Goal: Task Accomplishment & Management: Use online tool/utility

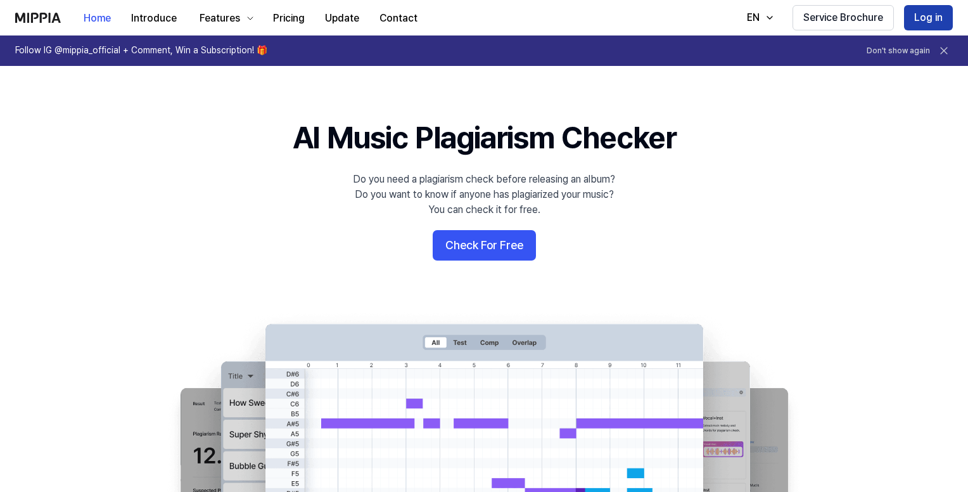
click at [921, 13] on button "Log in" at bounding box center [928, 17] width 49 height 25
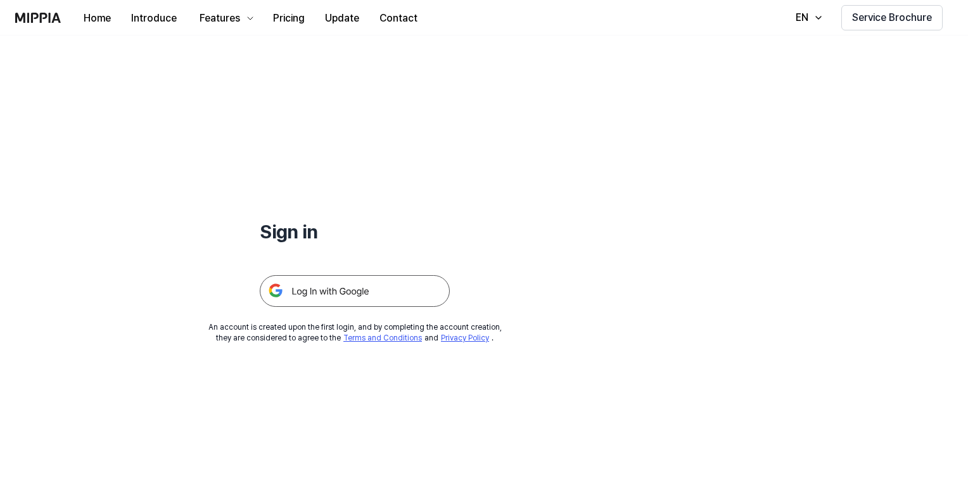
click at [400, 299] on img at bounding box center [355, 291] width 190 height 32
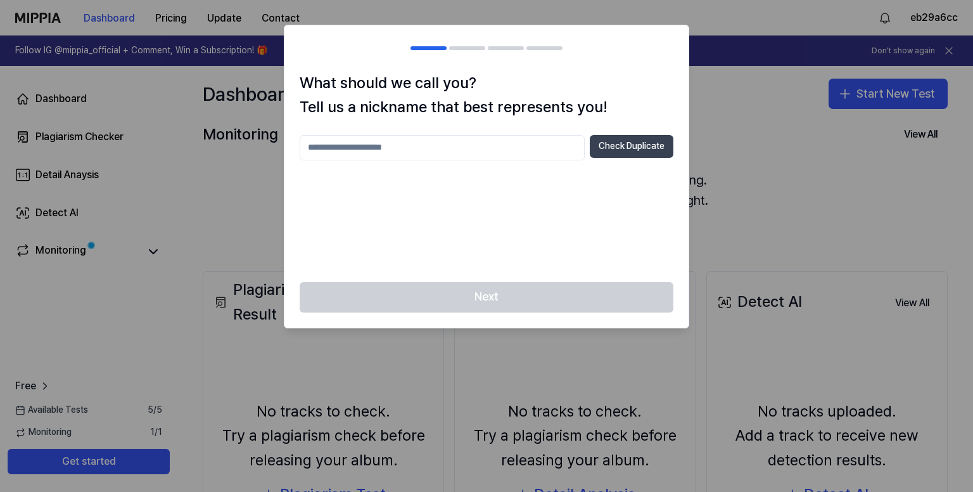
drag, startPoint x: 608, startPoint y: 142, endPoint x: 602, endPoint y: 150, distance: 10.0
click at [608, 142] on button "Check Duplicate" at bounding box center [632, 146] width 84 height 23
click at [419, 141] on input "text" at bounding box center [442, 147] width 285 height 25
type input "****"
click at [621, 148] on button "Check Duplicate" at bounding box center [632, 146] width 84 height 23
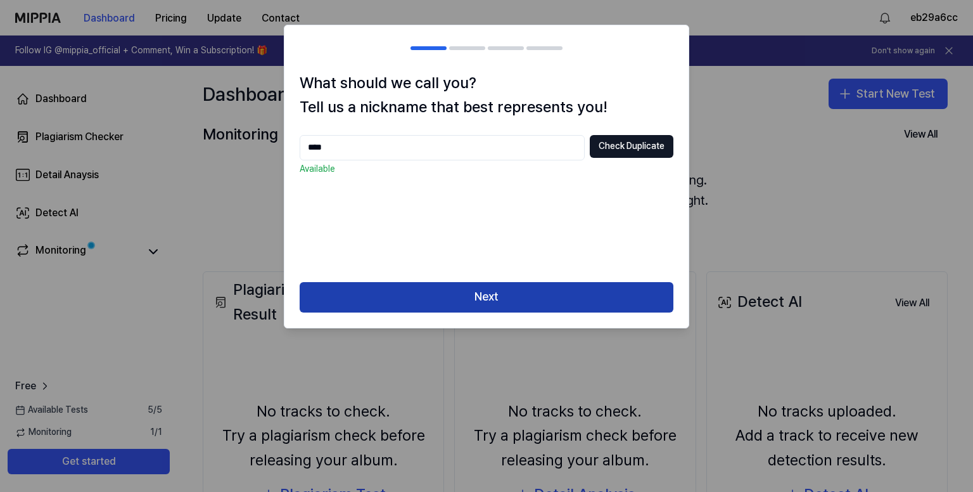
click at [423, 290] on button "Next" at bounding box center [487, 297] width 374 height 30
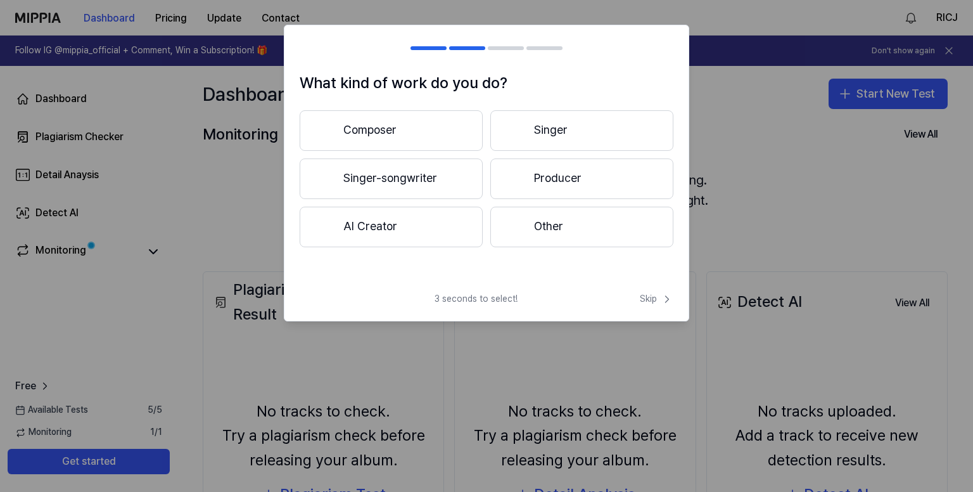
click at [558, 175] on button "Producer" at bounding box center [581, 178] width 183 height 41
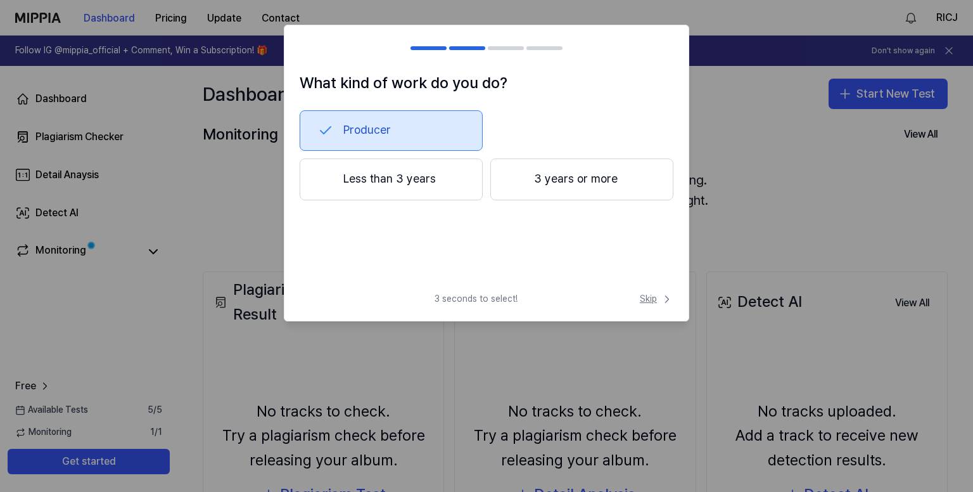
click at [651, 299] on span "Skip" at bounding box center [657, 299] width 34 height 13
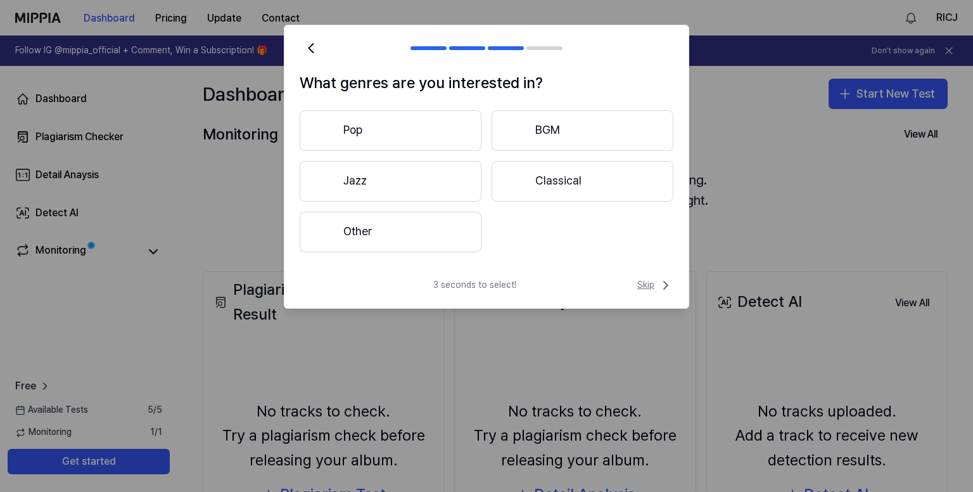
click at [637, 277] on span "Skip" at bounding box center [655, 284] width 36 height 15
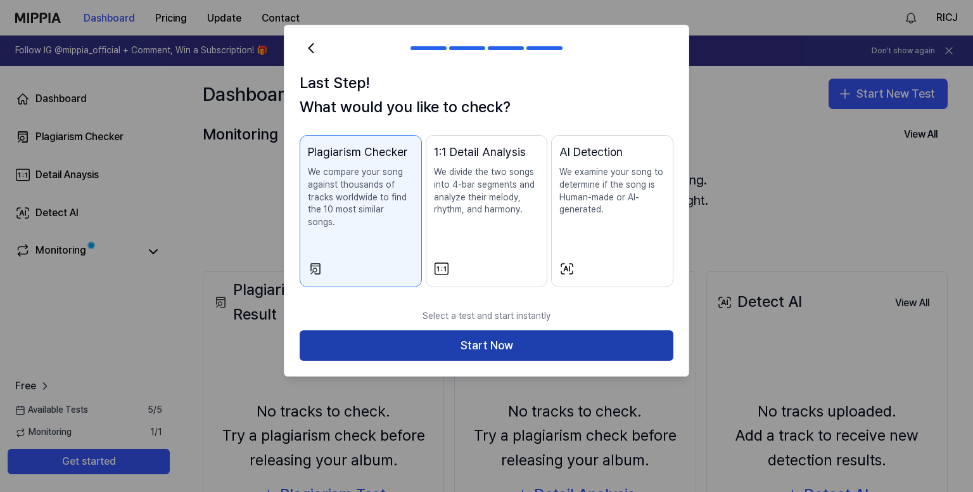
click at [527, 330] on button "Start Now" at bounding box center [487, 345] width 374 height 30
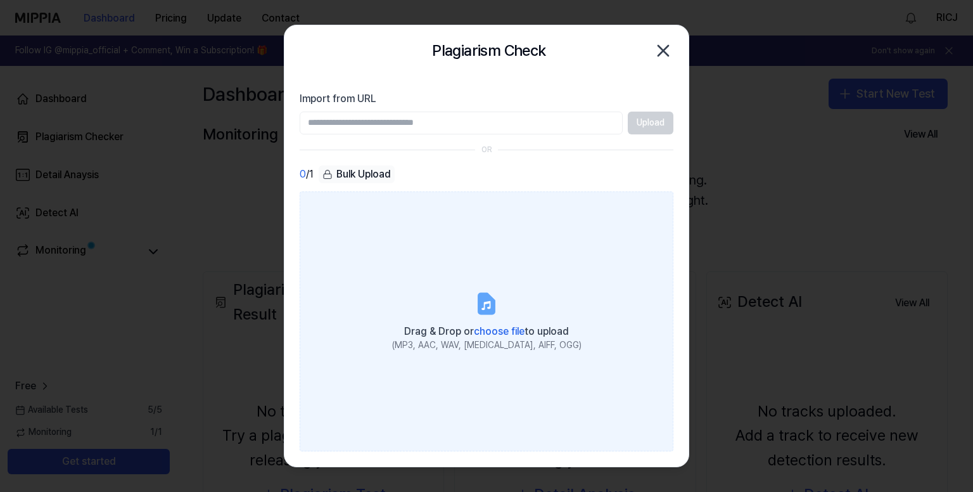
click at [489, 294] on icon at bounding box center [486, 303] width 15 height 20
click at [0, 0] on input "Drag & Drop or choose file to upload (MP3, AAC, WAV, [MEDICAL_DATA], AIFF, OGG)" at bounding box center [0, 0] width 0 height 0
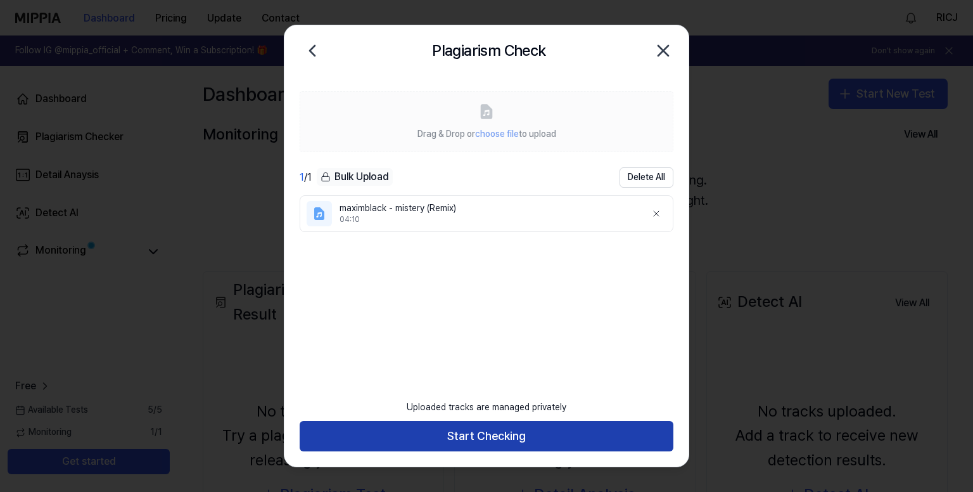
click at [481, 432] on button "Start Checking" at bounding box center [487, 436] width 374 height 30
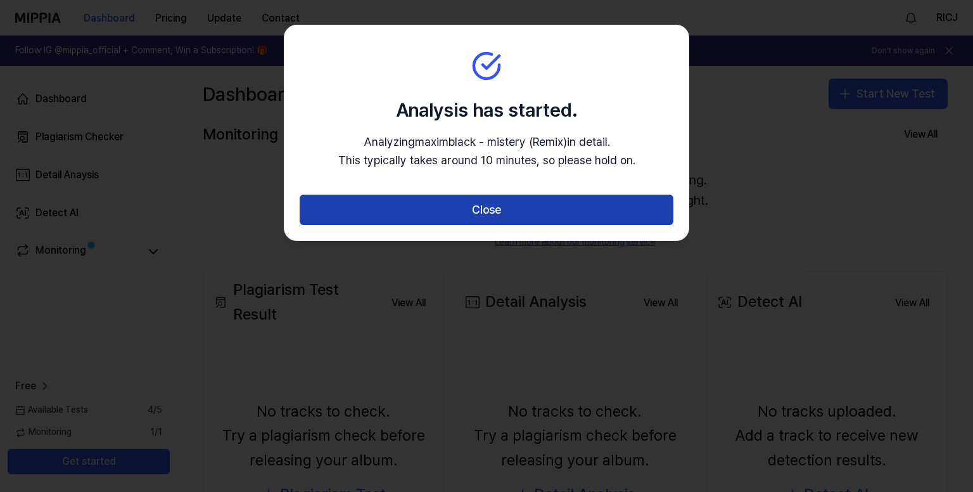
click at [515, 219] on button "Close" at bounding box center [487, 209] width 374 height 30
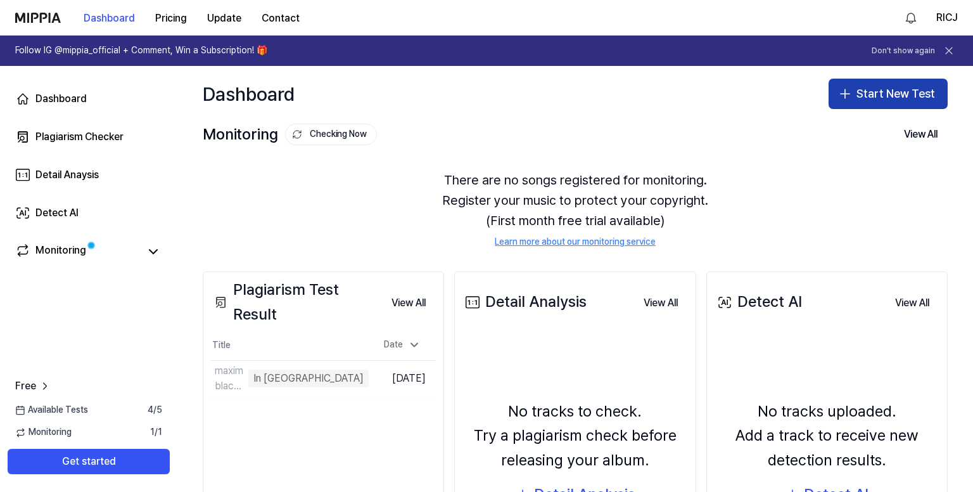
click at [851, 85] on button "Start New Test" at bounding box center [887, 94] width 119 height 30
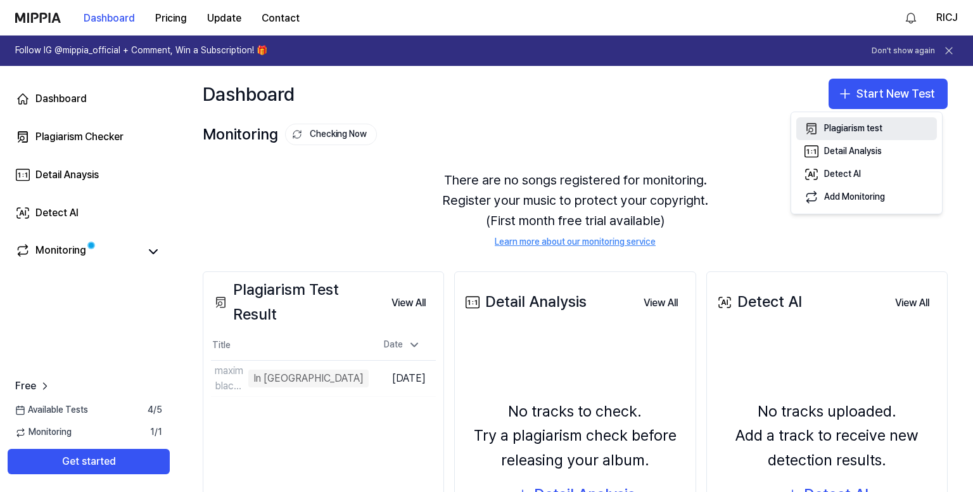
click at [853, 131] on div "Plagiarism test" at bounding box center [853, 128] width 58 height 13
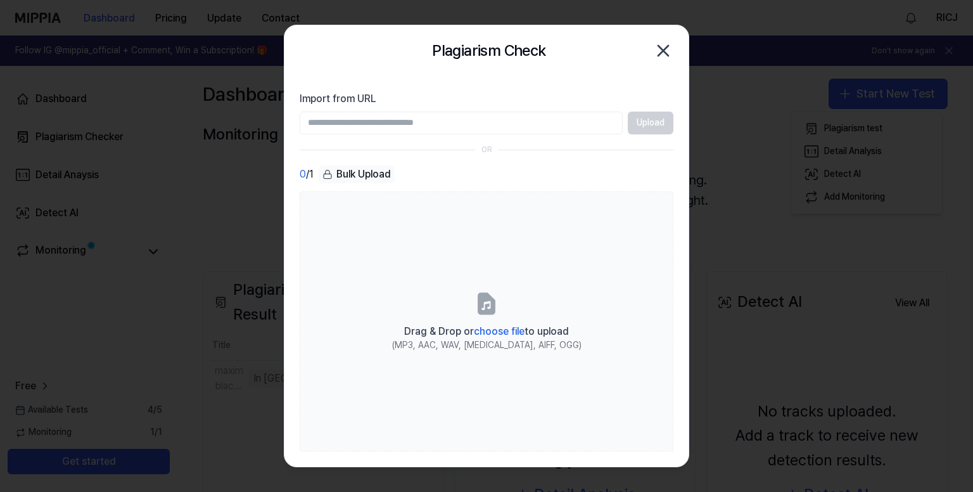
click at [456, 115] on input "Import from URL" at bounding box center [461, 122] width 323 height 23
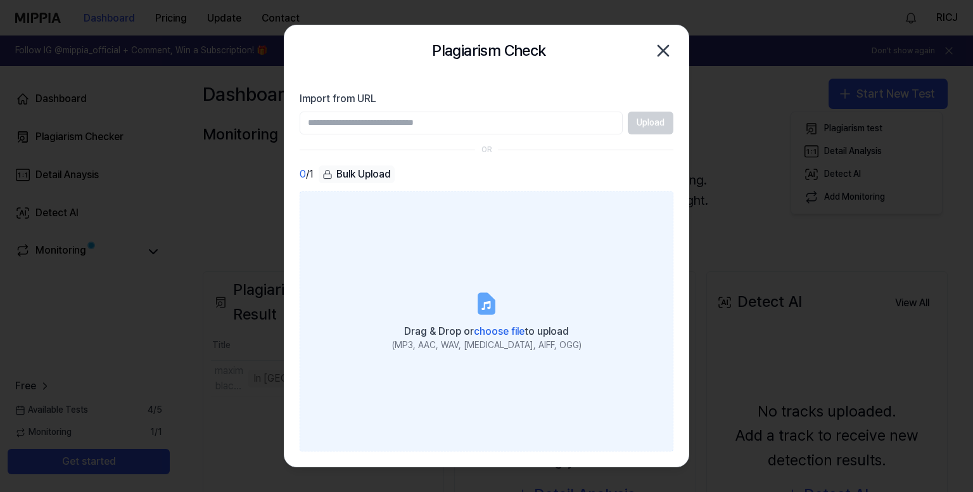
click at [447, 308] on label "Drag & Drop or choose file to upload (MP3, AAC, WAV, [MEDICAL_DATA], AIFF, OGG)" at bounding box center [487, 321] width 374 height 260
click at [0, 0] on input "Drag & Drop or choose file to upload (MP3, AAC, WAV, [MEDICAL_DATA], AIFF, OGG)" at bounding box center [0, 0] width 0 height 0
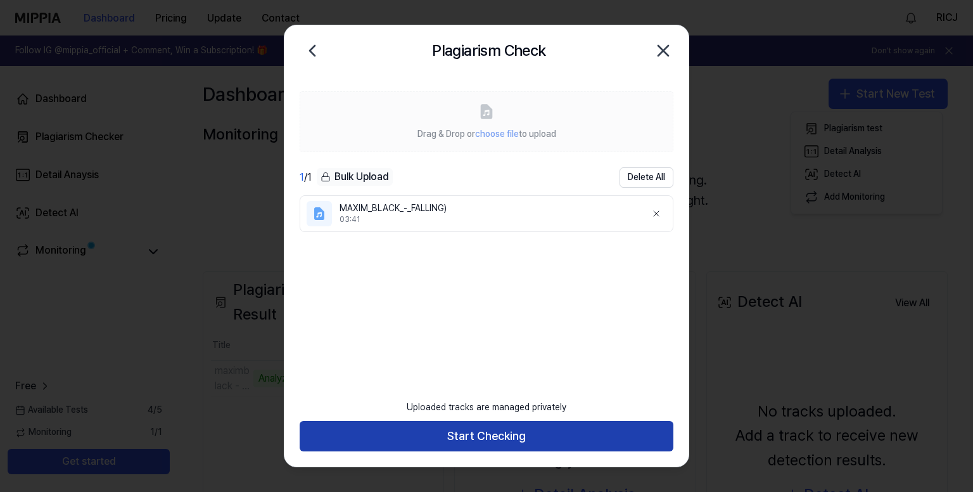
click at [512, 435] on button "Start Checking" at bounding box center [487, 436] width 374 height 30
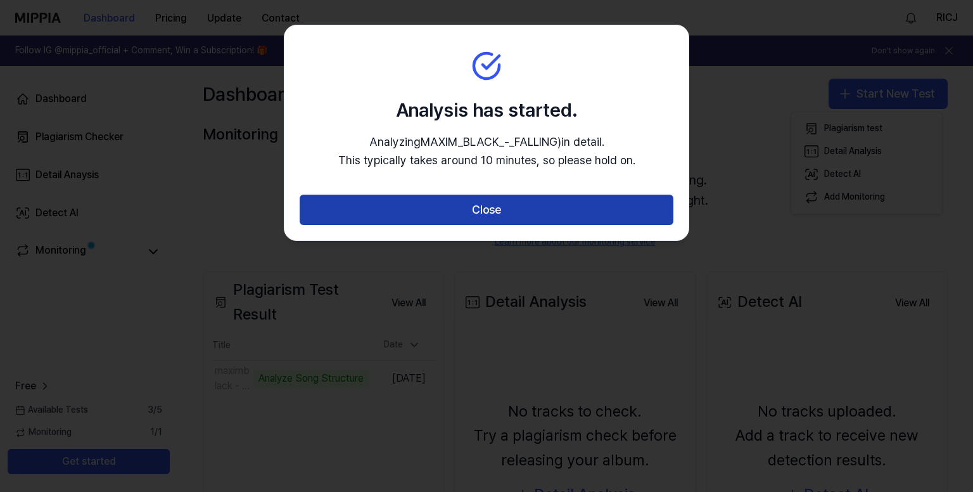
click at [560, 220] on button "Close" at bounding box center [487, 209] width 374 height 30
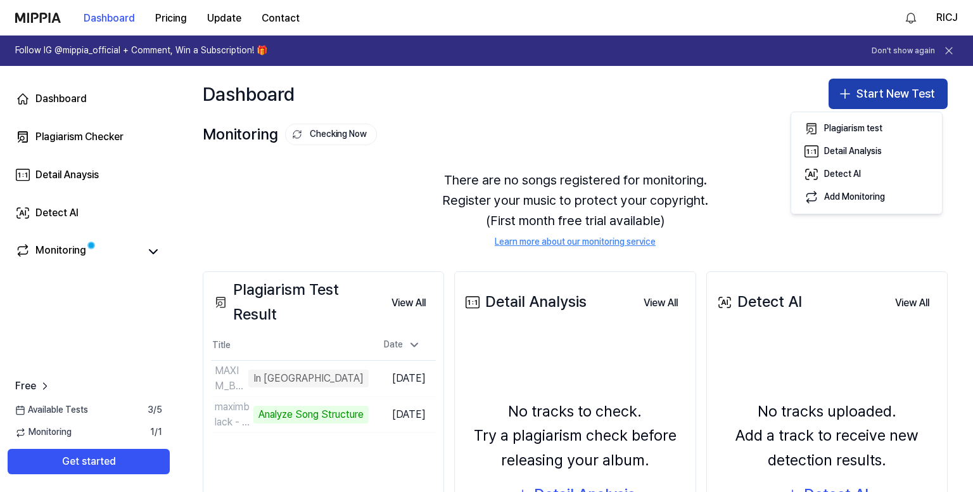
click at [893, 87] on button "Start New Test" at bounding box center [887, 94] width 119 height 30
click at [859, 93] on button "Start New Test" at bounding box center [887, 94] width 119 height 30
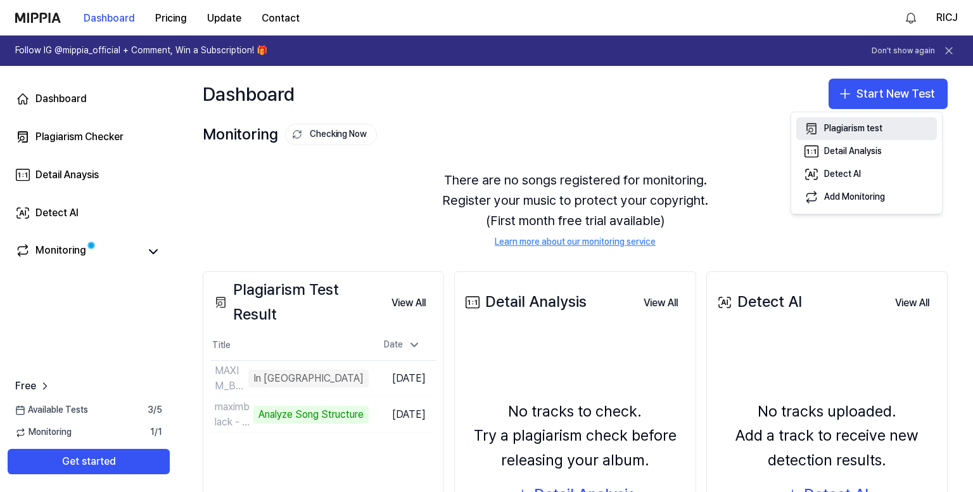
click at [846, 125] on div "Plagiarism test" at bounding box center [853, 128] width 58 height 13
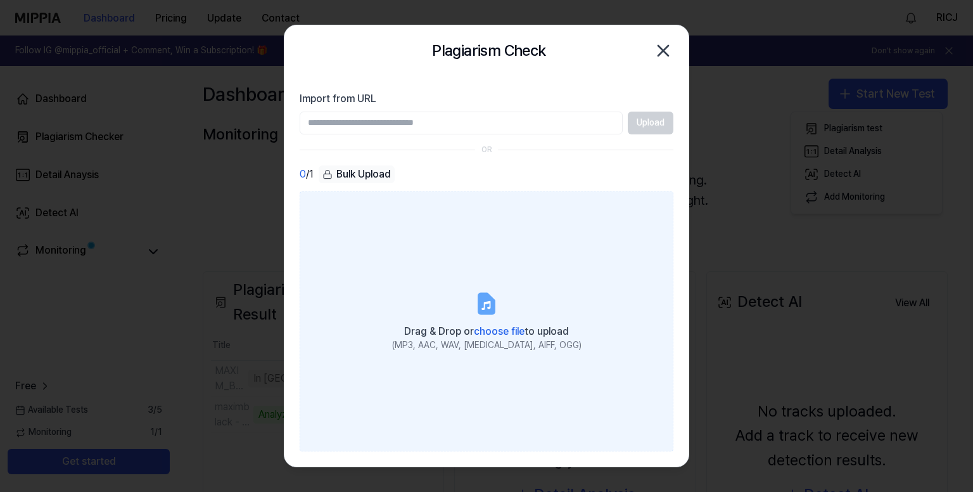
click at [433, 290] on label "Drag & Drop or choose file to upload (MP3, AAC, WAV, [MEDICAL_DATA], AIFF, OGG)" at bounding box center [487, 321] width 374 height 260
click at [0, 0] on input "Drag & Drop or choose file to upload (MP3, AAC, WAV, [MEDICAL_DATA], AIFF, OGG)" at bounding box center [0, 0] width 0 height 0
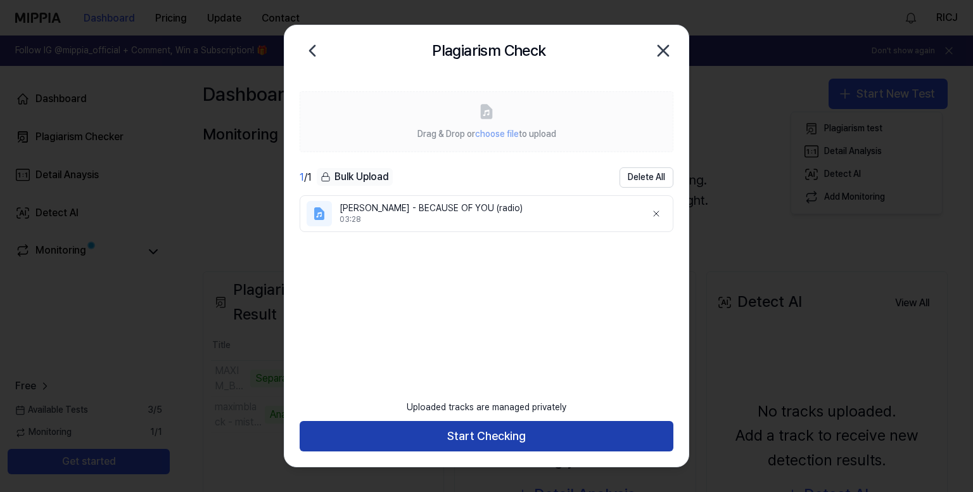
click at [471, 426] on button "Start Checking" at bounding box center [487, 436] width 374 height 30
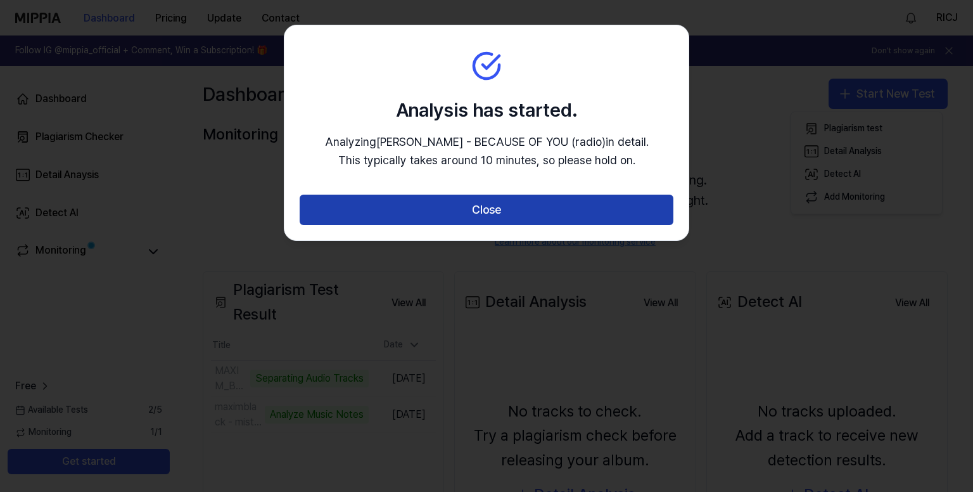
click at [475, 204] on button "Close" at bounding box center [487, 209] width 374 height 30
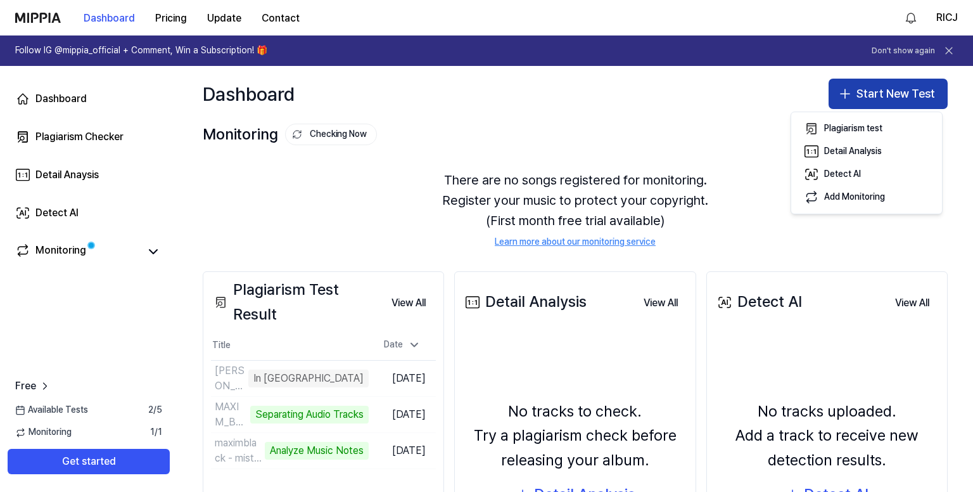
click at [861, 91] on button "Start New Test" at bounding box center [887, 94] width 119 height 30
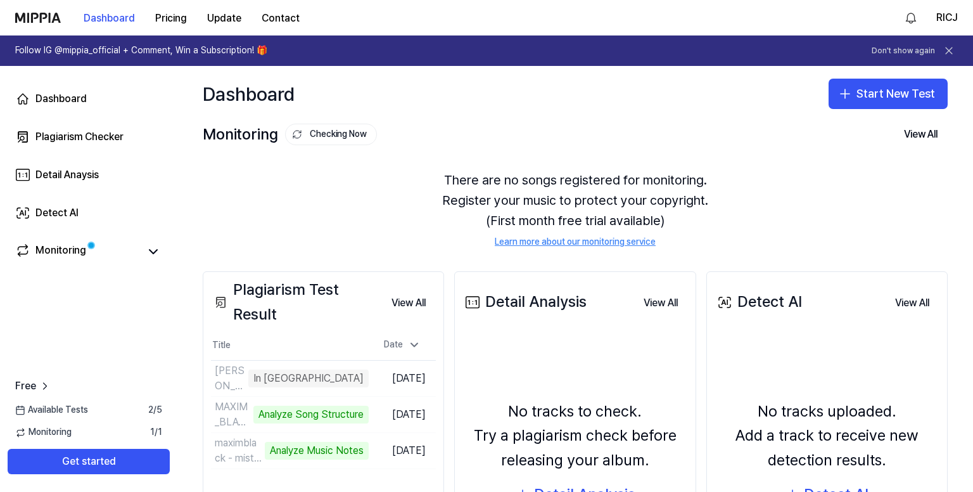
drag, startPoint x: 861, startPoint y: 84, endPoint x: 785, endPoint y: 111, distance: 79.9
click at [861, 84] on button "Start New Test" at bounding box center [887, 94] width 119 height 30
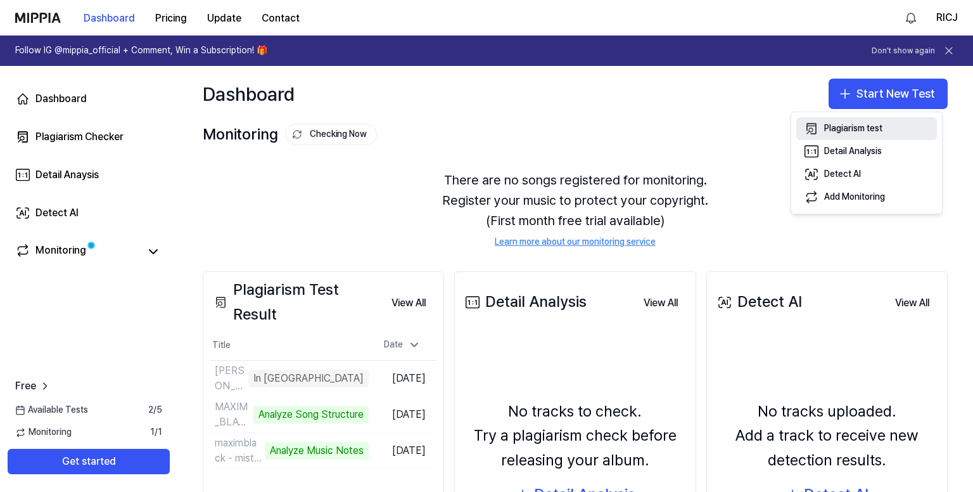
click at [844, 132] on div "Plagiarism test" at bounding box center [853, 128] width 58 height 13
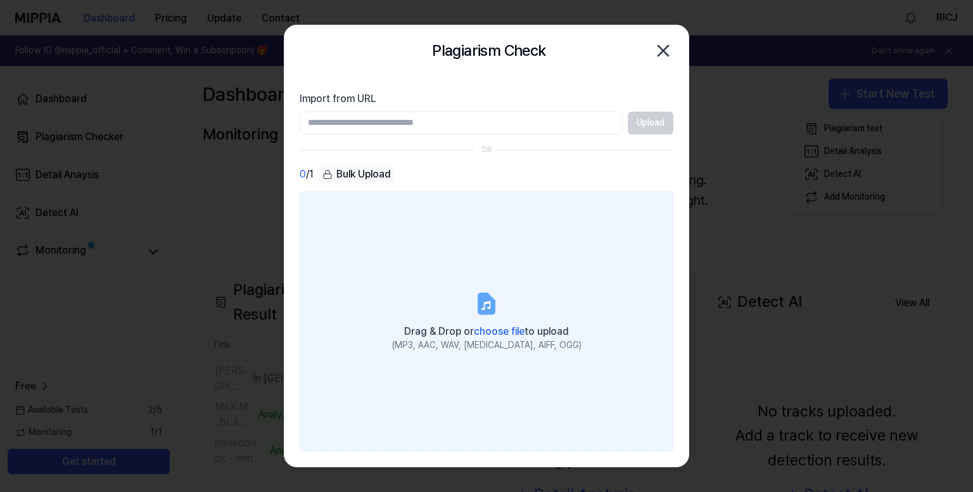
click at [474, 285] on label "Drag & Drop or choose file to upload (MP3, AAC, WAV, [MEDICAL_DATA], AIFF, OGG)" at bounding box center [487, 321] width 374 height 260
click at [0, 0] on input "Drag & Drop or choose file to upload (MP3, AAC, WAV, [MEDICAL_DATA], AIFF, OGG)" at bounding box center [0, 0] width 0 height 0
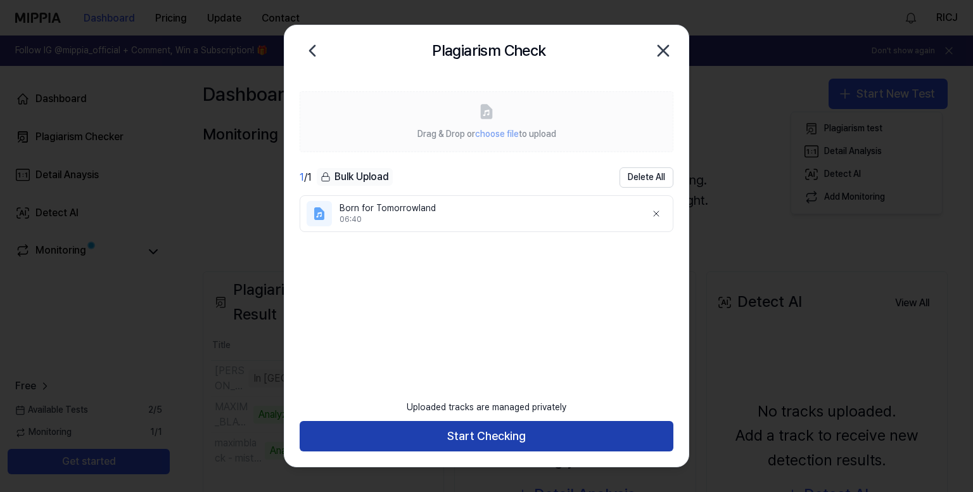
click at [490, 434] on button "Start Checking" at bounding box center [487, 436] width 374 height 30
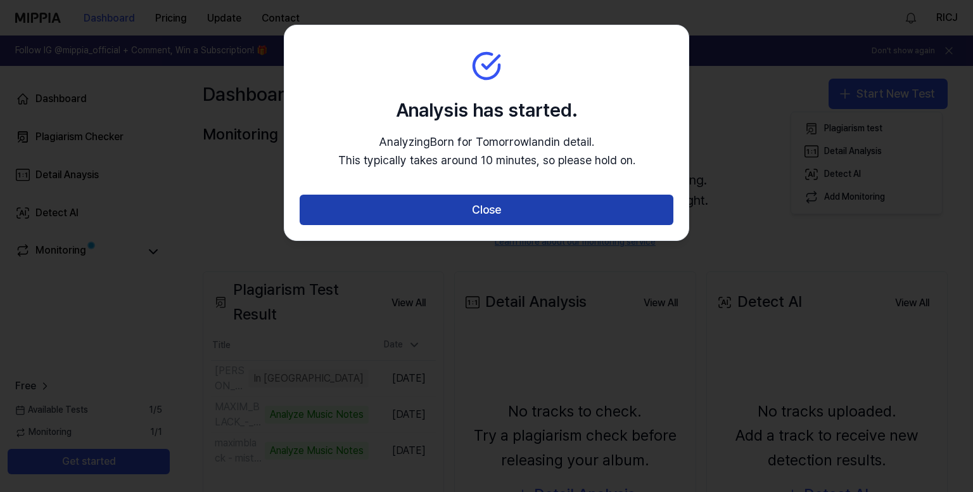
click at [482, 223] on button "Close" at bounding box center [487, 209] width 374 height 30
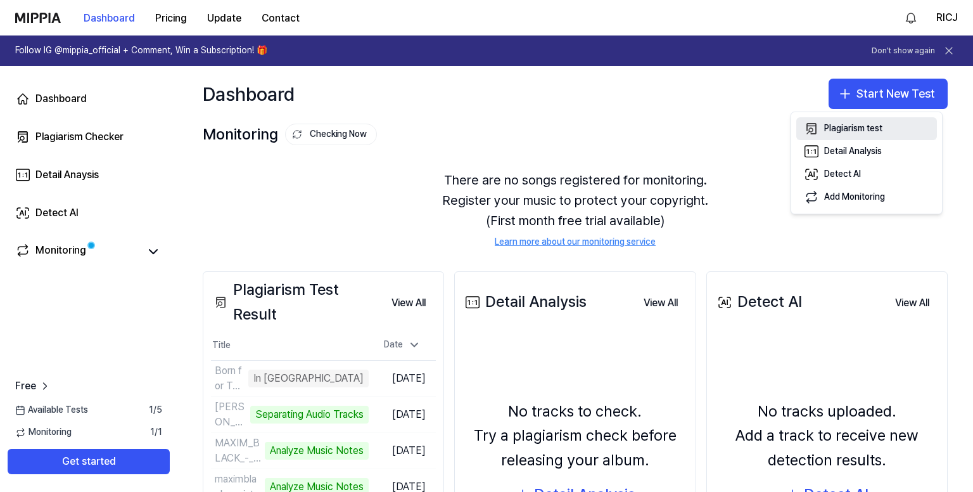
click at [861, 129] on div "Plagiarism test" at bounding box center [853, 128] width 58 height 13
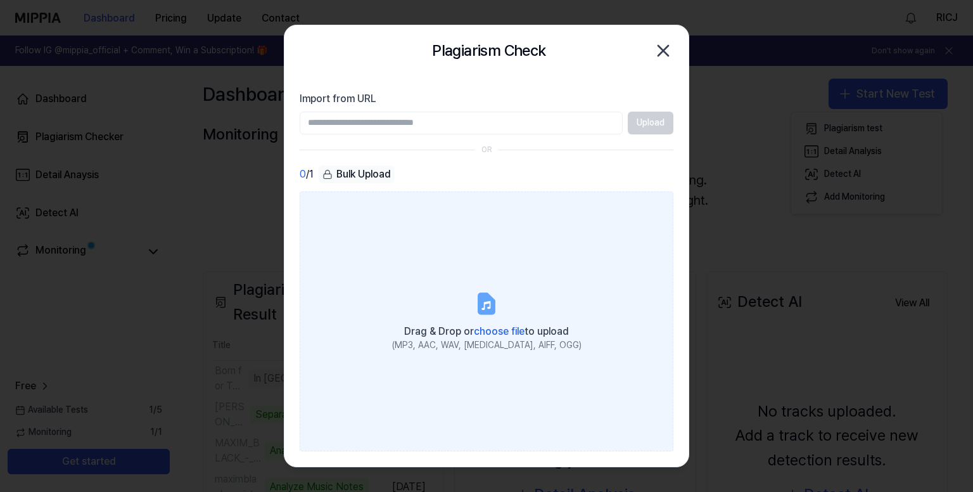
click at [497, 288] on label "Drag & Drop or choose file to upload (MP3, AAC, WAV, [MEDICAL_DATA], AIFF, OGG)" at bounding box center [487, 321] width 374 height 260
click at [0, 0] on input "Drag & Drop or choose file to upload (MP3, AAC, WAV, [MEDICAL_DATA], AIFF, OGG)" at bounding box center [0, 0] width 0 height 0
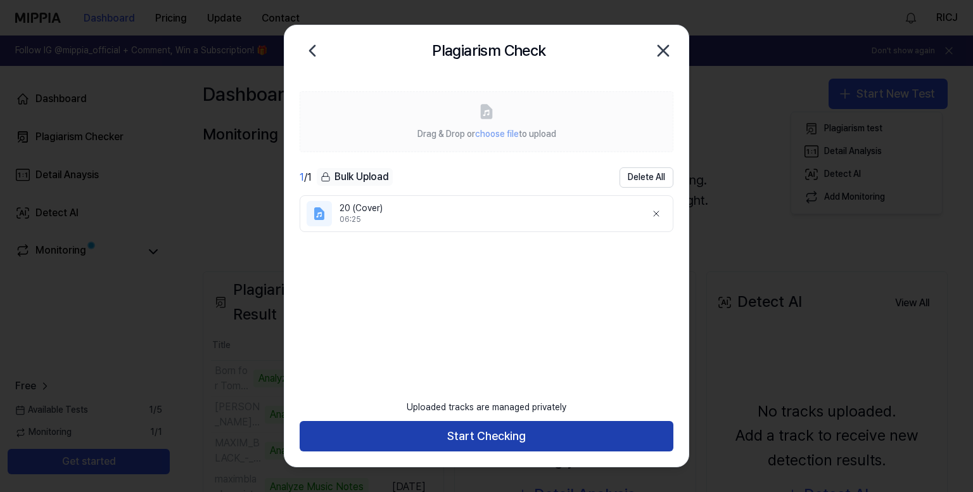
drag, startPoint x: 479, startPoint y: 433, endPoint x: 476, endPoint y: 424, distance: 9.6
click at [479, 429] on button "Start Checking" at bounding box center [487, 436] width 374 height 30
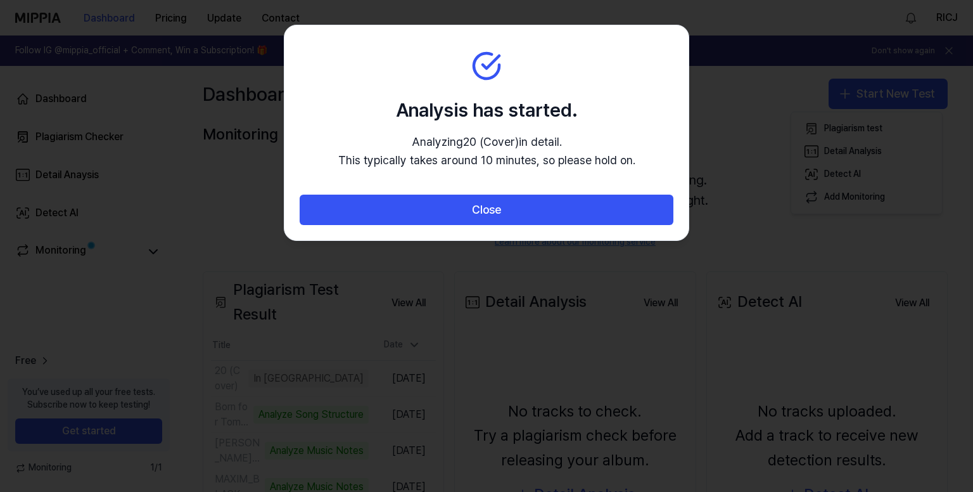
click at [483, 215] on button "Close" at bounding box center [487, 209] width 374 height 30
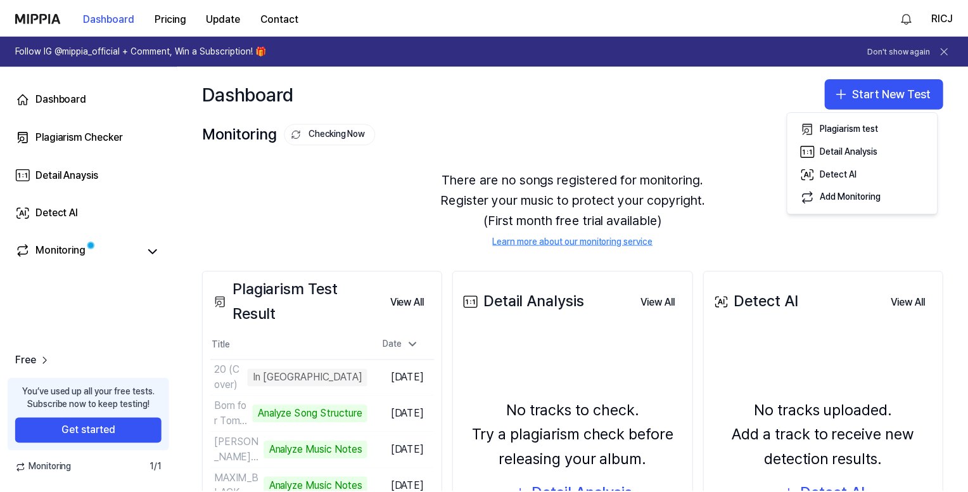
scroll to position [127, 0]
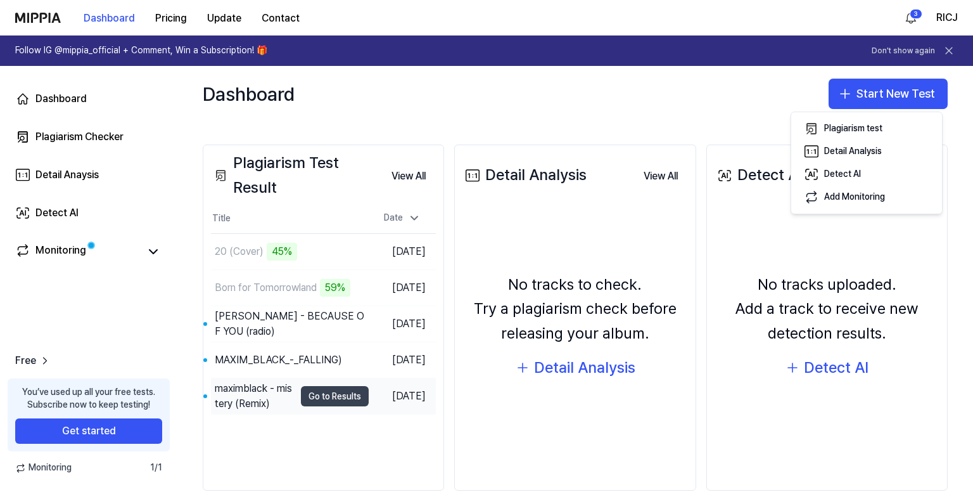
click at [331, 391] on button "Go to Results" at bounding box center [335, 396] width 68 height 20
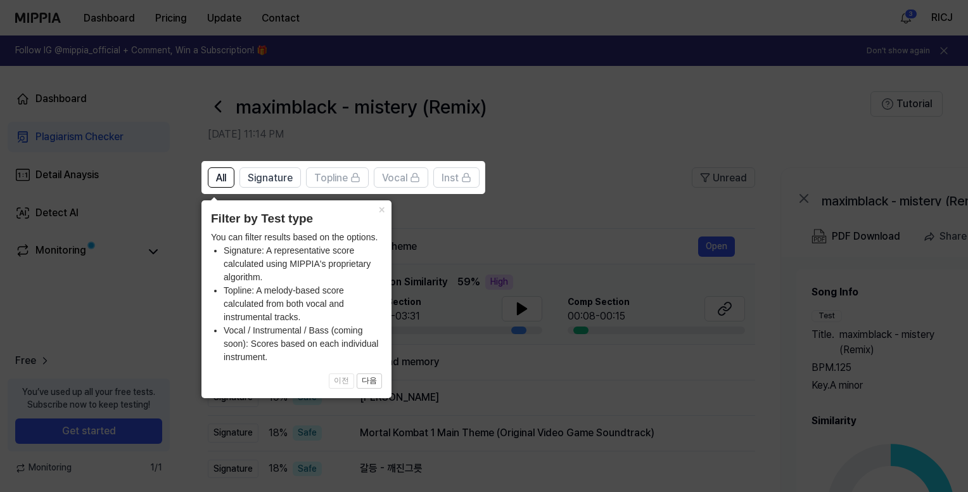
click at [480, 228] on icon at bounding box center [486, 246] width 973 height 492
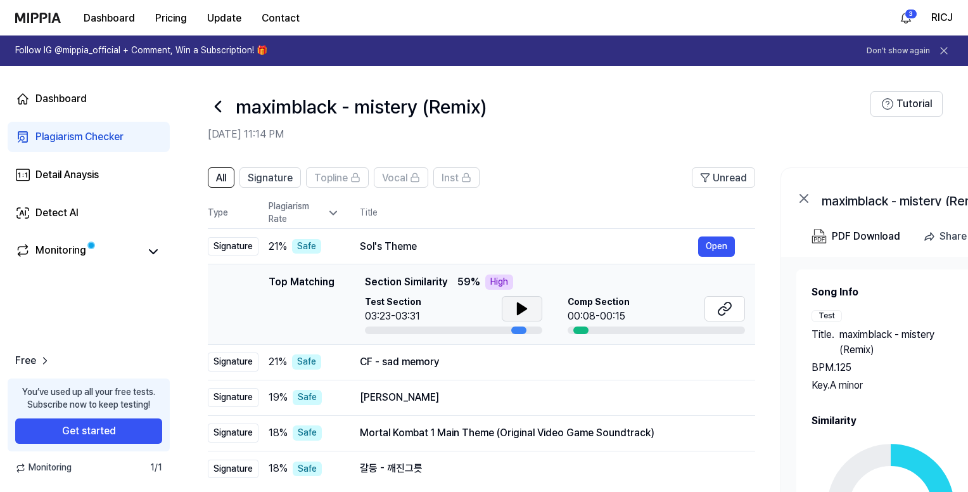
click at [520, 307] on icon at bounding box center [521, 308] width 9 height 11
click at [476, 367] on div "CF - sad memory" at bounding box center [529, 361] width 338 height 15
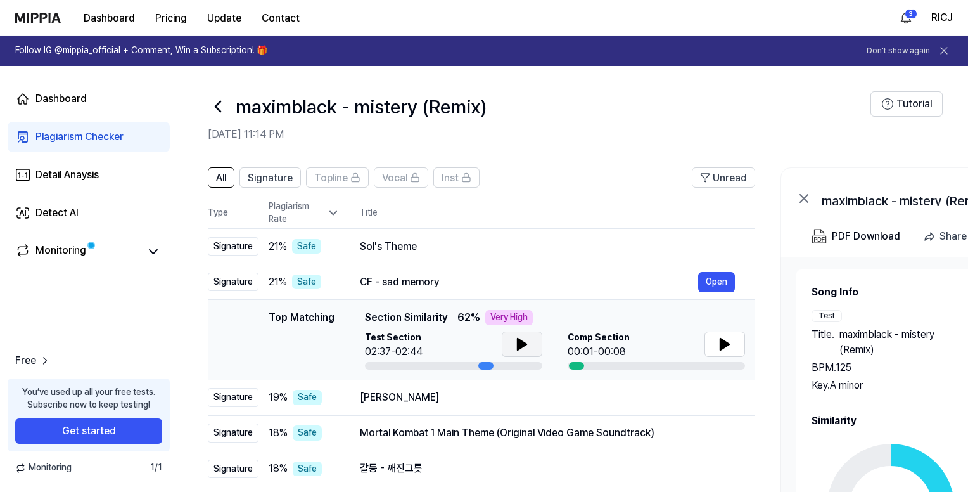
click at [524, 338] on icon at bounding box center [521, 343] width 15 height 15
click at [460, 397] on div "[PERSON_NAME]" at bounding box center [529, 397] width 338 height 15
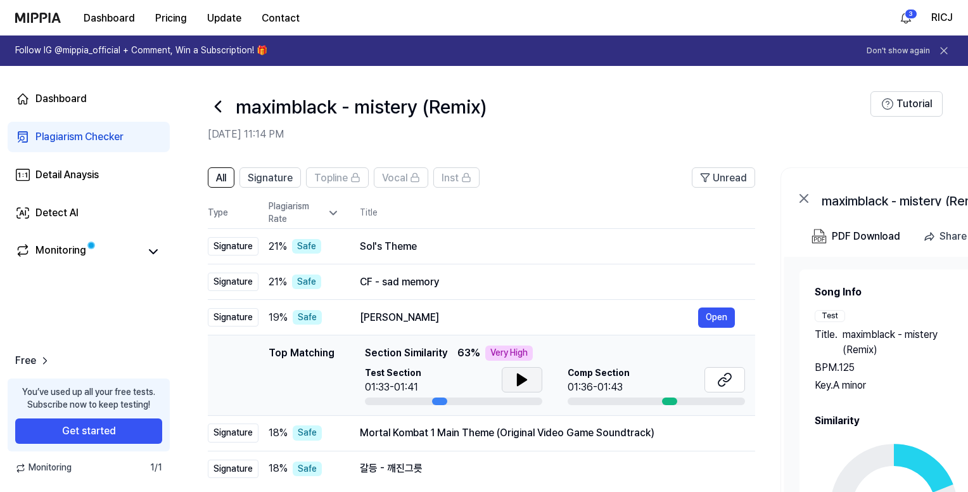
drag, startPoint x: 505, startPoint y: 382, endPoint x: 511, endPoint y: 377, distance: 6.7
click at [509, 378] on button at bounding box center [522, 379] width 41 height 25
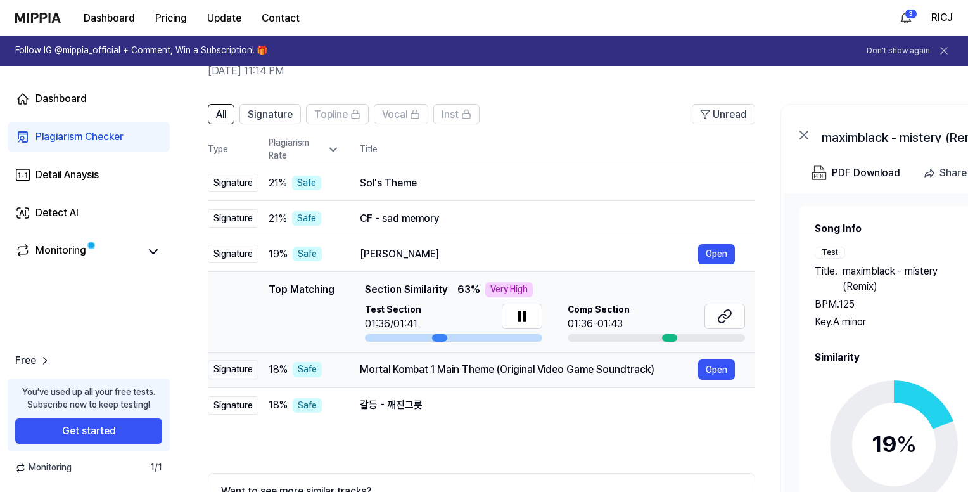
click at [670, 373] on div "Mortal Kombat 1 Main Theme (Original Video Game Soundtrack)" at bounding box center [529, 369] width 338 height 15
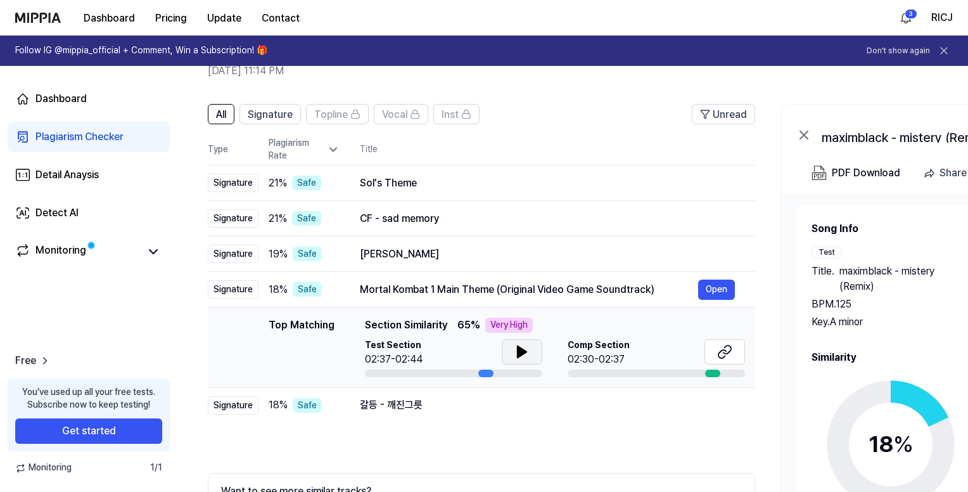
click at [519, 352] on icon at bounding box center [521, 351] width 9 height 11
click at [461, 402] on div "갈등 - 깨진그릇" at bounding box center [529, 404] width 338 height 15
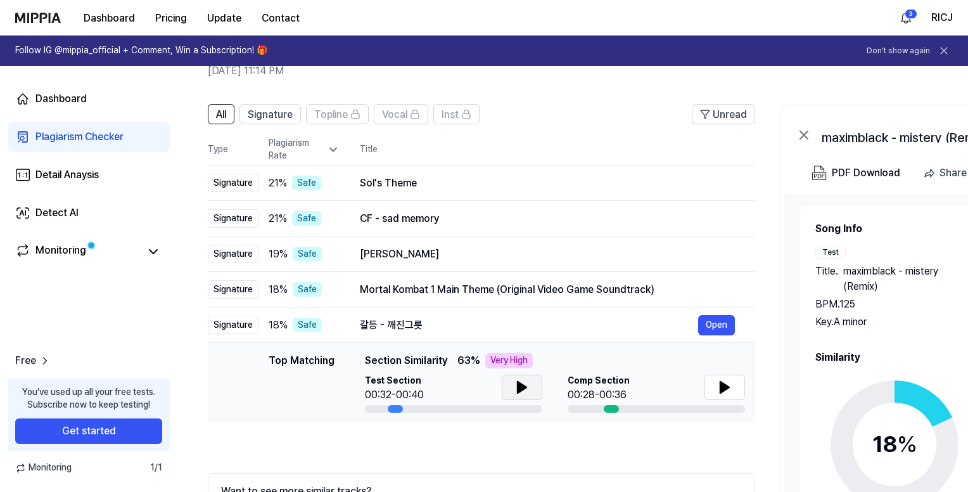
click at [528, 381] on icon at bounding box center [521, 386] width 15 height 15
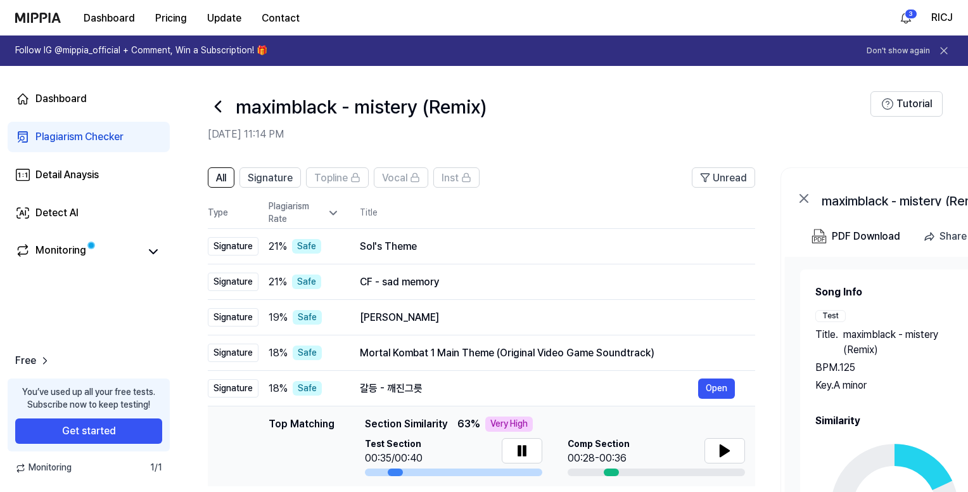
click at [101, 134] on div "Plagiarism Checker" at bounding box center [79, 136] width 88 height 15
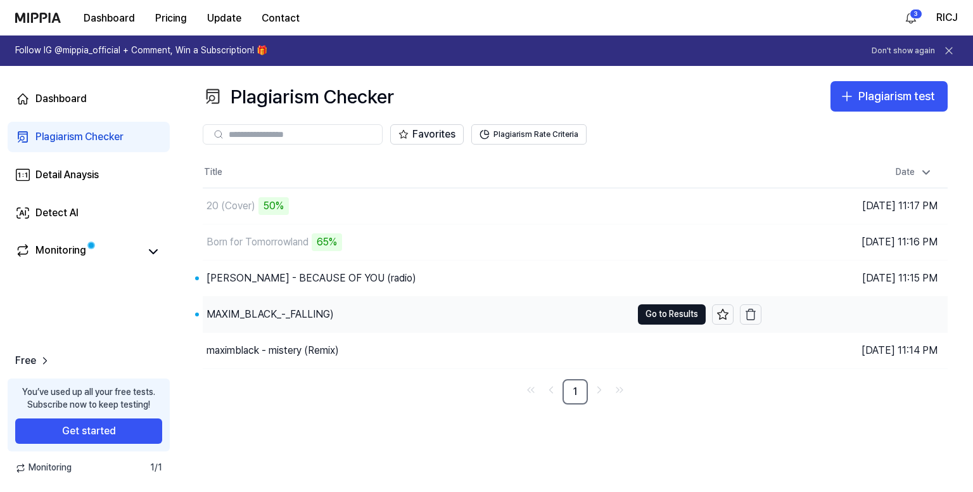
click at [428, 316] on div "MAXIM_BLACK_-_FALLING)" at bounding box center [417, 313] width 429 height 35
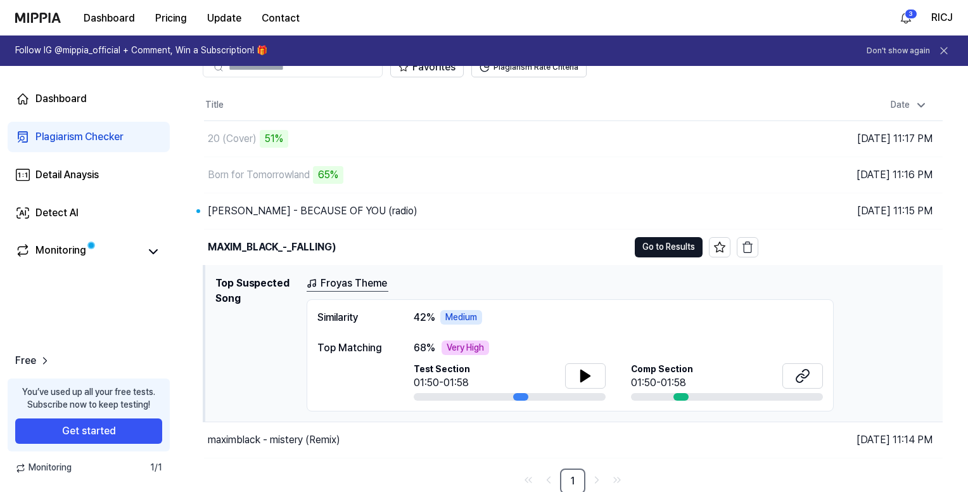
scroll to position [68, 0]
click at [587, 372] on icon at bounding box center [585, 374] width 9 height 11
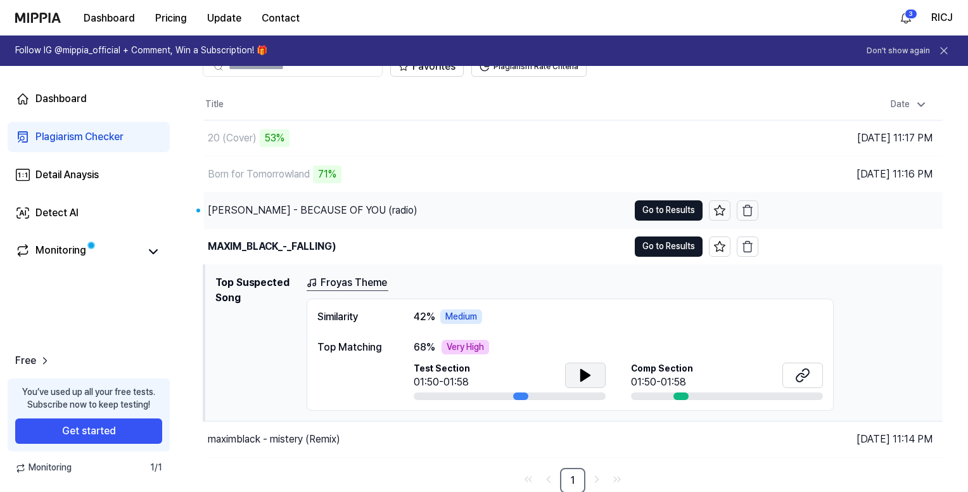
click at [483, 213] on div "[PERSON_NAME] - BECAUSE OF YOU (radio)" at bounding box center [416, 210] width 424 height 35
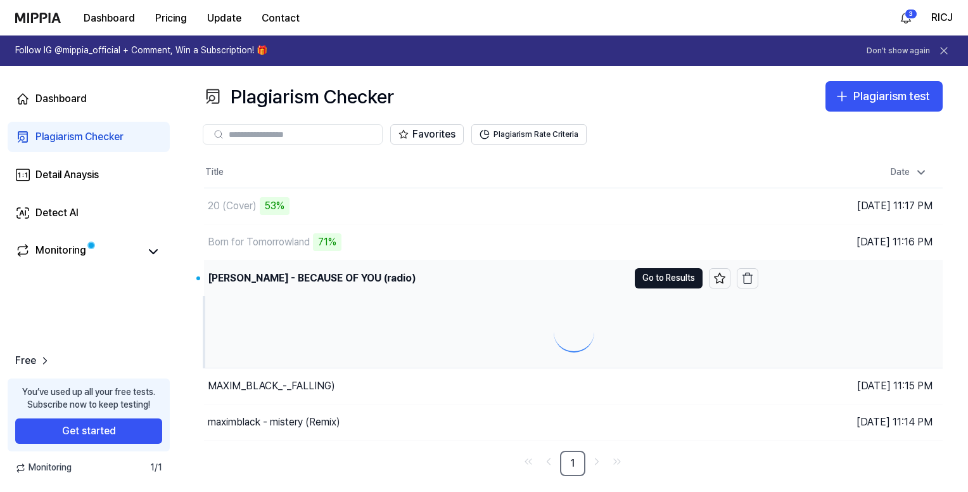
scroll to position [0, 0]
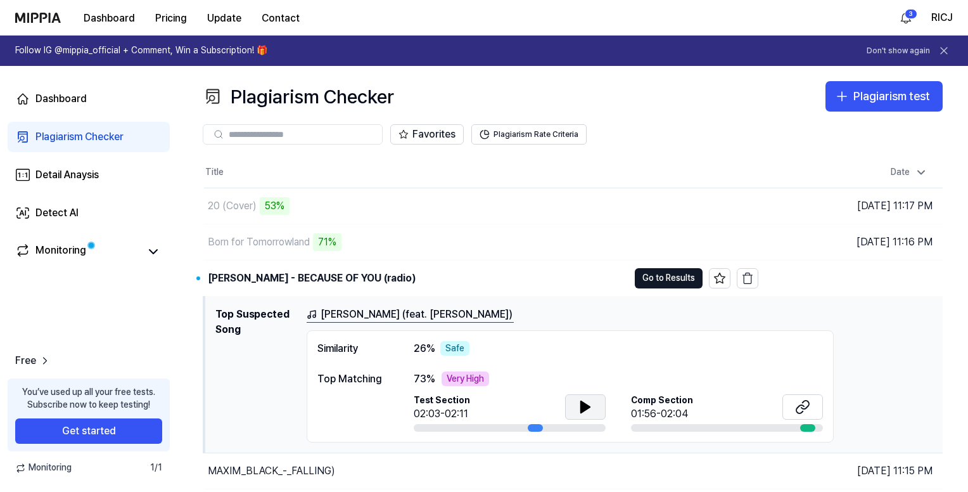
click at [585, 405] on icon at bounding box center [585, 406] width 9 height 11
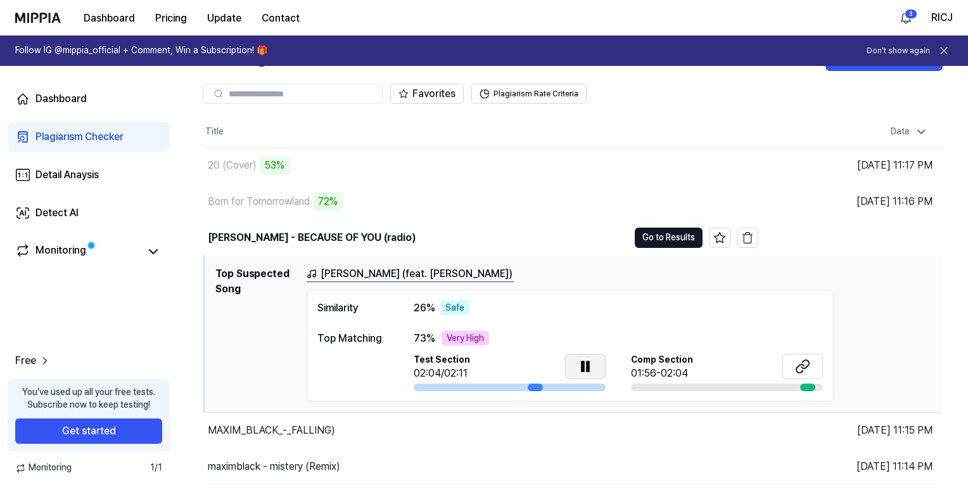
scroll to position [63, 0]
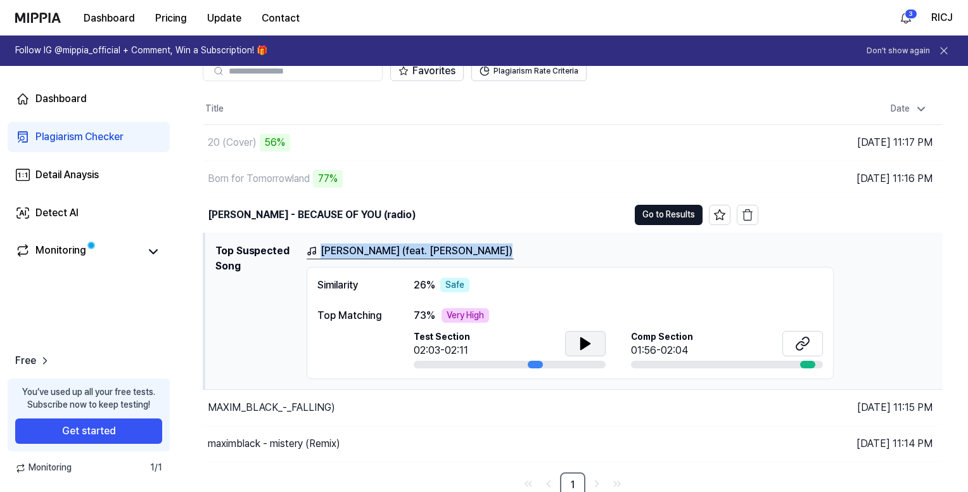
drag, startPoint x: 497, startPoint y: 251, endPoint x: 487, endPoint y: 258, distance: 12.3
click at [487, 258] on div "[PERSON_NAME] (feat. [PERSON_NAME])" at bounding box center [620, 251] width 626 height 16
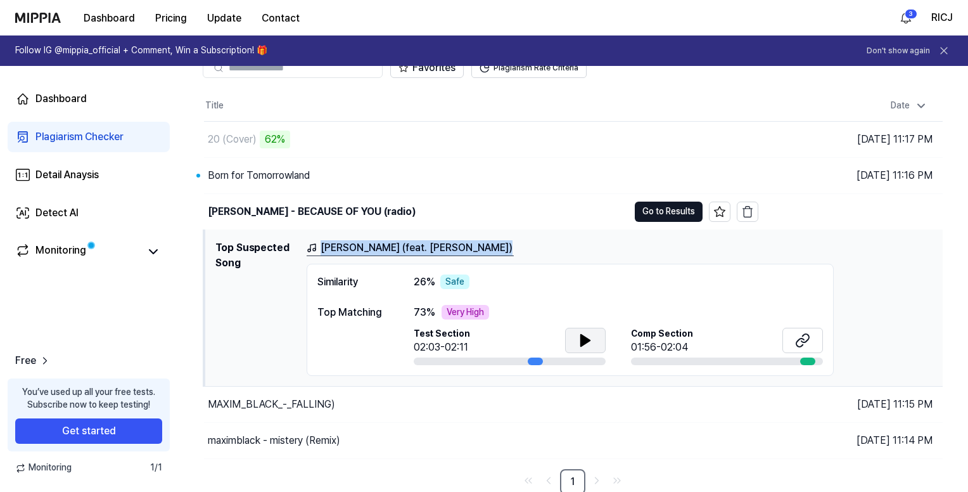
scroll to position [68, 0]
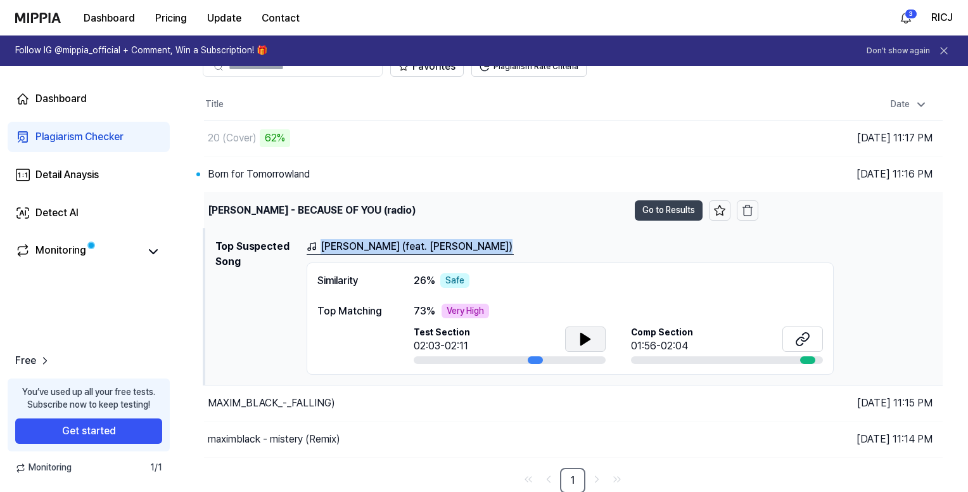
click at [668, 208] on button "Go to Results" at bounding box center [669, 210] width 68 height 20
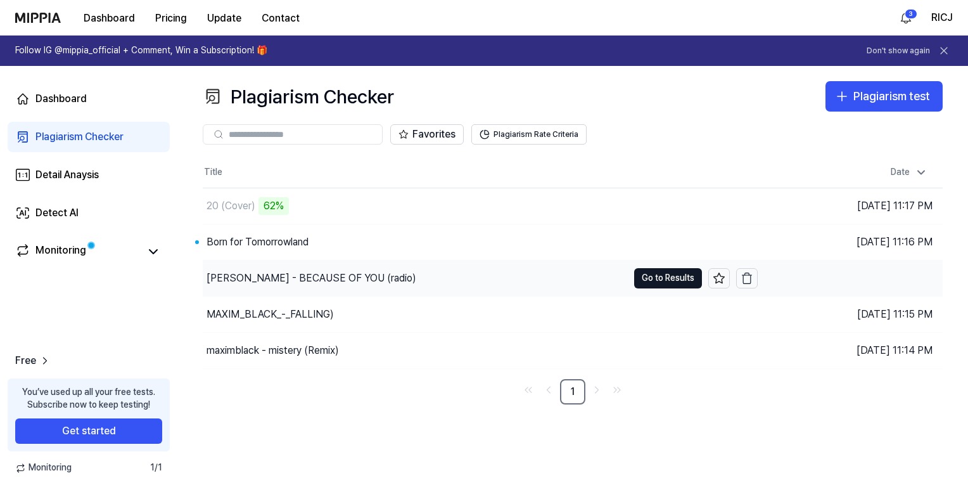
scroll to position [0, 0]
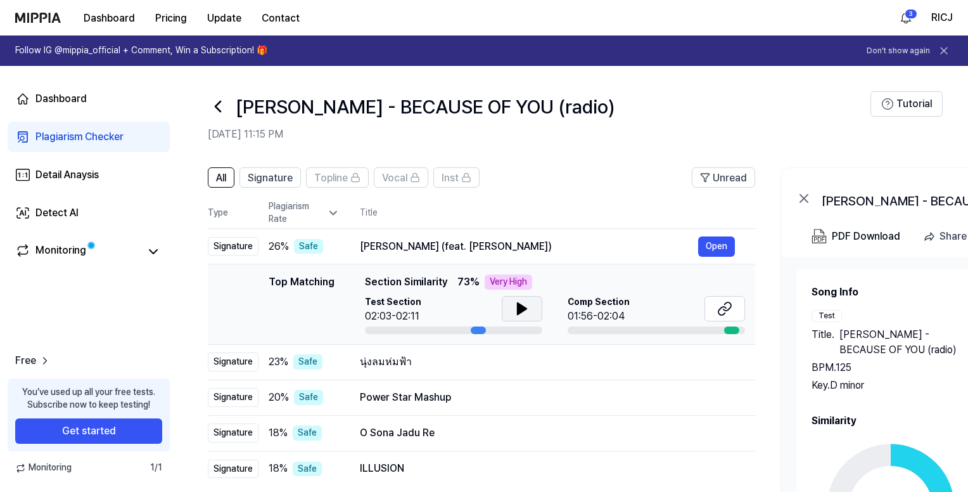
click at [514, 305] on icon at bounding box center [521, 308] width 15 height 15
click at [646, 308] on div "Comp Section 01:56-02:04" at bounding box center [656, 310] width 177 height 28
click at [493, 362] on div "นุ่งลมห่มฟ้า" at bounding box center [529, 361] width 338 height 15
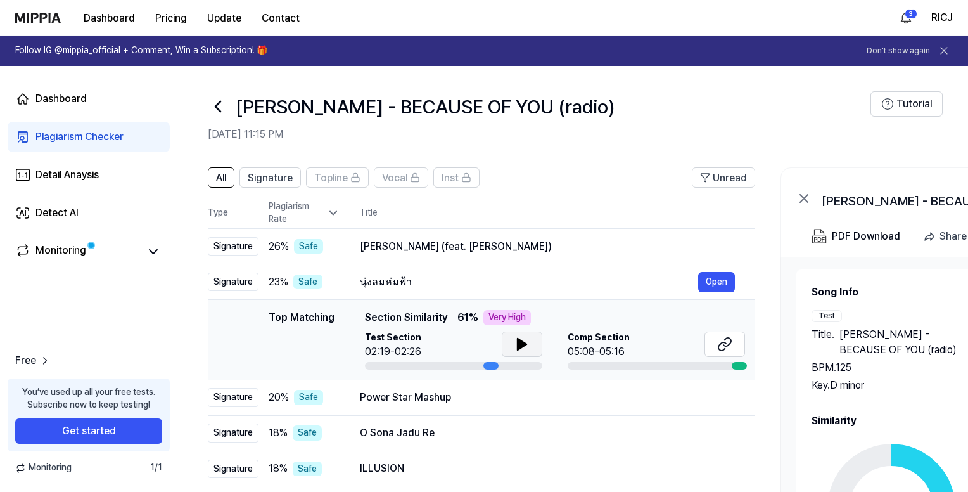
click at [521, 344] on icon at bounding box center [521, 343] width 9 height 11
click at [498, 398] on div "Power Star Mashup" at bounding box center [529, 397] width 338 height 15
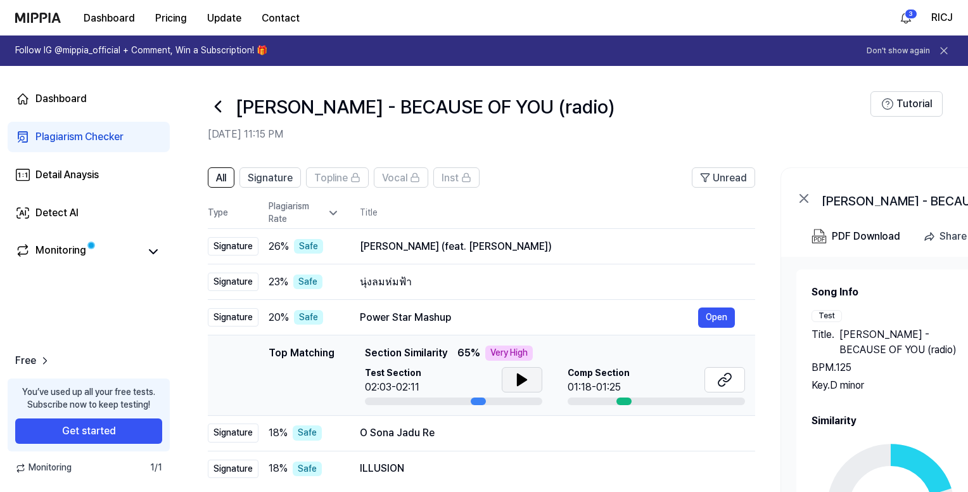
click at [517, 374] on icon at bounding box center [521, 379] width 9 height 11
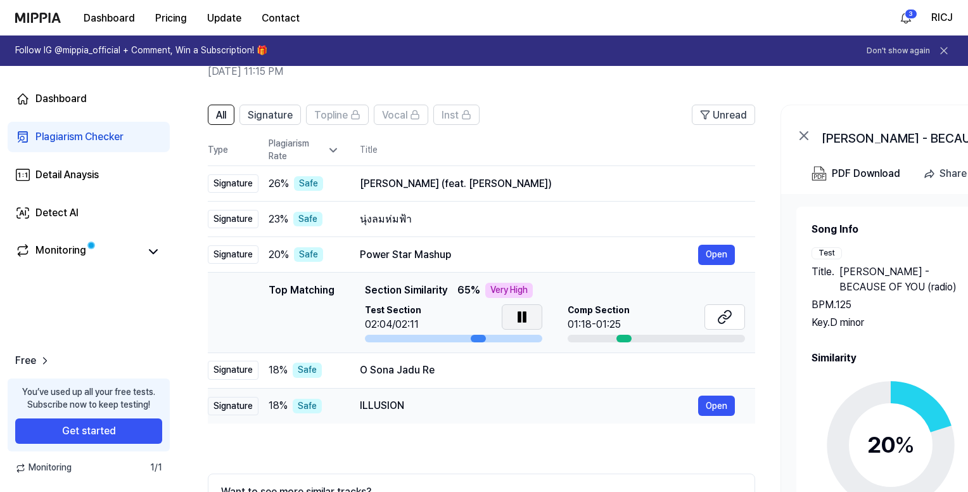
scroll to position [63, 0]
click at [499, 373] on div "O Sona Jadu Re" at bounding box center [529, 369] width 338 height 15
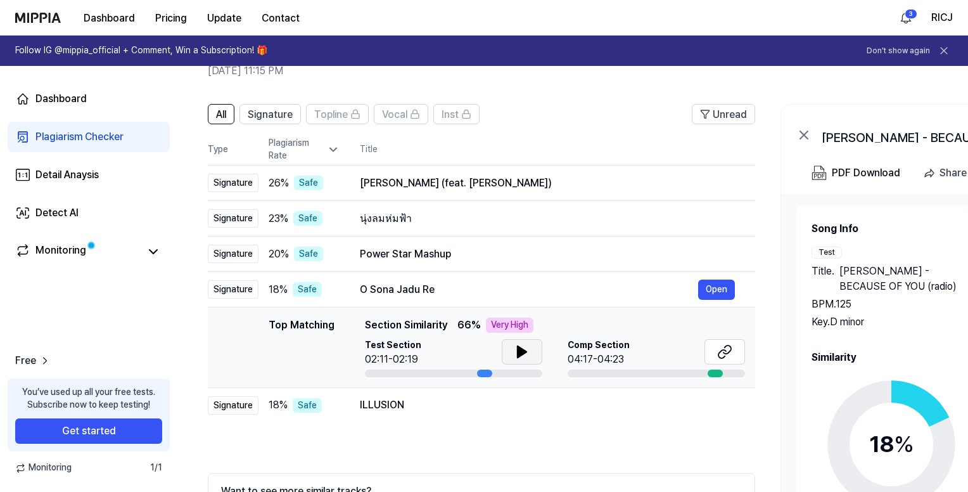
click at [514, 351] on icon at bounding box center [521, 351] width 15 height 15
click at [488, 406] on div "ILLUSION" at bounding box center [529, 404] width 338 height 15
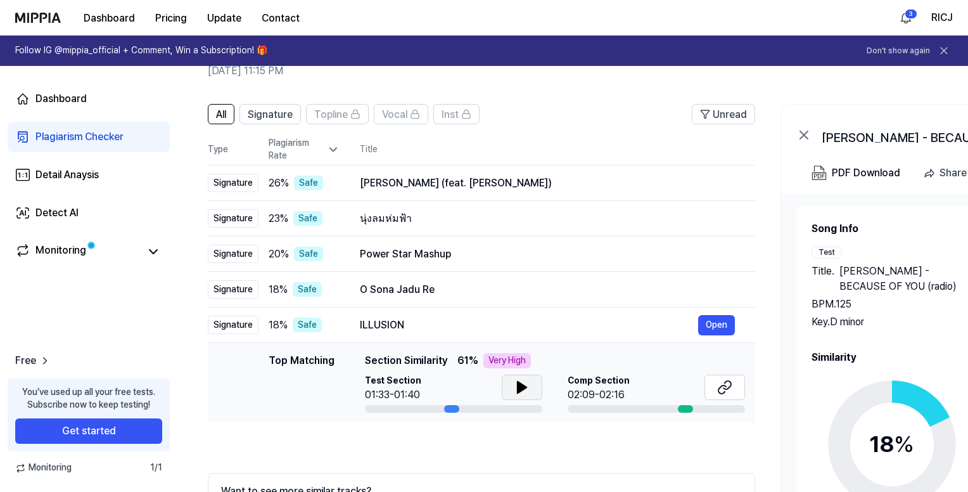
click at [536, 391] on button at bounding box center [522, 386] width 41 height 25
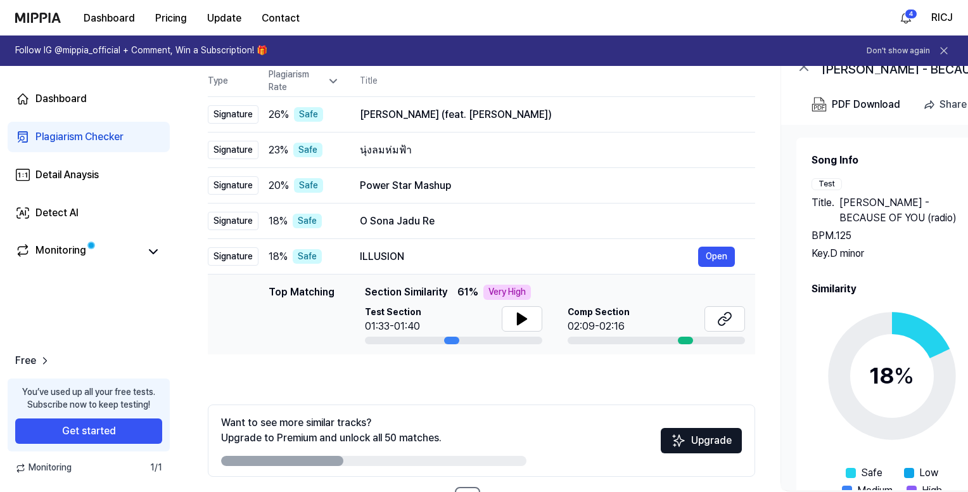
scroll to position [177, 0]
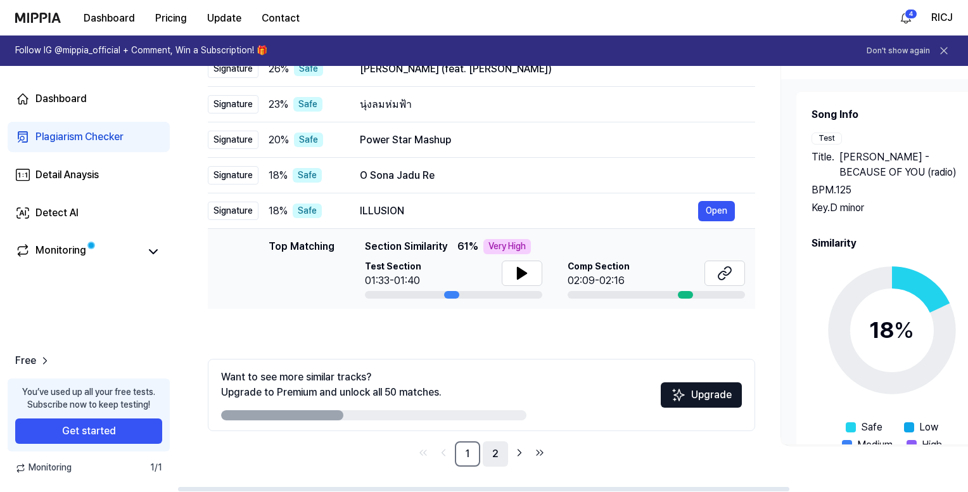
click at [497, 459] on link "2" at bounding box center [495, 453] width 25 height 25
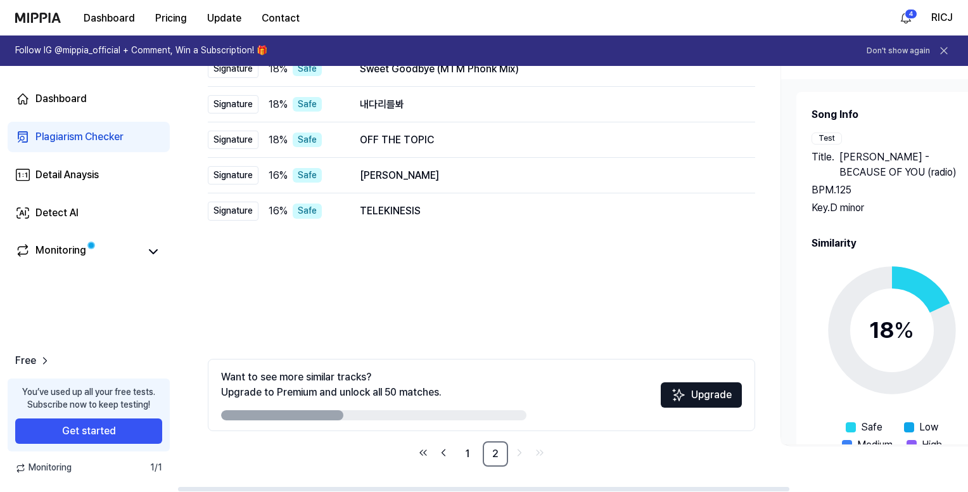
scroll to position [51, 0]
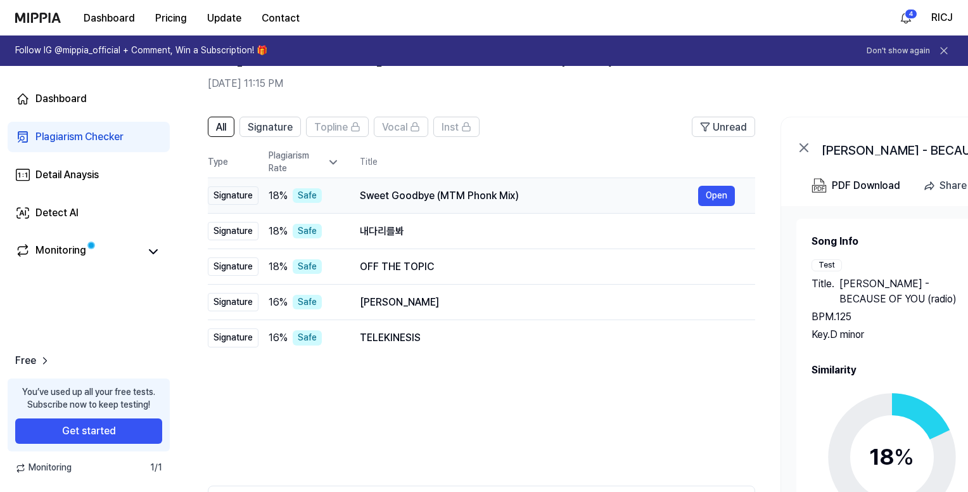
click at [545, 199] on div "Sweet Goodbye (MTM Phonk Mix)" at bounding box center [529, 195] width 338 height 15
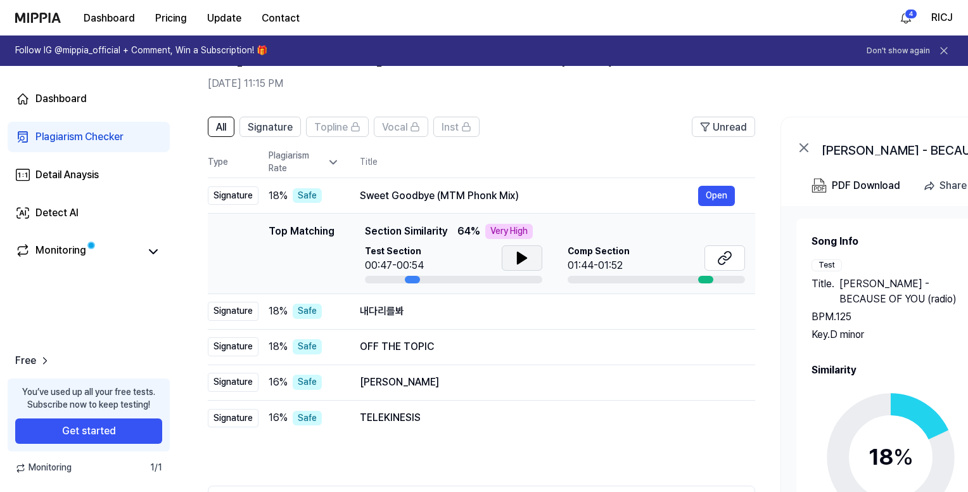
click at [517, 258] on icon at bounding box center [521, 257] width 9 height 11
click at [854, 183] on div "PDF Download" at bounding box center [866, 185] width 68 height 16
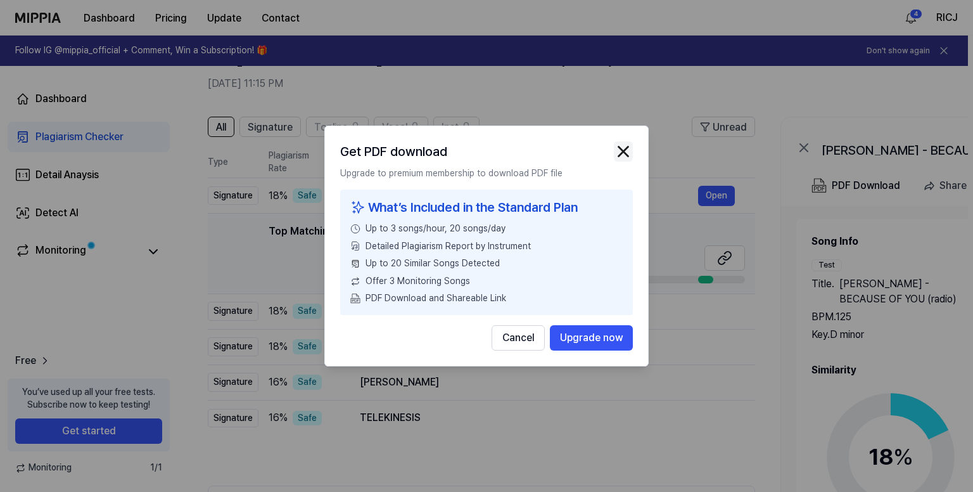
click at [624, 143] on button "button" at bounding box center [623, 151] width 19 height 20
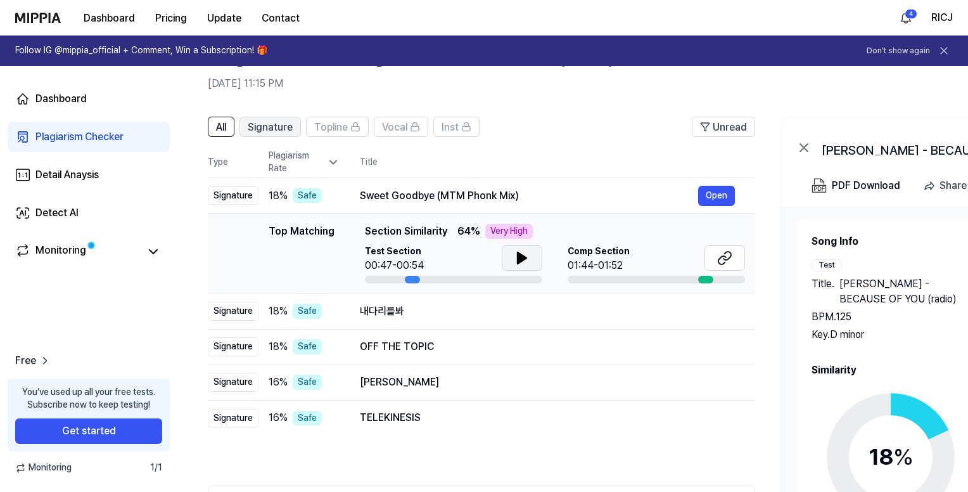
click at [276, 127] on span "Signature" at bounding box center [270, 127] width 45 height 15
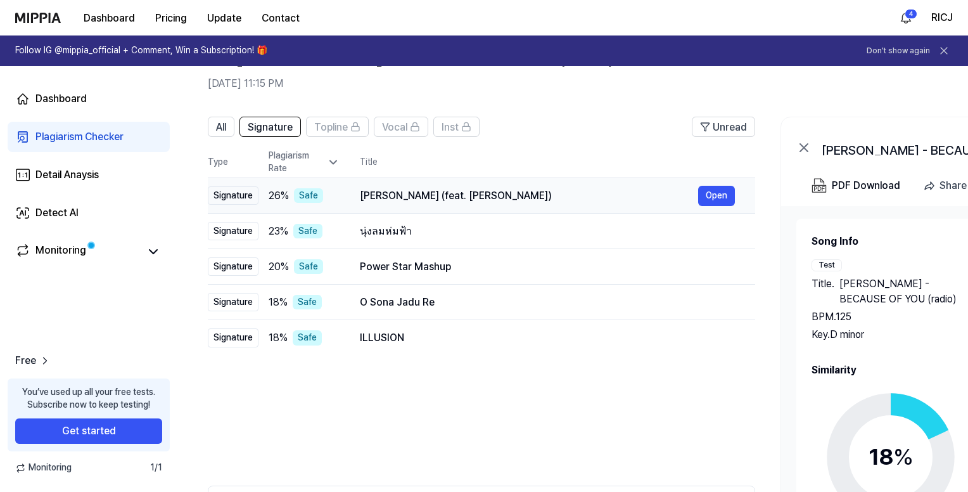
click at [569, 194] on div "[PERSON_NAME] (feat. [PERSON_NAME])" at bounding box center [529, 195] width 338 height 15
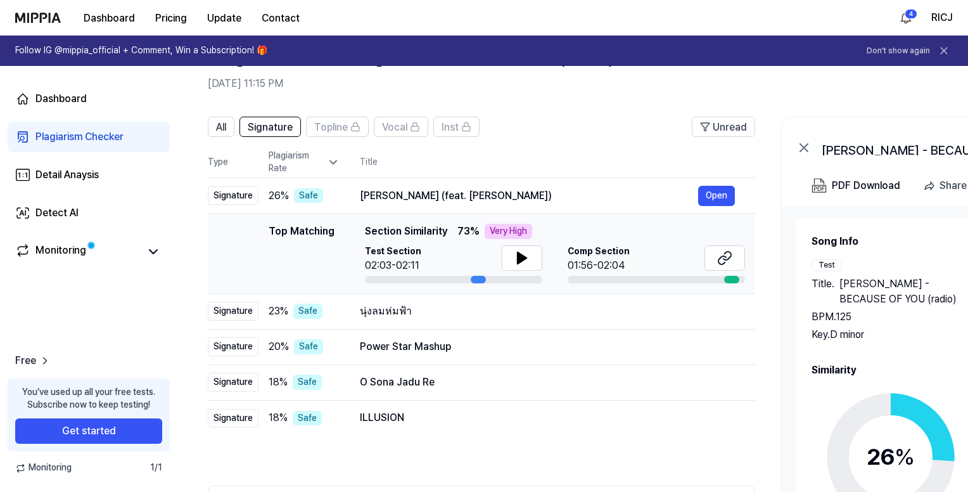
click at [733, 277] on div at bounding box center [731, 280] width 15 height 8
click at [512, 254] on button at bounding box center [522, 257] width 41 height 25
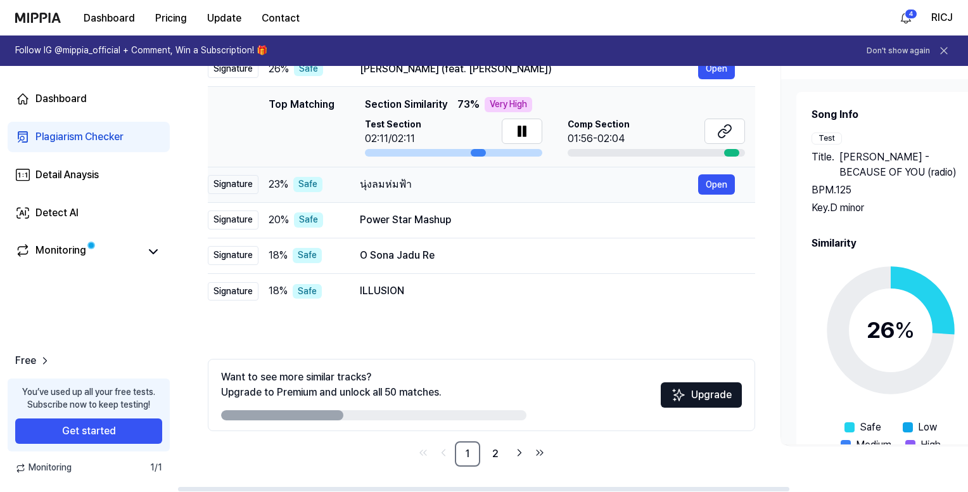
scroll to position [0, 0]
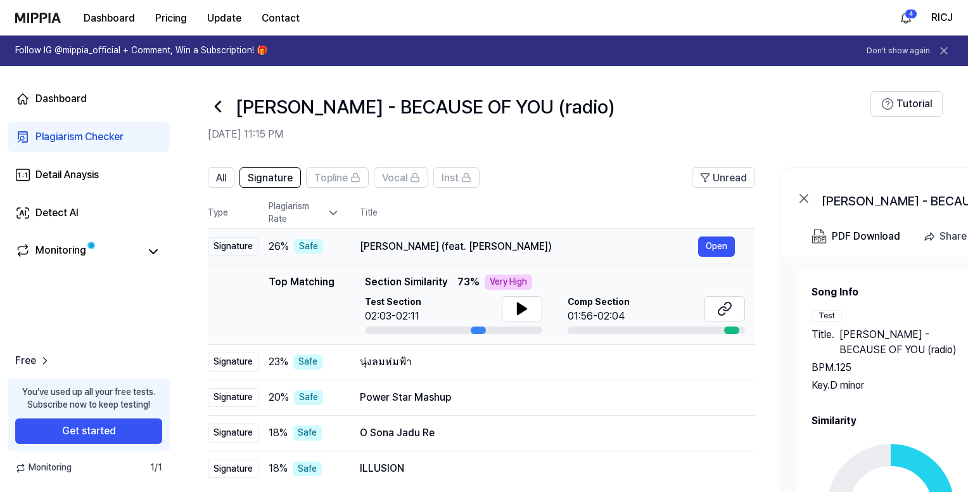
click at [310, 244] on div "Safe" at bounding box center [308, 246] width 29 height 15
click at [329, 213] on icon at bounding box center [333, 212] width 13 height 13
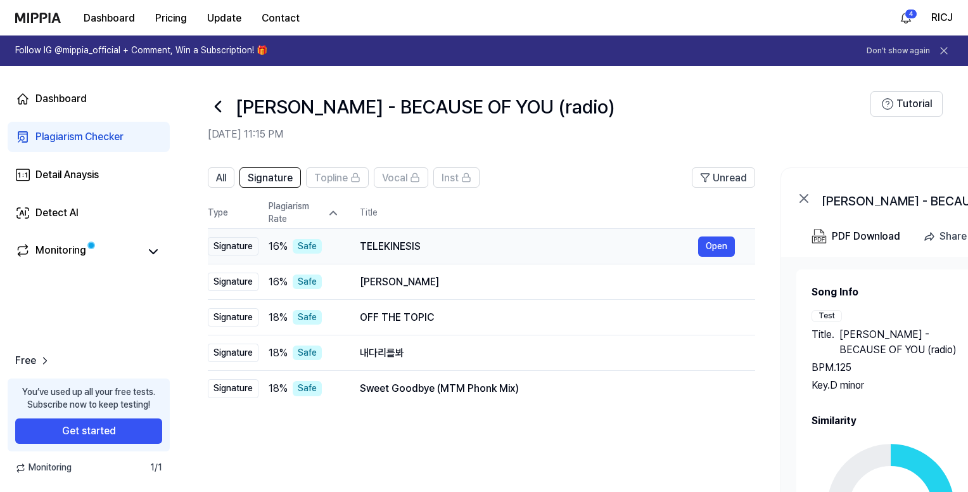
click at [306, 248] on div "Safe" at bounding box center [307, 246] width 29 height 15
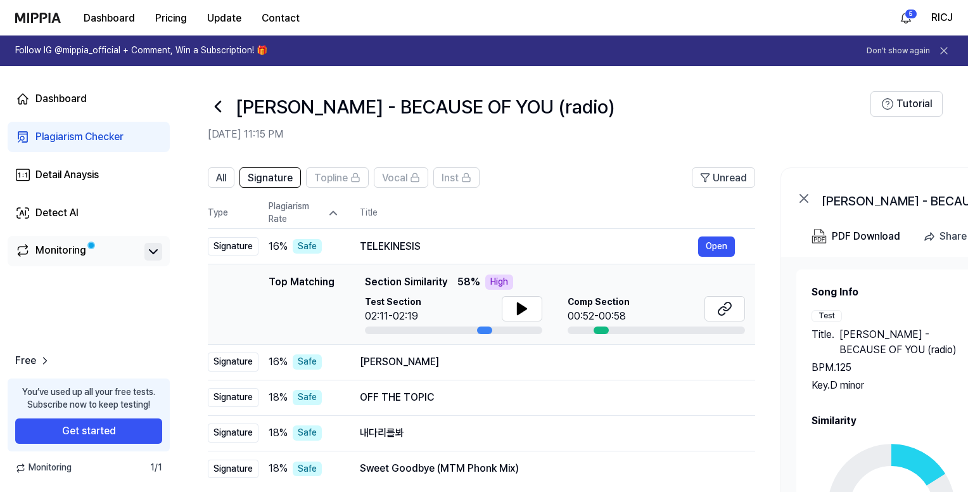
click at [152, 248] on icon at bounding box center [153, 251] width 15 height 15
click at [151, 249] on icon at bounding box center [153, 251] width 15 height 15
click at [91, 177] on div "Detail Anaysis" at bounding box center [66, 174] width 63 height 15
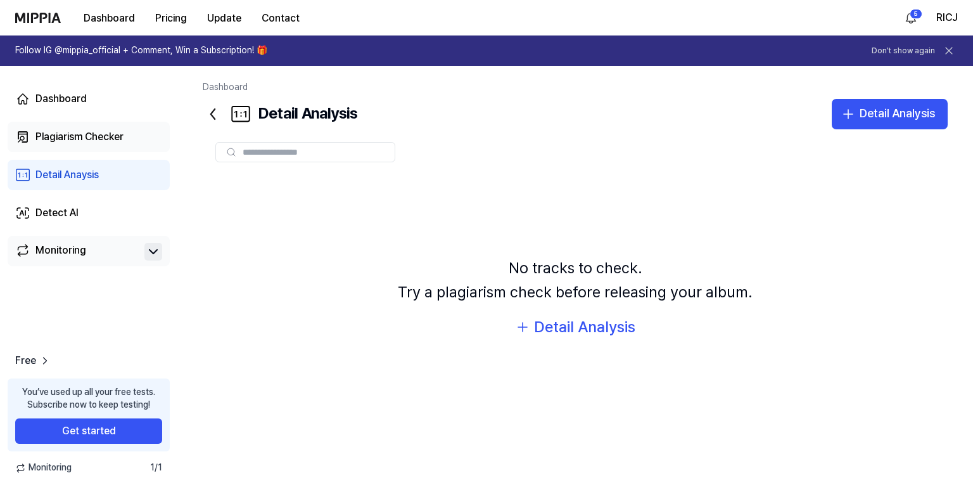
click at [136, 127] on link "Plagiarism Checker" at bounding box center [89, 137] width 162 height 30
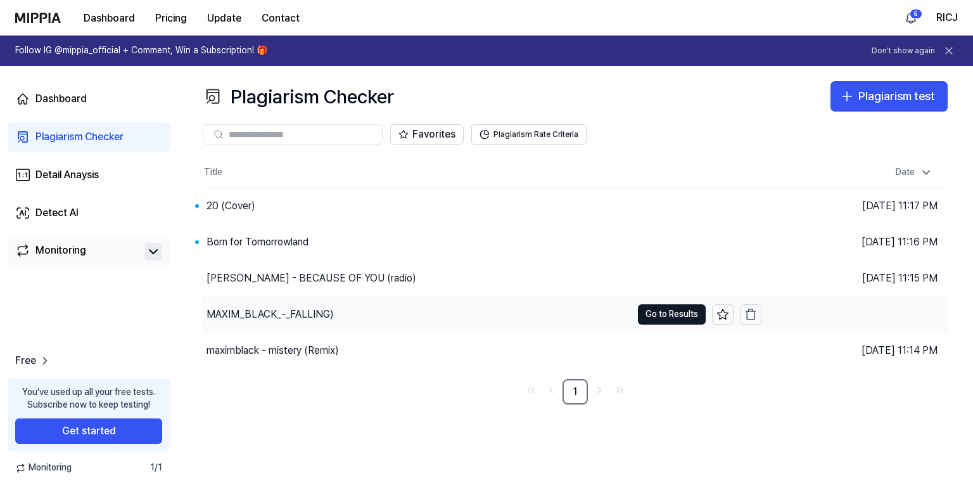
click at [446, 316] on div "MAXIM_BLACK_-_FALLING)" at bounding box center [417, 313] width 429 height 35
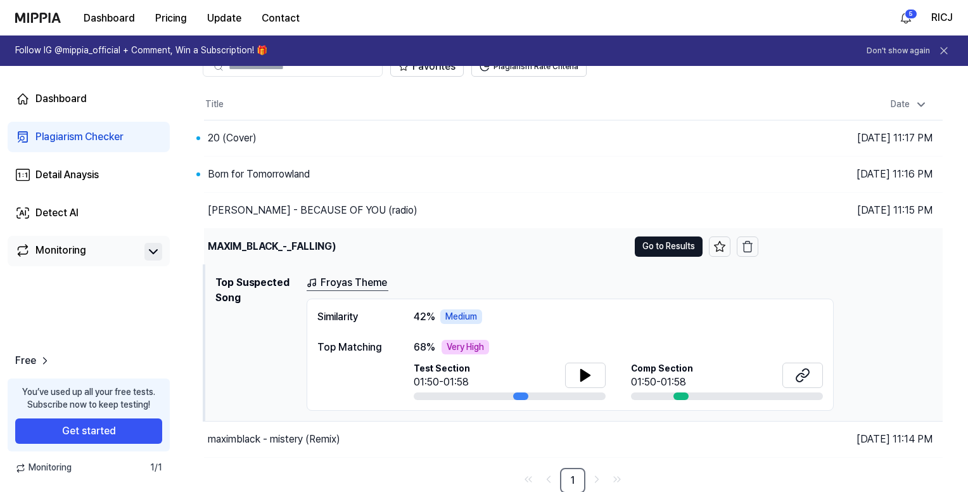
scroll to position [4, 0]
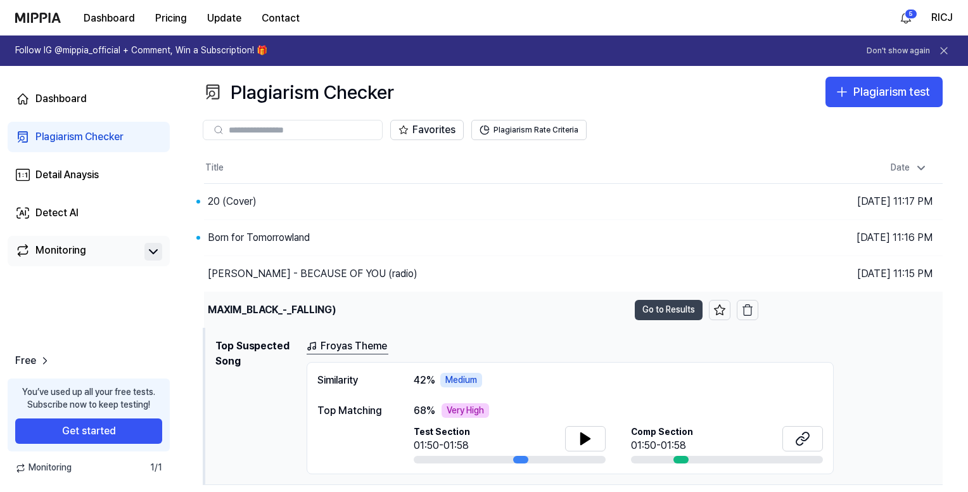
click at [661, 312] on button "Go to Results" at bounding box center [669, 310] width 68 height 20
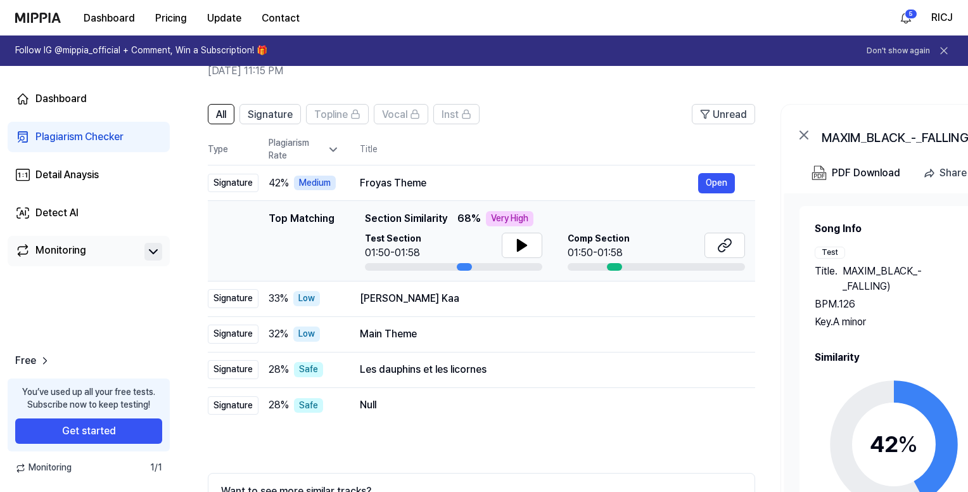
scroll to position [0, 0]
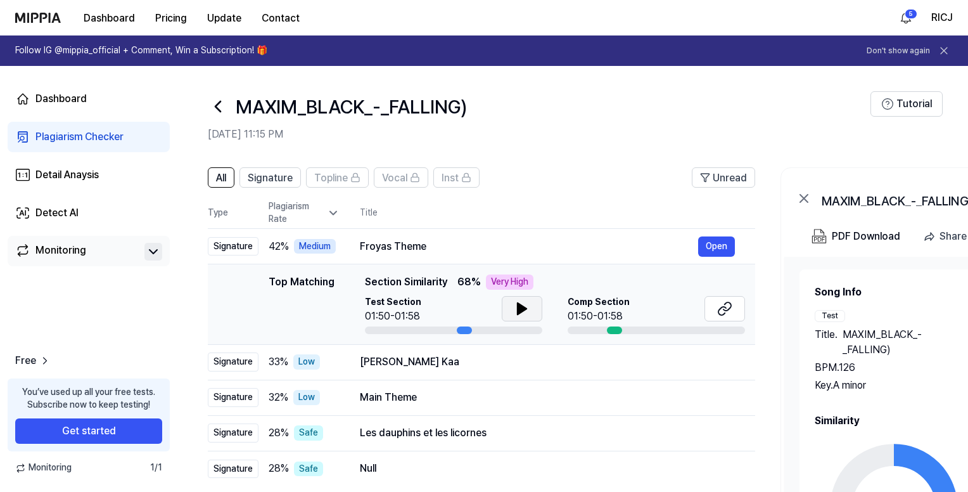
click at [517, 310] on icon at bounding box center [521, 308] width 9 height 11
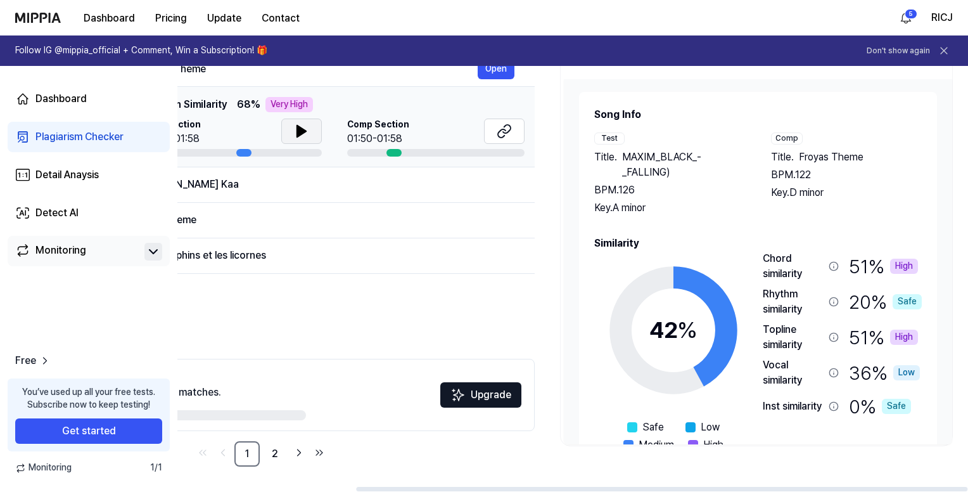
scroll to position [0, 231]
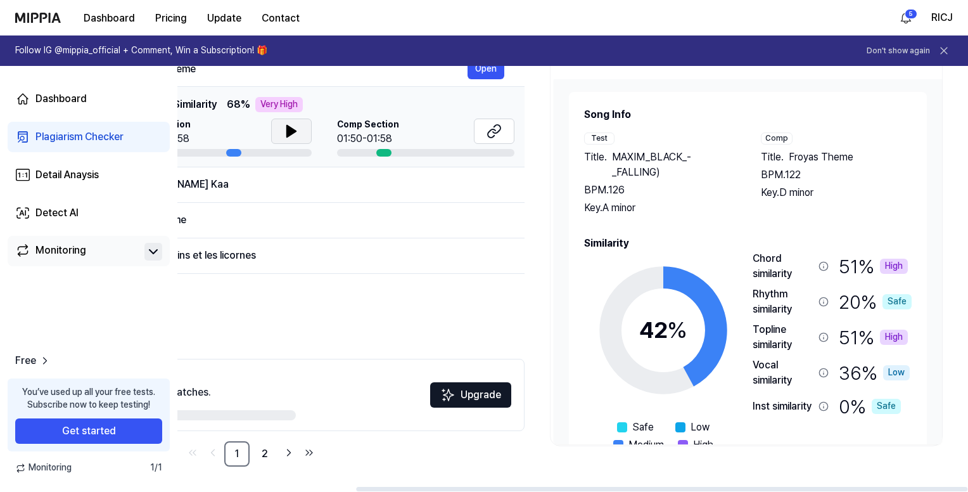
drag, startPoint x: 867, startPoint y: 244, endPoint x: 590, endPoint y: 265, distance: 277.6
click at [588, 265] on div "Similarity 42 % Safe Low Medium High Very High Chord similarity 51 % High Rhyth…" at bounding box center [747, 353] width 327 height 234
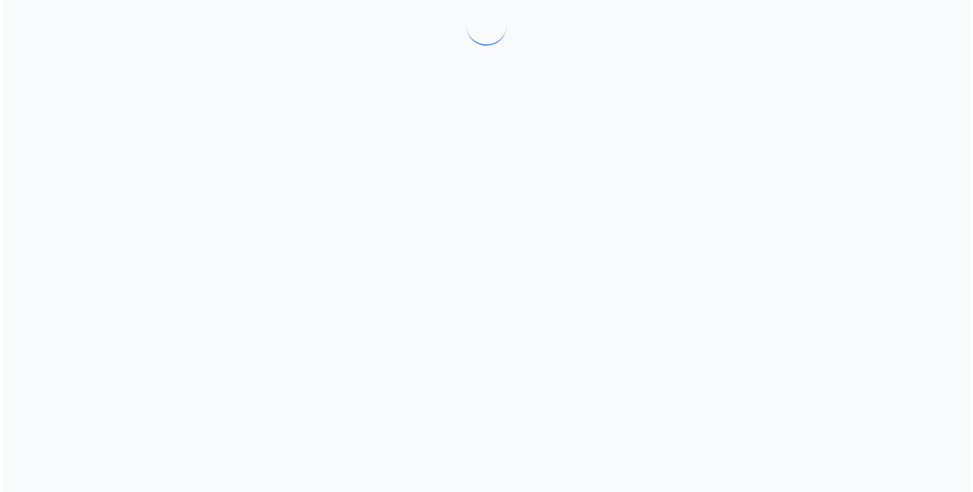
scroll to position [0, 0]
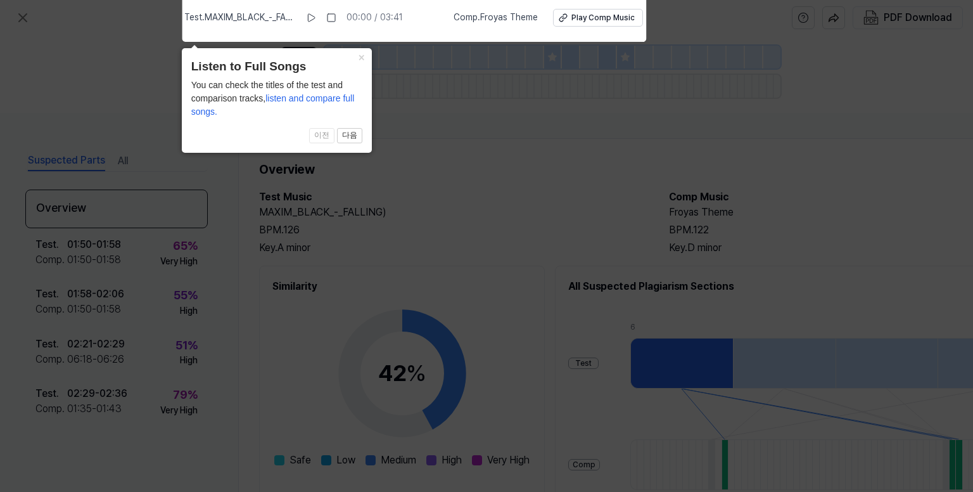
click at [494, 209] on icon at bounding box center [486, 243] width 973 height 498
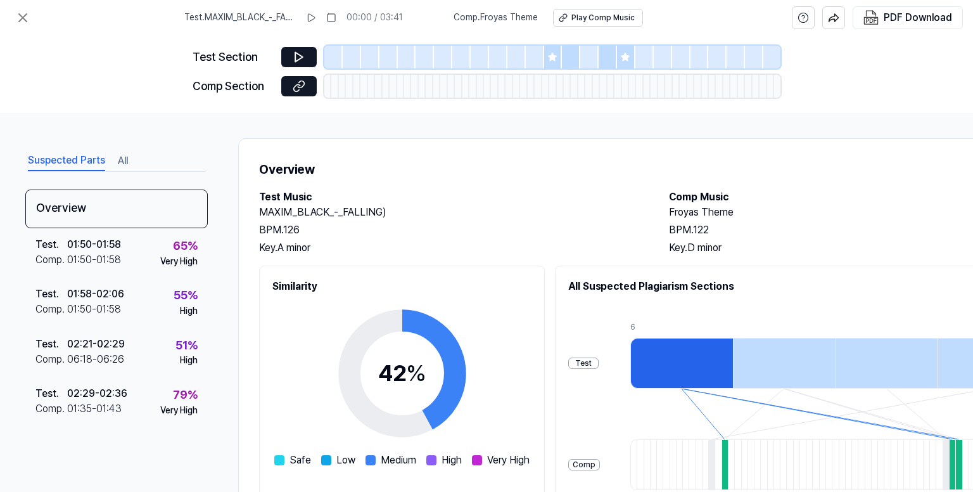
scroll to position [184, 0]
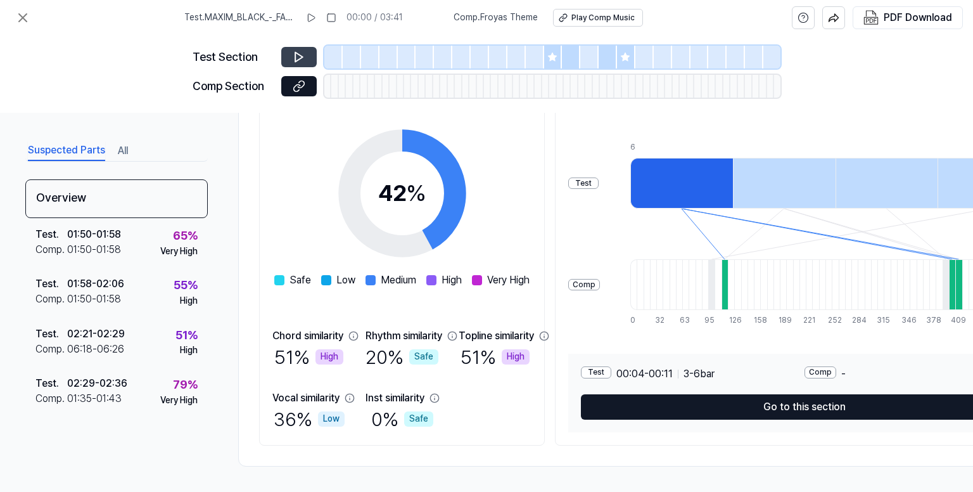
click at [294, 51] on icon at bounding box center [299, 57] width 13 height 13
click at [557, 56] on icon at bounding box center [552, 57] width 10 height 10
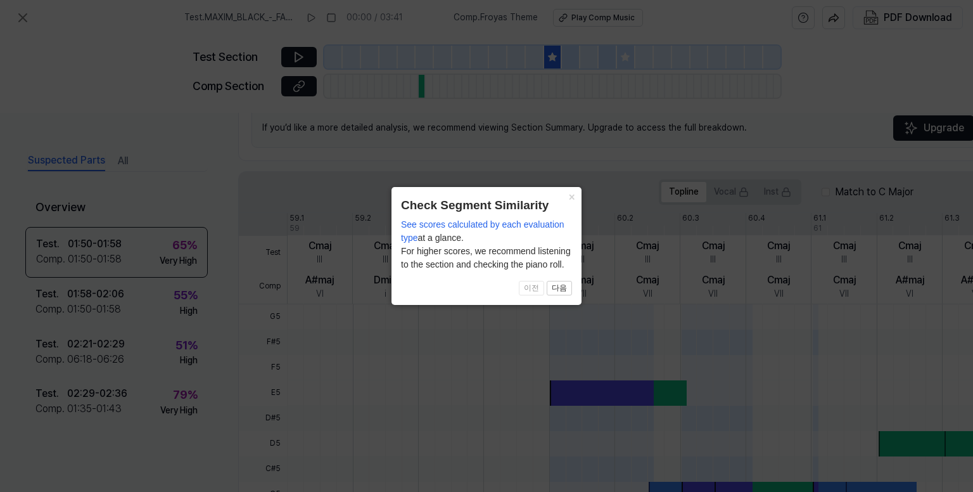
scroll to position [381, 0]
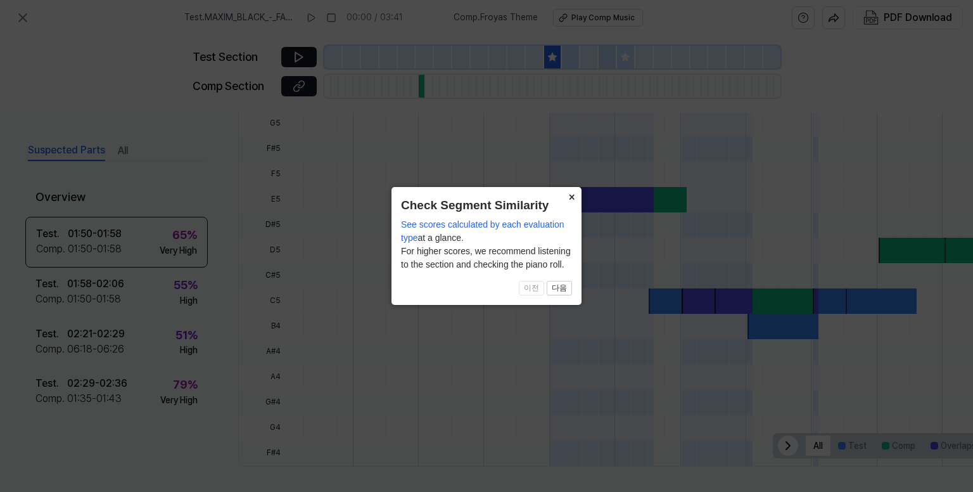
click at [571, 197] on button "×" at bounding box center [571, 196] width 20 height 18
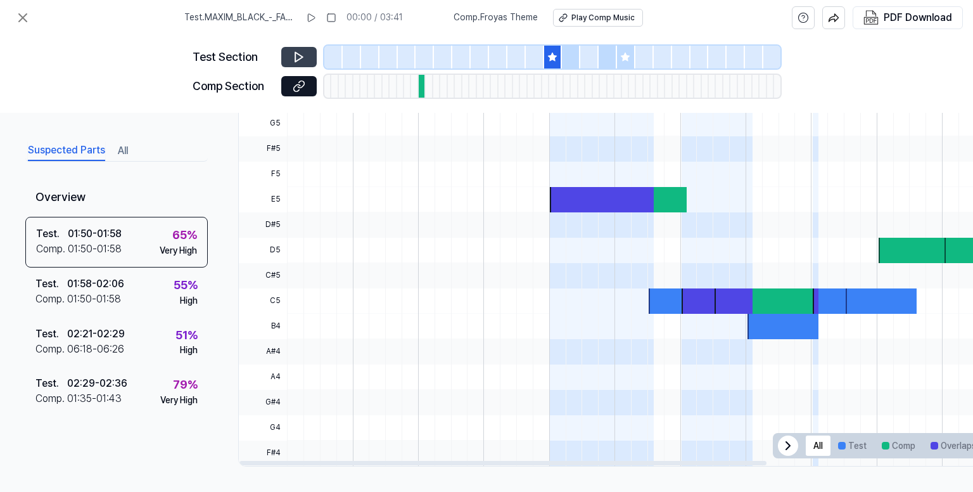
click at [291, 54] on button at bounding box center [298, 57] width 35 height 20
click at [566, 60] on div at bounding box center [571, 57] width 18 height 23
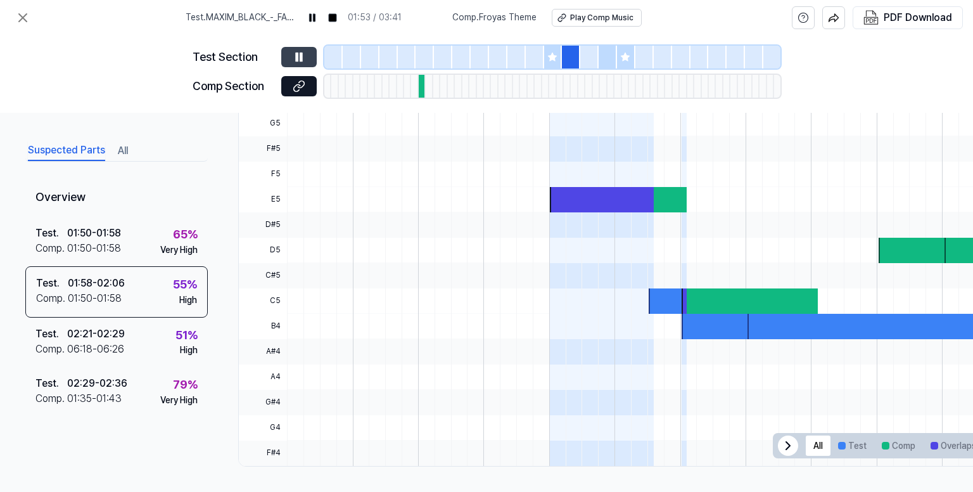
click at [296, 60] on icon at bounding box center [297, 57] width 2 height 8
click at [418, 87] on div at bounding box center [414, 86] width 7 height 23
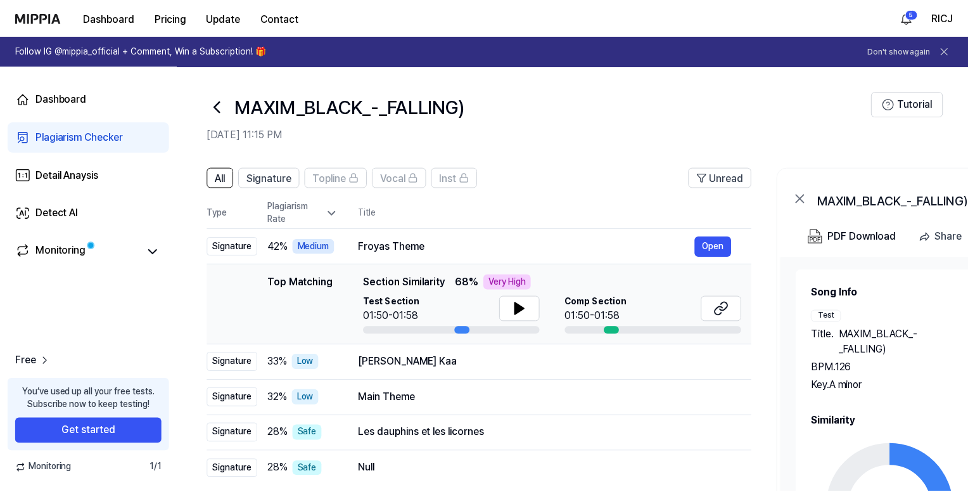
scroll to position [177, 0]
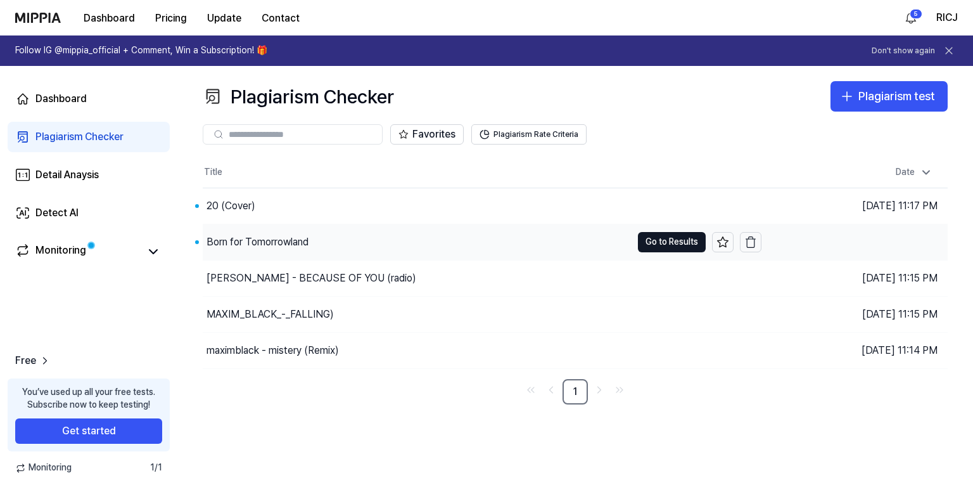
click at [451, 244] on div "Born for Tomorrowland" at bounding box center [417, 241] width 429 height 35
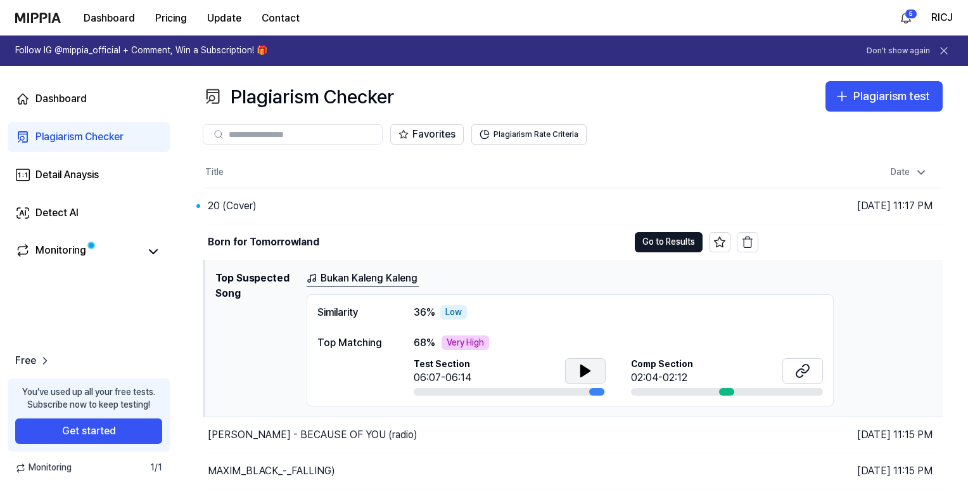
click at [585, 371] on icon at bounding box center [585, 370] width 9 height 11
click at [594, 323] on div "Similarity 36 % Low Top Matching 68 % Very High Test Section 06:07/06:14 Comp S…" at bounding box center [570, 350] width 527 height 113
click at [677, 240] on button "Go to Results" at bounding box center [669, 242] width 68 height 20
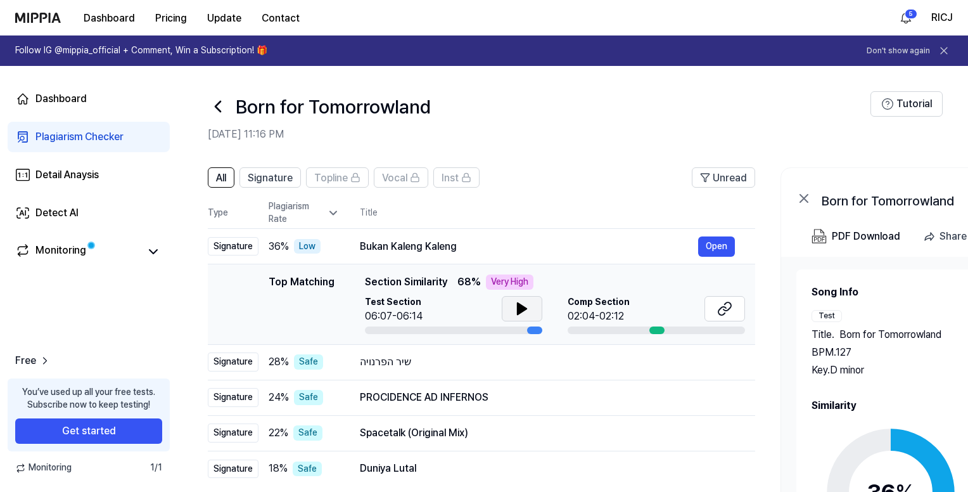
click at [529, 302] on button at bounding box center [522, 308] width 41 height 25
click at [509, 360] on div "שיר הפרנויה" at bounding box center [529, 361] width 338 height 15
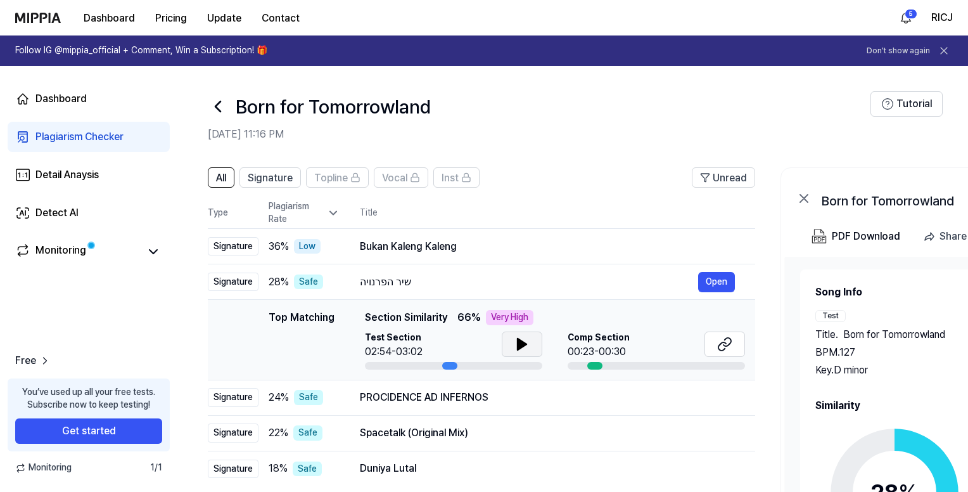
click at [521, 348] on icon at bounding box center [521, 343] width 15 height 15
click at [522, 398] on div "PROCIDENCE AD INFERNOS" at bounding box center [529, 397] width 338 height 15
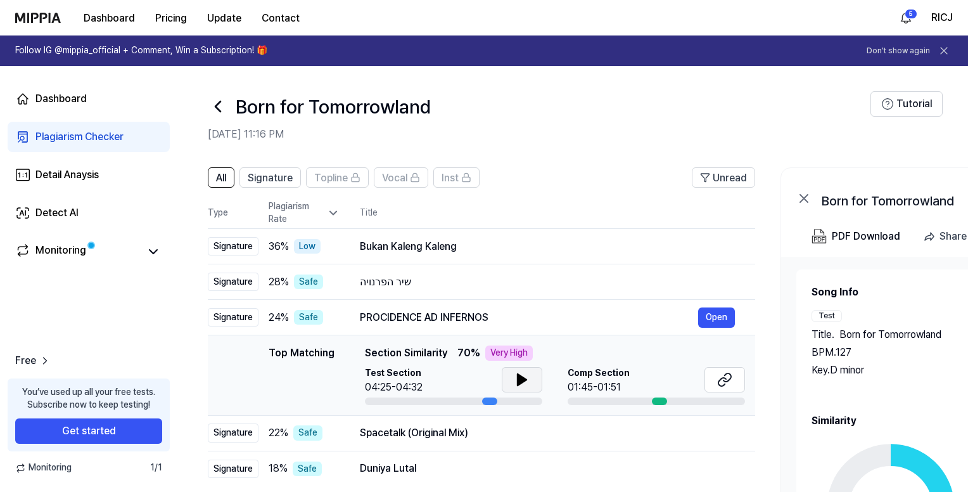
click at [510, 380] on button at bounding box center [522, 379] width 41 height 25
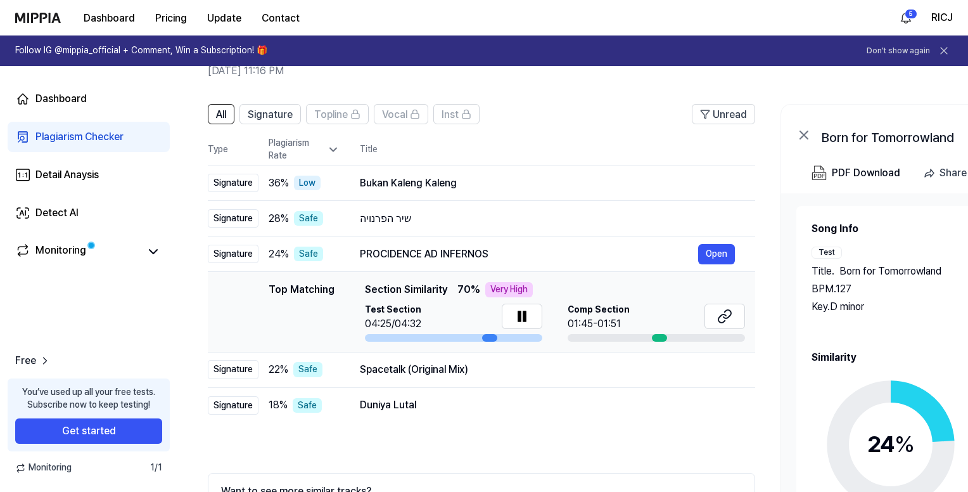
scroll to position [127, 0]
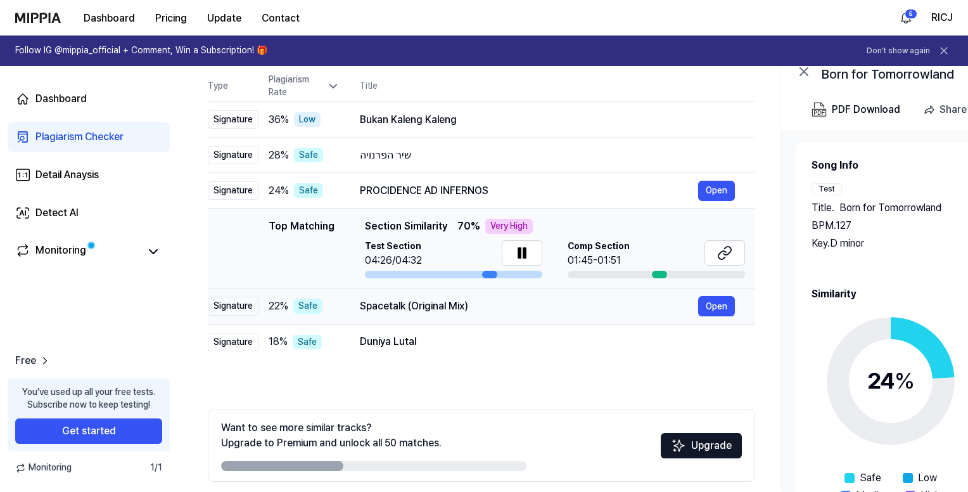
click at [521, 308] on div "Spacetalk (Original Mix)" at bounding box center [529, 305] width 338 height 15
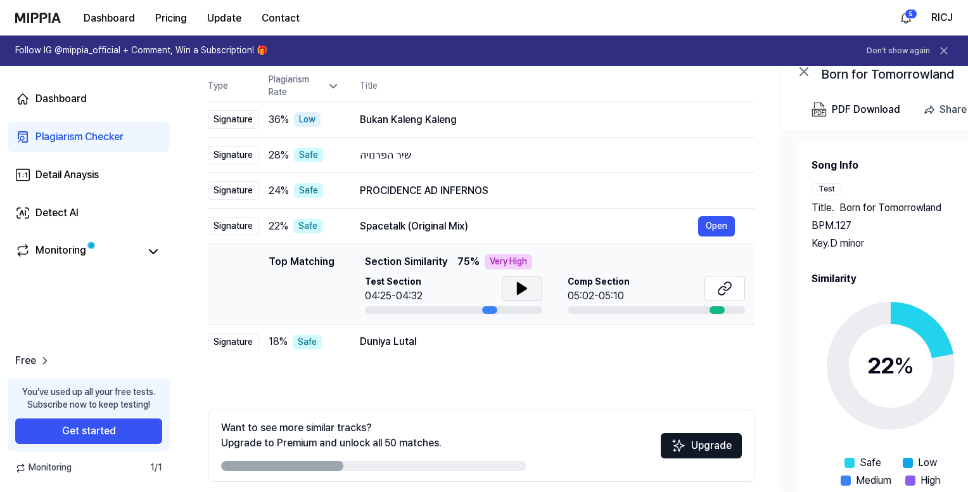
click at [526, 287] on icon at bounding box center [521, 288] width 15 height 15
click at [502, 348] on div "Duniya Lutal" at bounding box center [529, 341] width 338 height 15
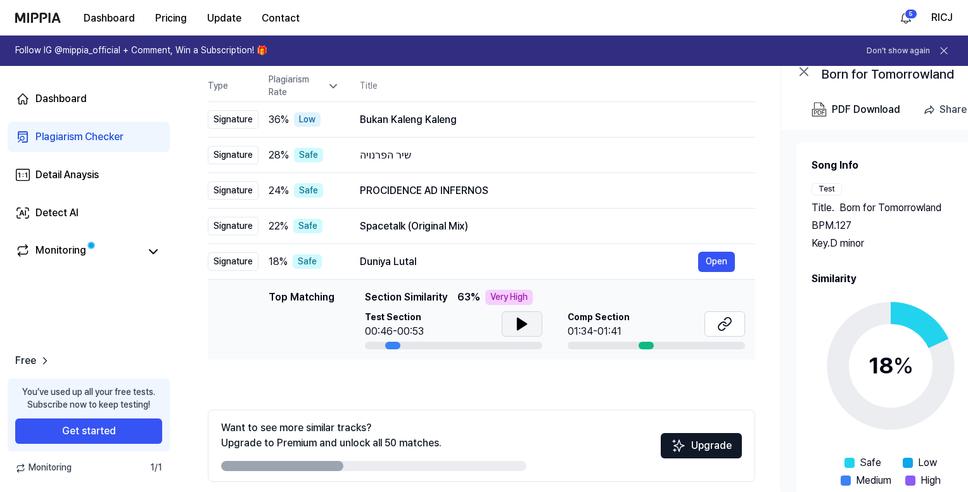
click at [517, 325] on icon at bounding box center [521, 323] width 9 height 11
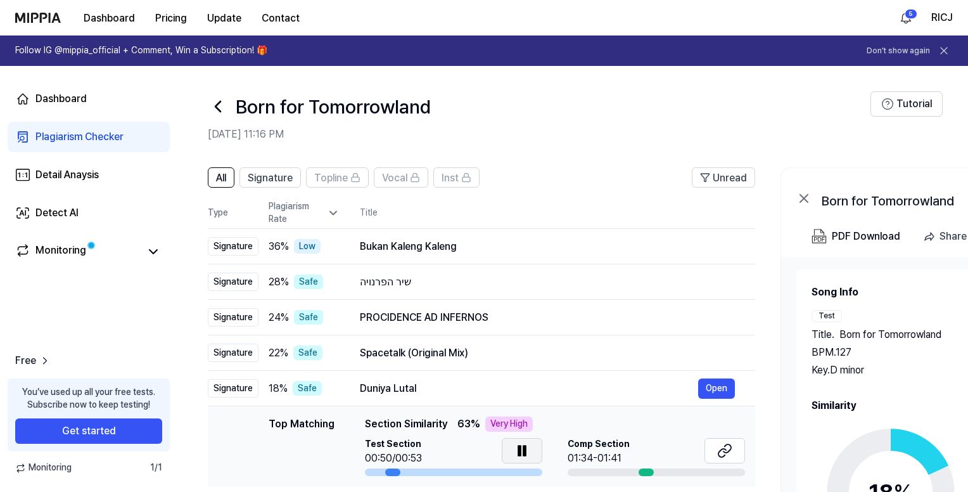
click at [219, 113] on icon at bounding box center [218, 106] width 20 height 20
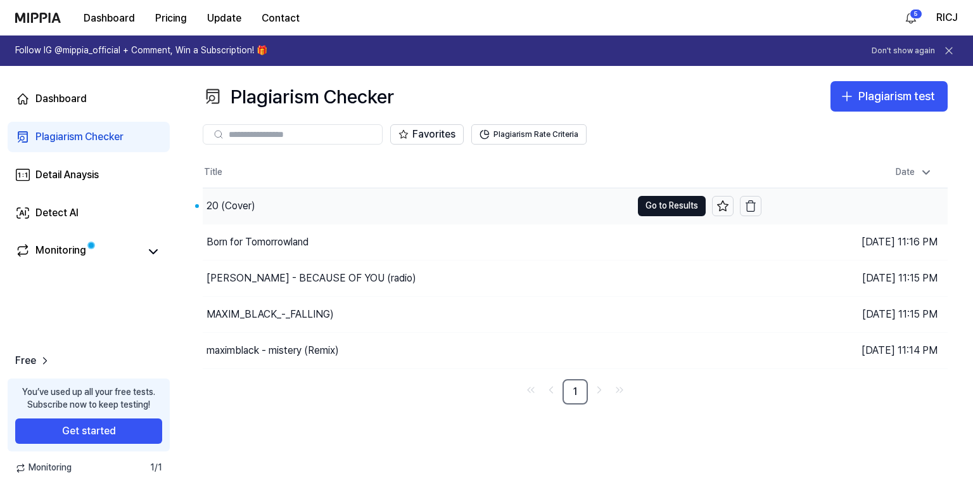
click at [468, 211] on div "20 (Cover)" at bounding box center [417, 205] width 429 height 35
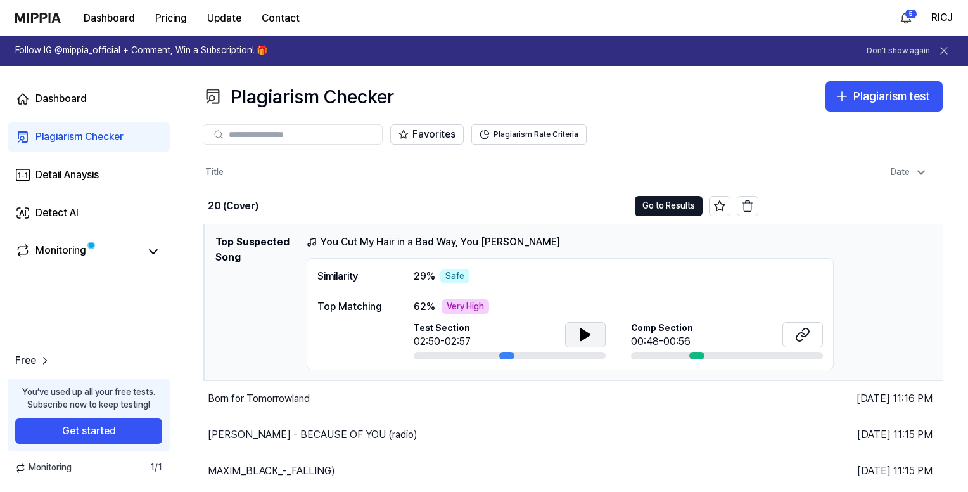
click at [581, 335] on icon at bounding box center [585, 334] width 9 height 11
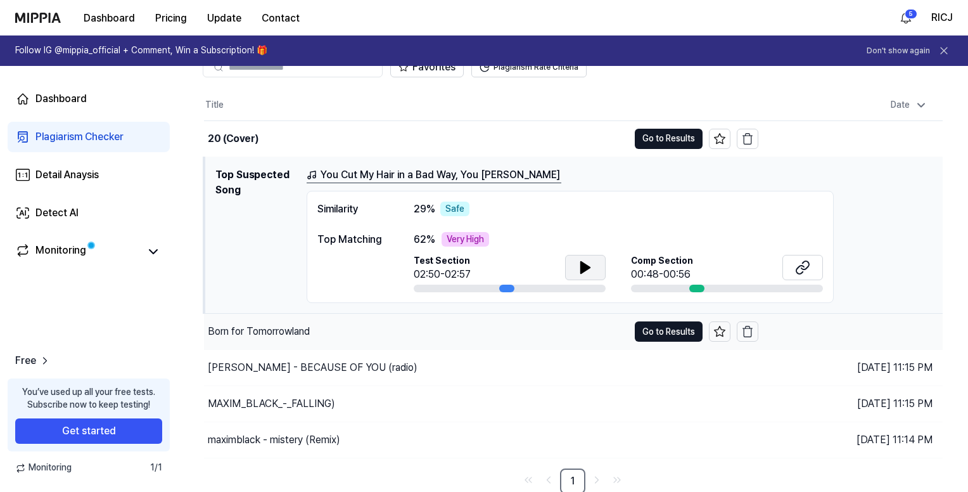
scroll to position [68, 0]
click at [536, 335] on div "Born for Tomorrowland" at bounding box center [416, 330] width 424 height 35
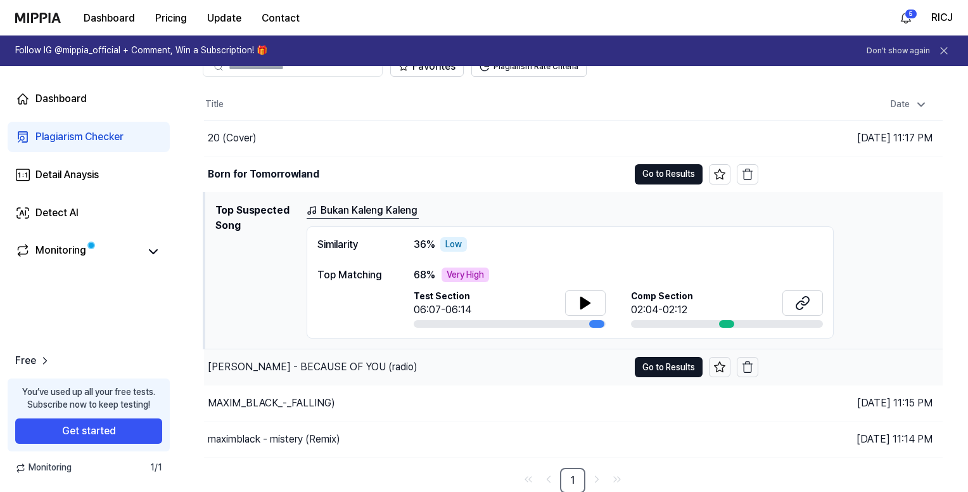
click at [541, 365] on div "[PERSON_NAME] - BECAUSE OF YOU (radio)" at bounding box center [416, 366] width 424 height 35
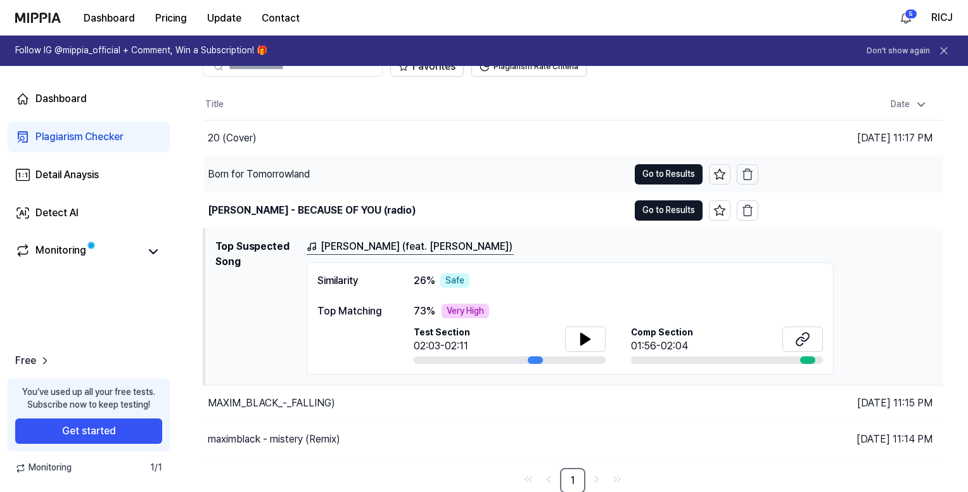
click at [452, 174] on div "Born for Tomorrowland" at bounding box center [416, 173] width 424 height 35
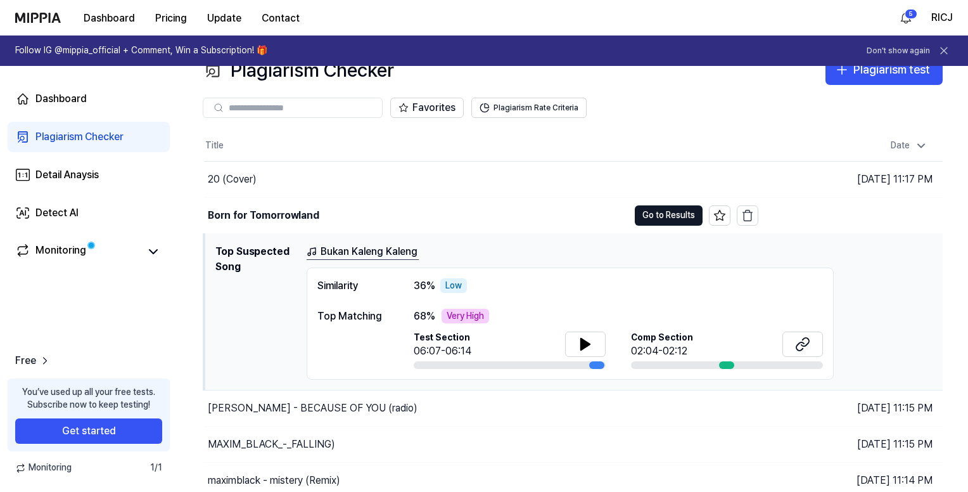
scroll to position [4, 0]
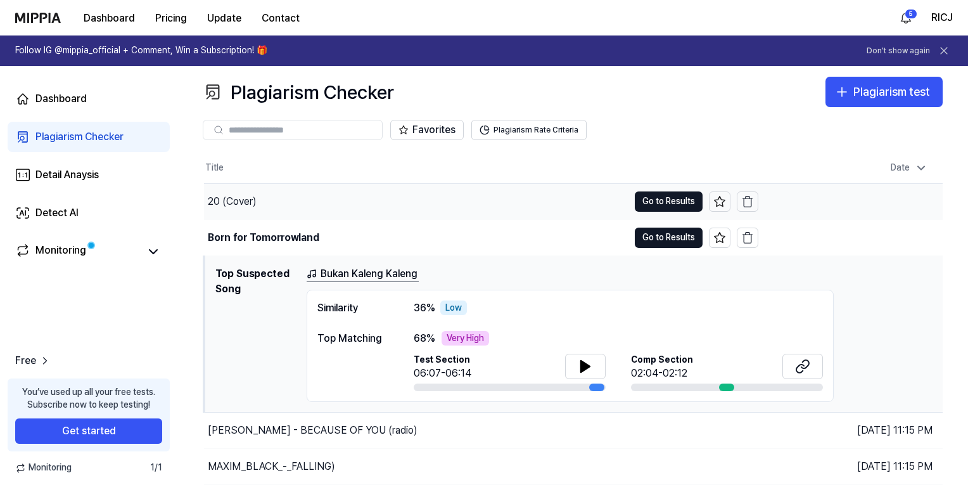
click at [451, 201] on div "20 (Cover)" at bounding box center [416, 201] width 424 height 35
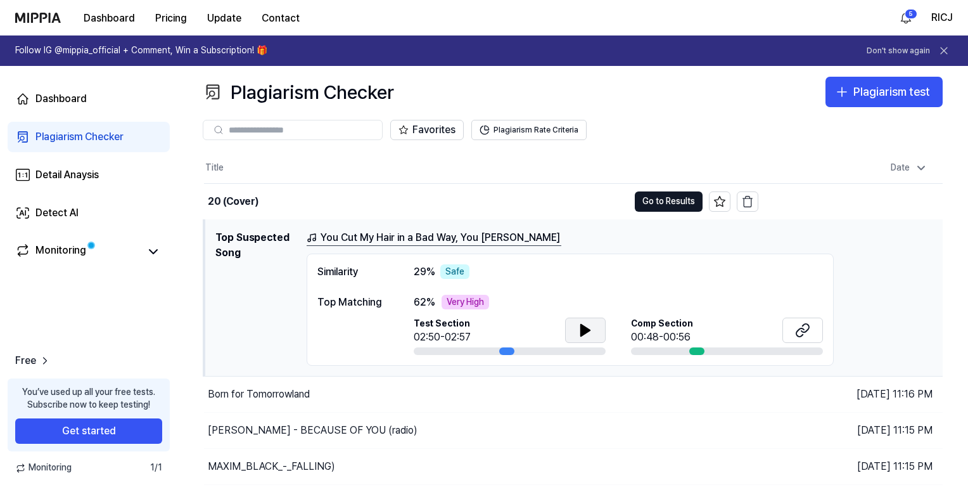
click at [578, 330] on icon at bounding box center [585, 329] width 15 height 15
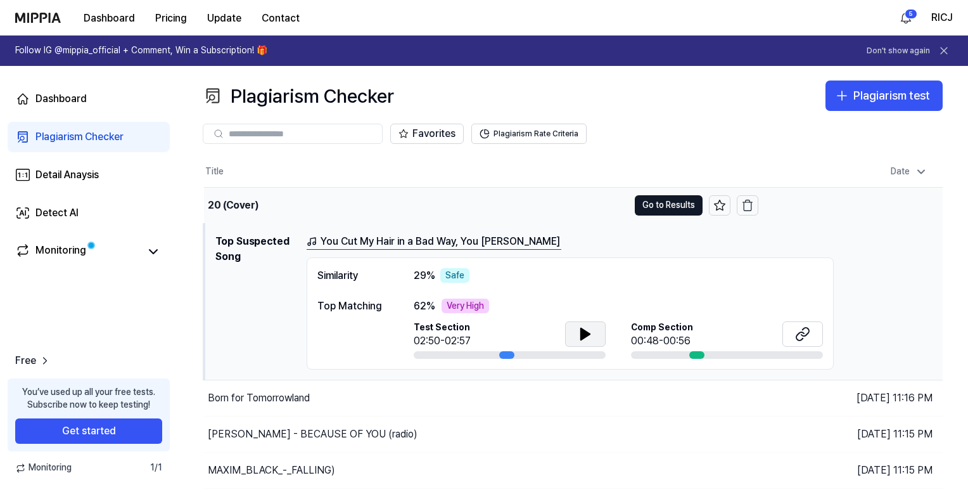
scroll to position [0, 0]
drag, startPoint x: 308, startPoint y: 279, endPoint x: 381, endPoint y: 288, distance: 72.7
click at [378, 278] on div "Similarity 29 % Safe Top Matching 62 % Very High Test Section 02:50-02:57 Comp …" at bounding box center [570, 314] width 527 height 113
click at [383, 292] on div "Similarity 29 % Safe Top Matching 62 % Very High Test Section 02:50-02:57 Comp …" at bounding box center [570, 314] width 527 height 113
drag, startPoint x: 314, startPoint y: 308, endPoint x: 381, endPoint y: 313, distance: 67.3
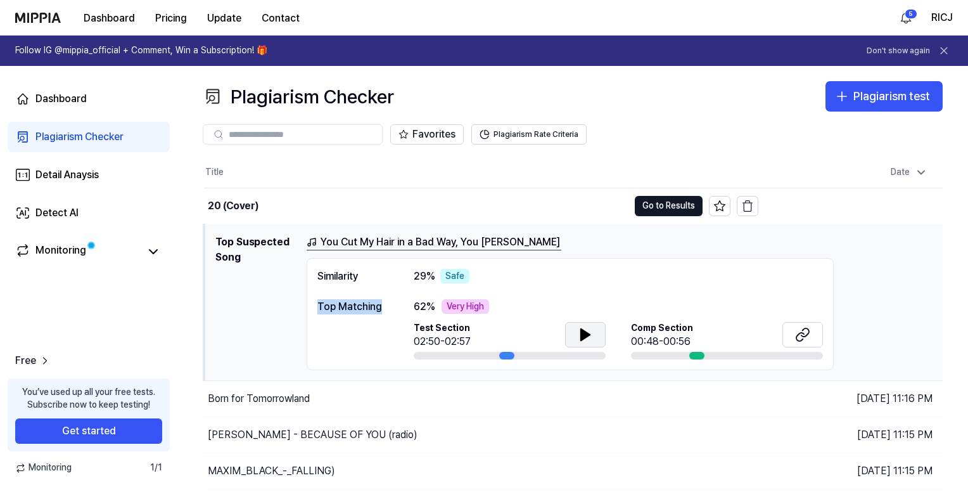
click at [381, 312] on div "Similarity 29 % Safe Top Matching 62 % Very High Test Section 02:50-02:57 Comp …" at bounding box center [570, 314] width 527 height 113
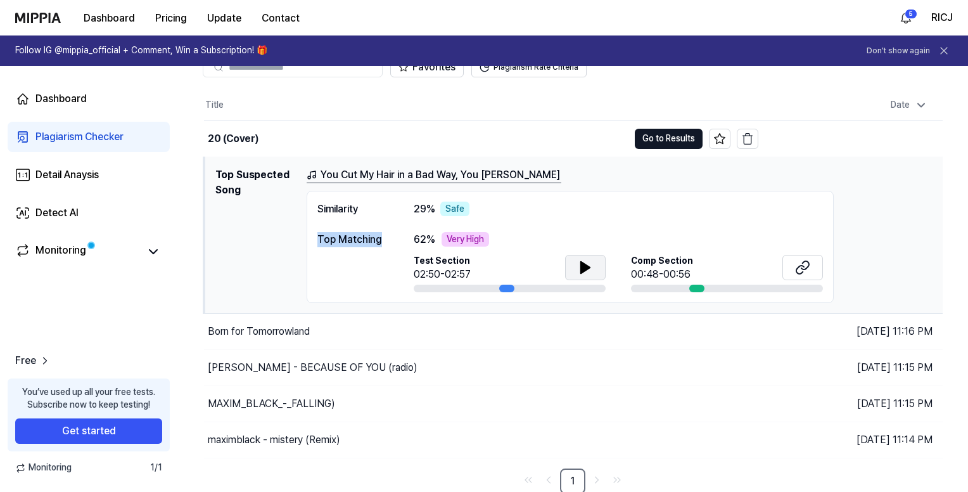
scroll to position [68, 0]
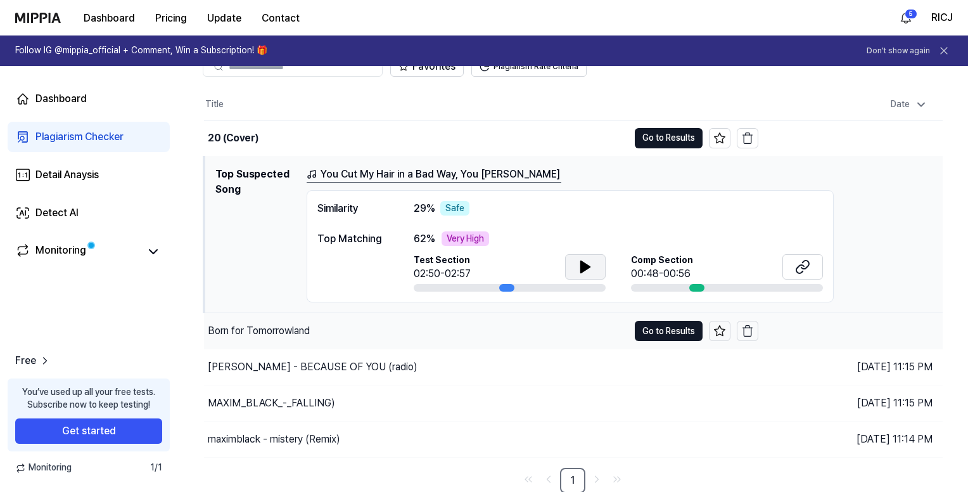
click at [388, 337] on div "Born for Tomorrowland" at bounding box center [416, 330] width 424 height 35
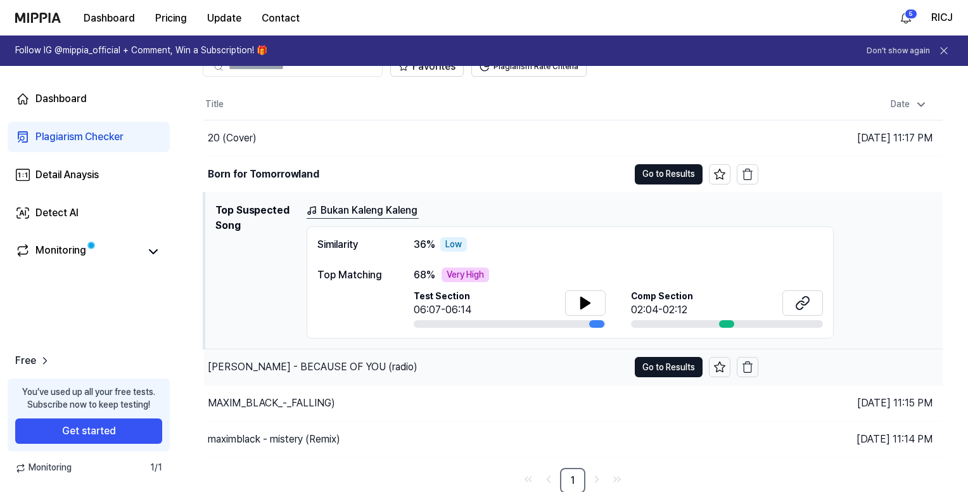
click at [439, 369] on div "[PERSON_NAME] - BECAUSE OF YOU (radio)" at bounding box center [416, 366] width 424 height 35
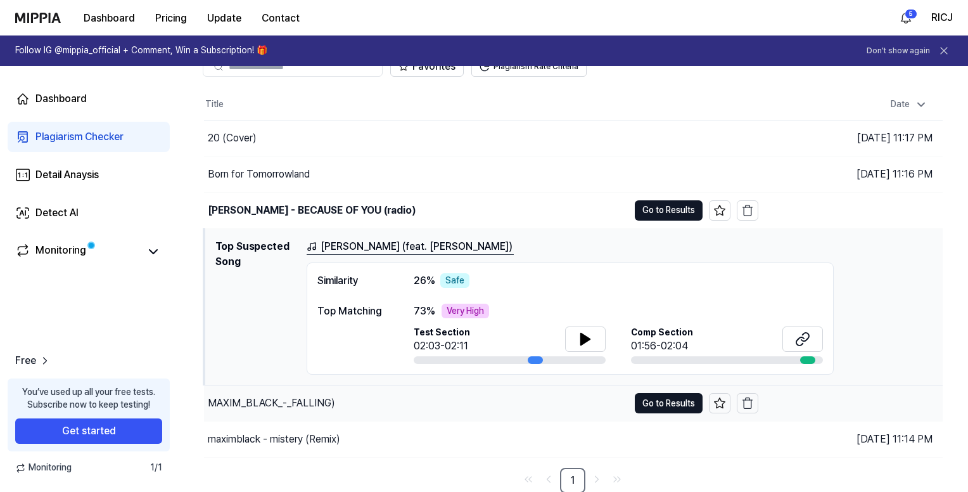
click at [389, 400] on div "MAXIM_BLACK_-_FALLING)" at bounding box center [416, 402] width 424 height 35
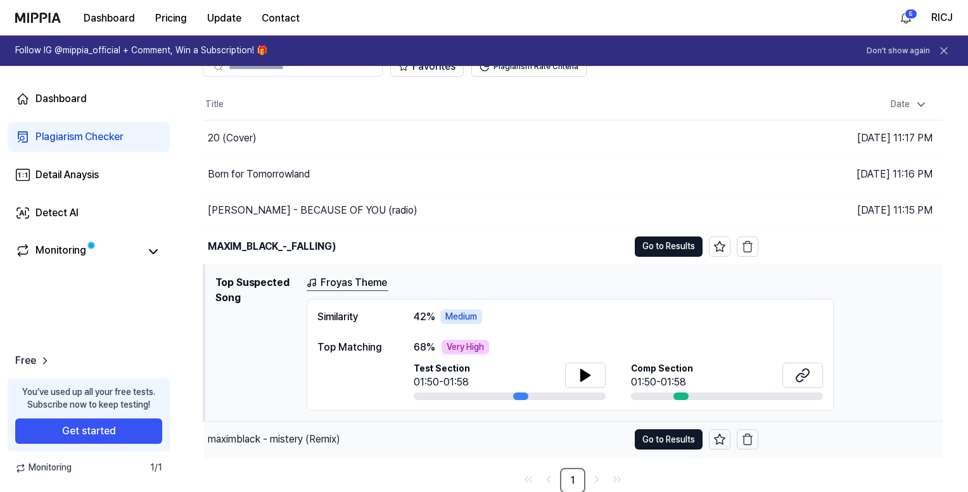
click at [391, 441] on div "maximblack - mistery (Remix)" at bounding box center [416, 438] width 424 height 35
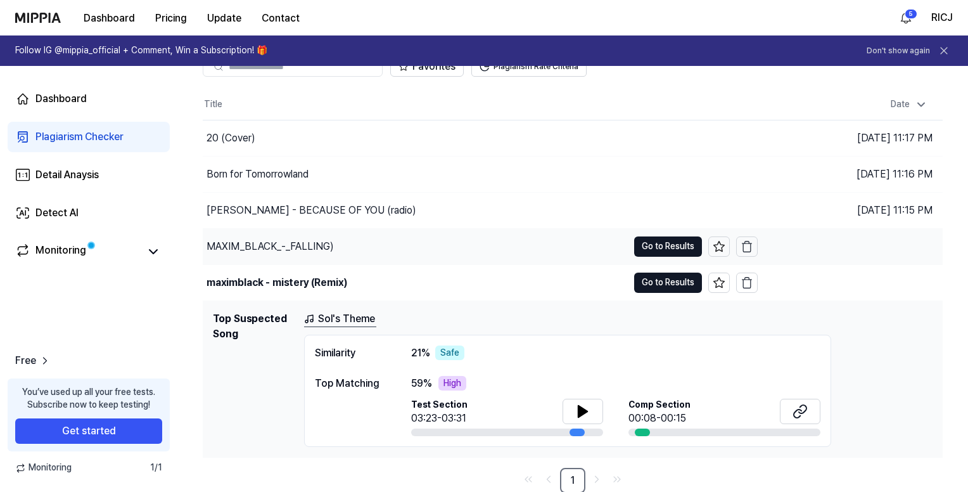
click at [426, 246] on div "MAXIM_BLACK_-_FALLING)" at bounding box center [415, 246] width 425 height 35
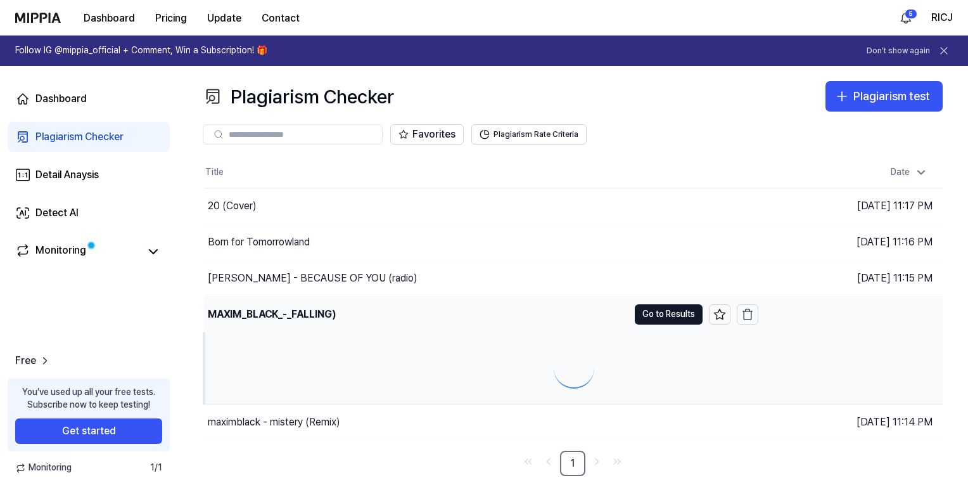
scroll to position [0, 0]
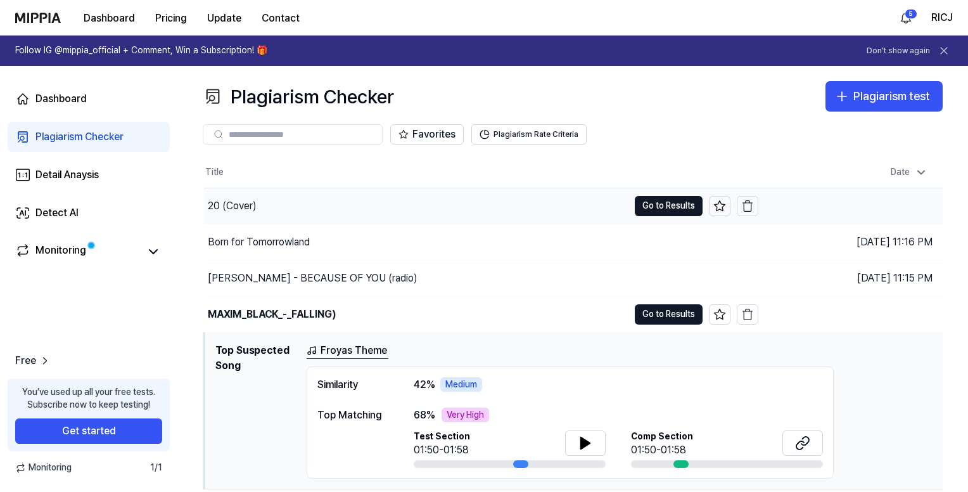
click at [385, 207] on div "20 (Cover)" at bounding box center [416, 205] width 424 height 35
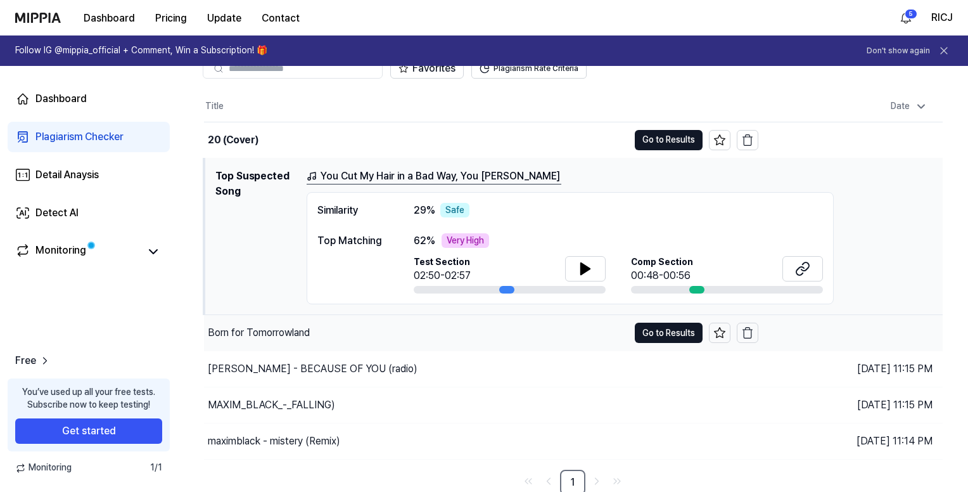
scroll to position [68, 0]
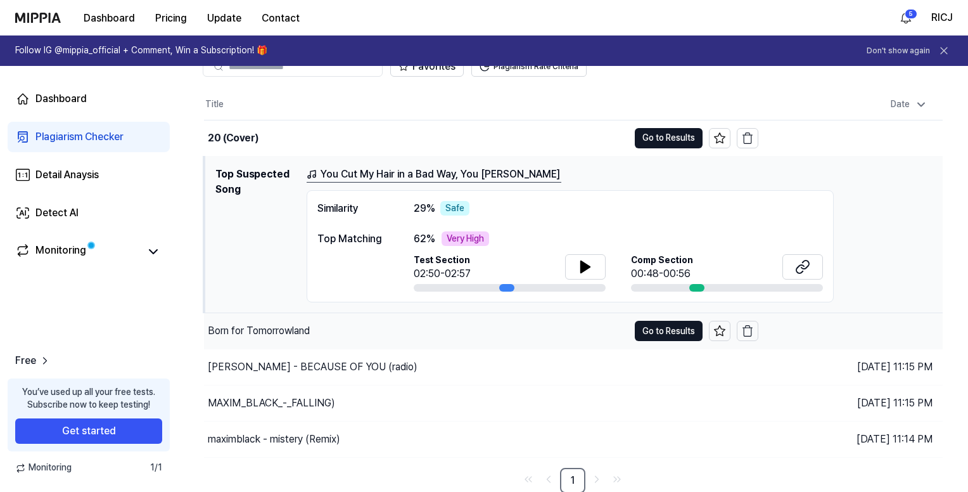
click at [436, 333] on div "Born for Tomorrowland" at bounding box center [416, 330] width 424 height 35
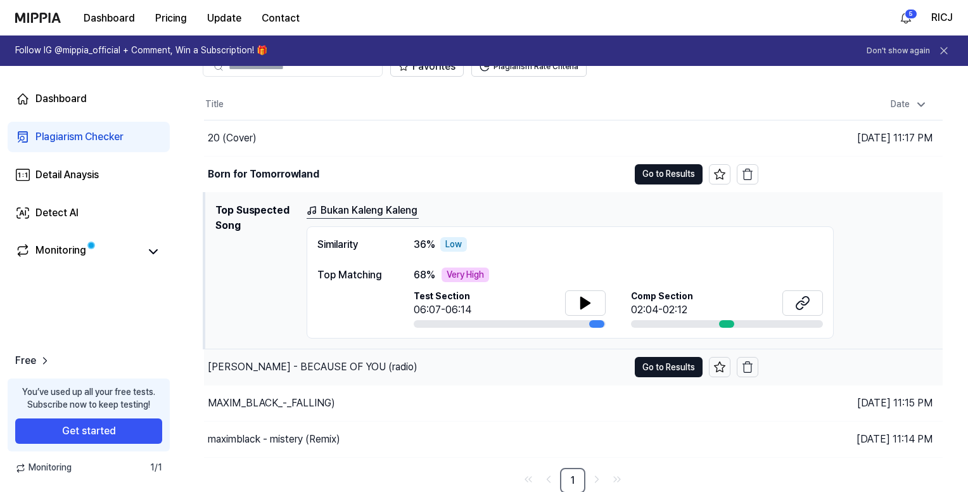
click at [452, 371] on div "[PERSON_NAME] - BECAUSE OF YOU (radio)" at bounding box center [416, 366] width 424 height 35
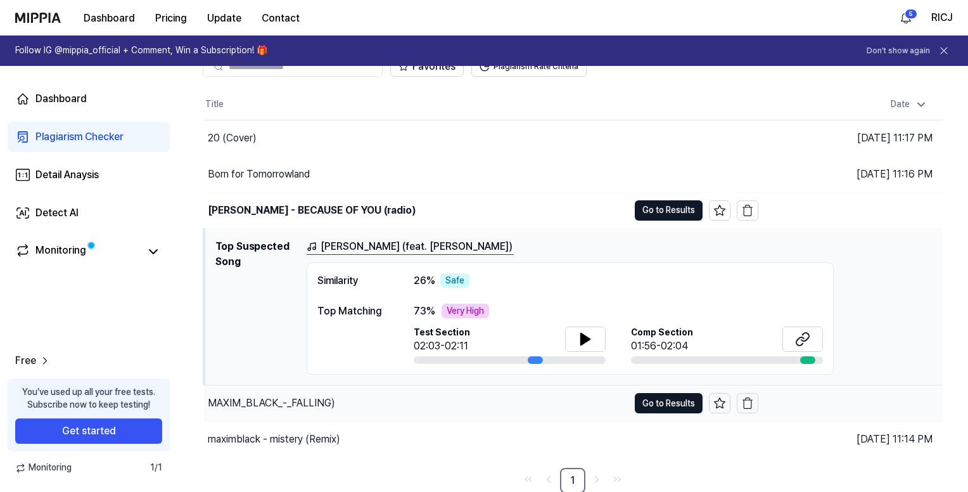
click at [429, 403] on div "MAXIM_BLACK_-_FALLING)" at bounding box center [416, 402] width 424 height 35
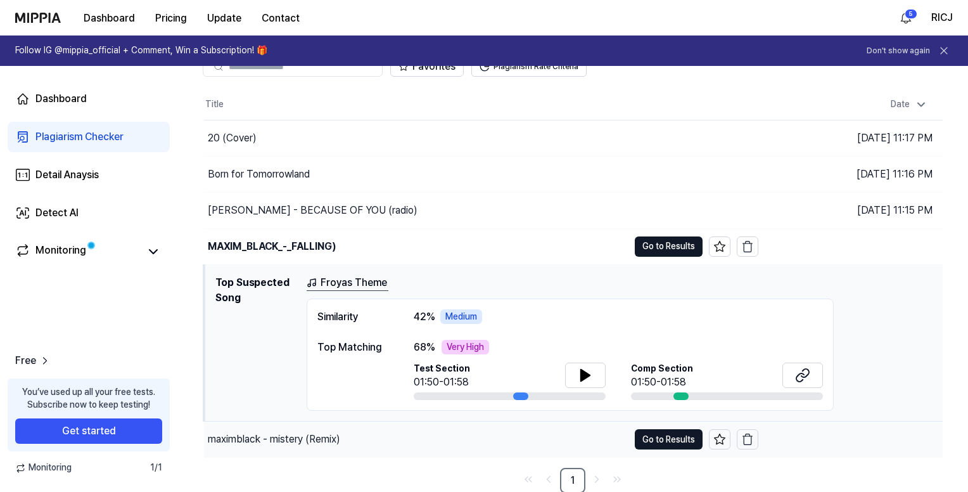
click at [431, 436] on div "maximblack - mistery (Remix)" at bounding box center [416, 438] width 424 height 35
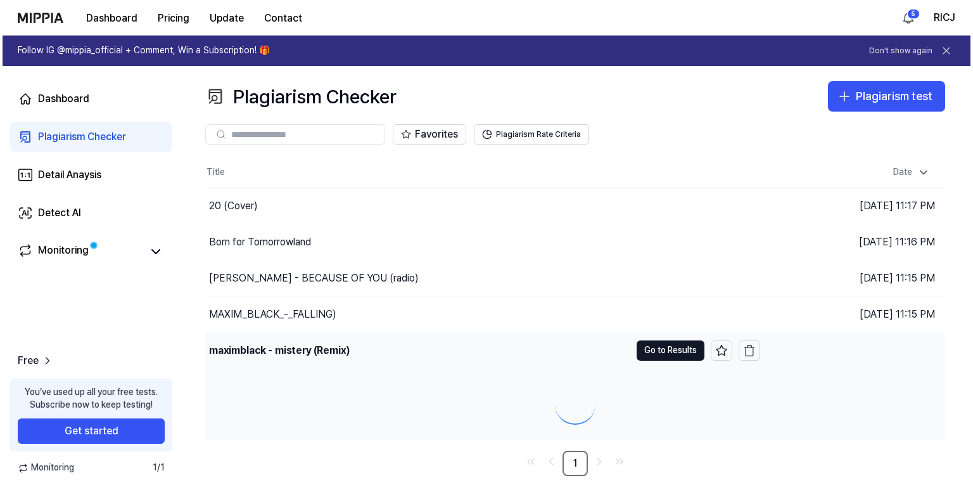
scroll to position [0, 0]
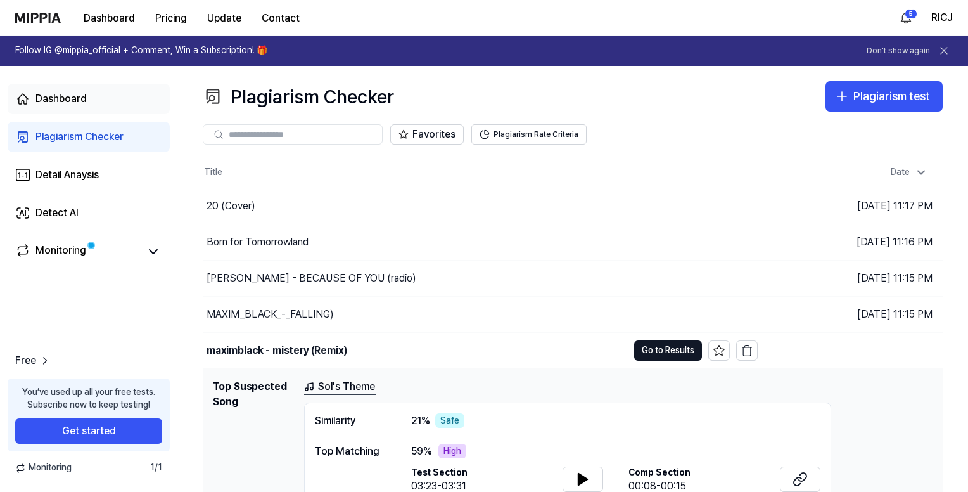
click at [57, 93] on div "Dashboard" at bounding box center [60, 98] width 51 height 15
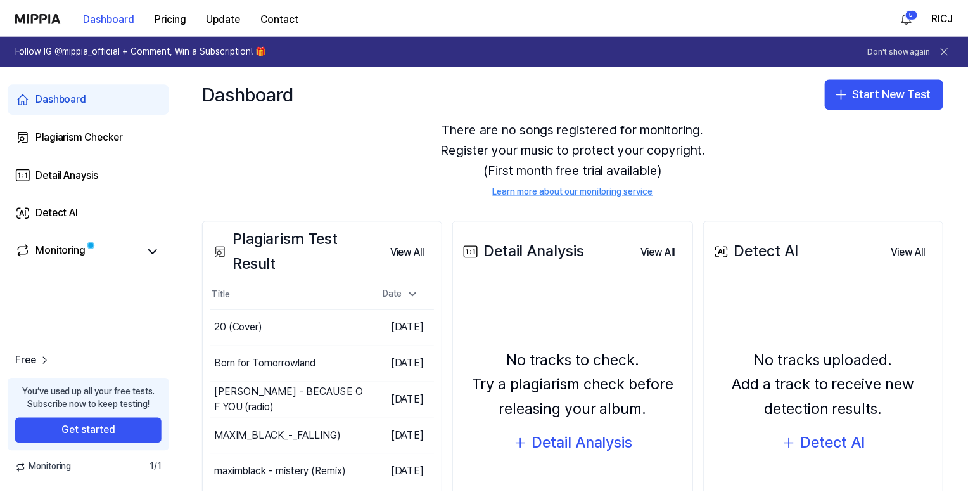
scroll to position [150, 0]
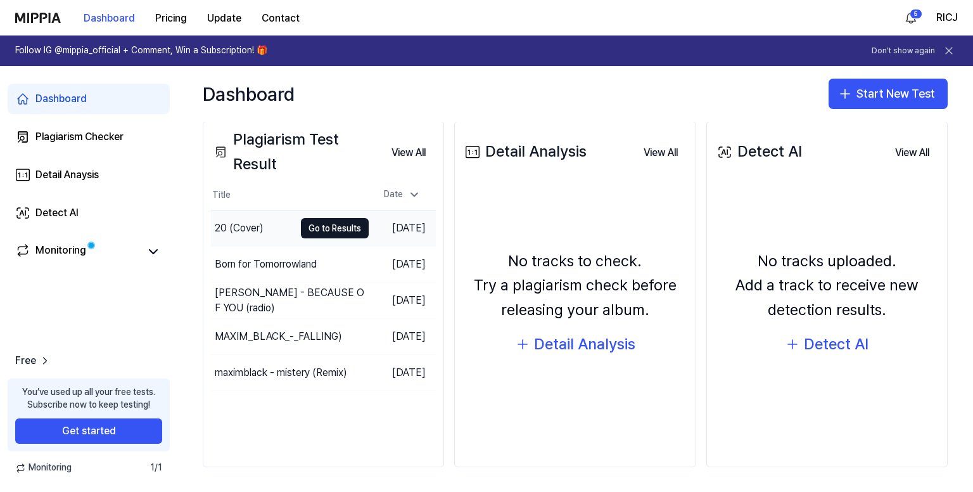
click at [276, 225] on div "20 (Cover)" at bounding box center [253, 227] width 84 height 35
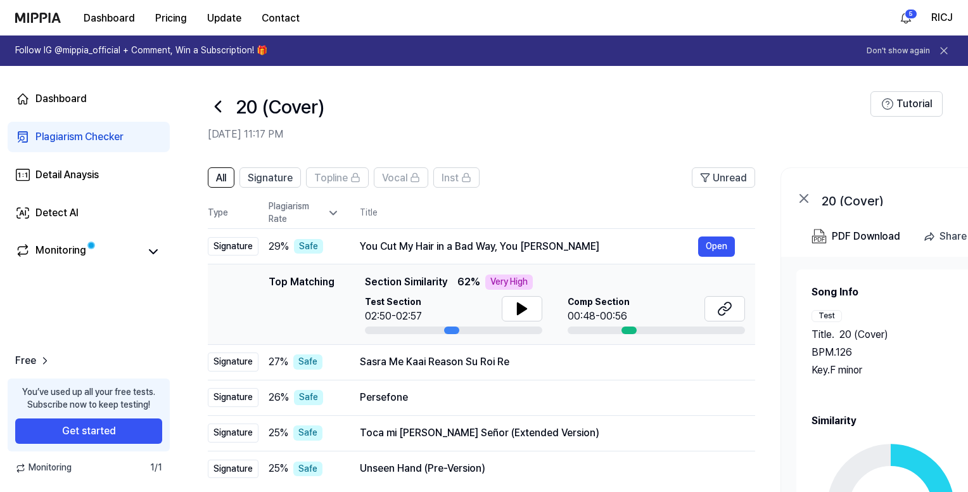
scroll to position [0, 0]
click at [212, 103] on icon at bounding box center [218, 106] width 20 height 20
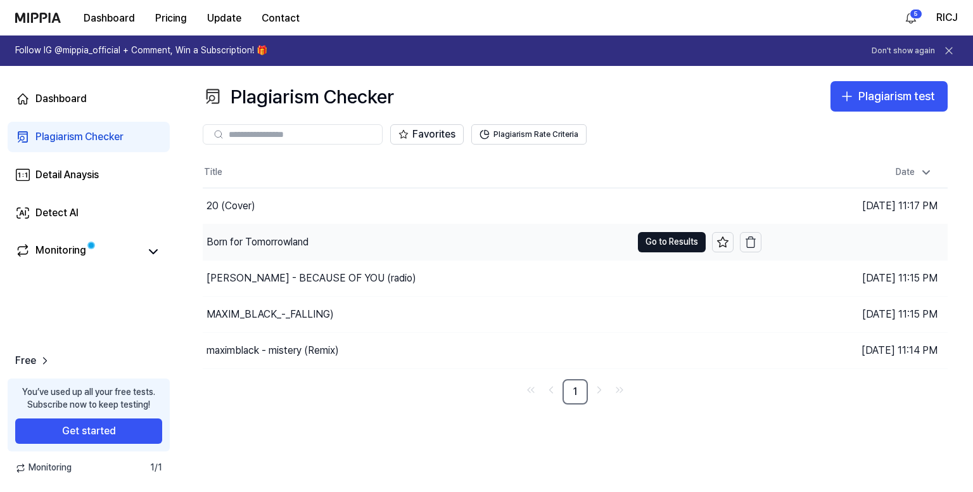
click at [405, 239] on div "Born for Tomorrowland" at bounding box center [417, 241] width 429 height 35
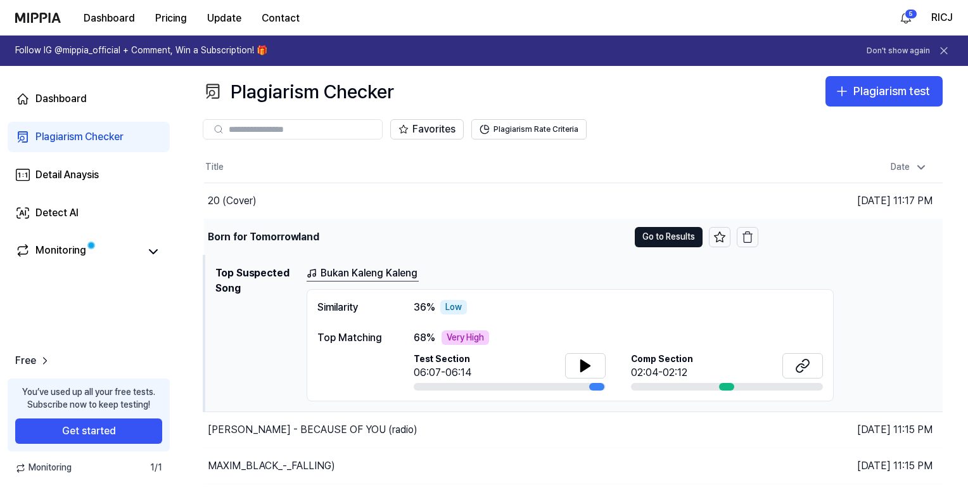
scroll to position [4, 0]
drag, startPoint x: 624, startPoint y: 236, endPoint x: 635, endPoint y: 236, distance: 10.8
click at [624, 236] on div "Born for Tomorrowland" at bounding box center [416, 237] width 424 height 35
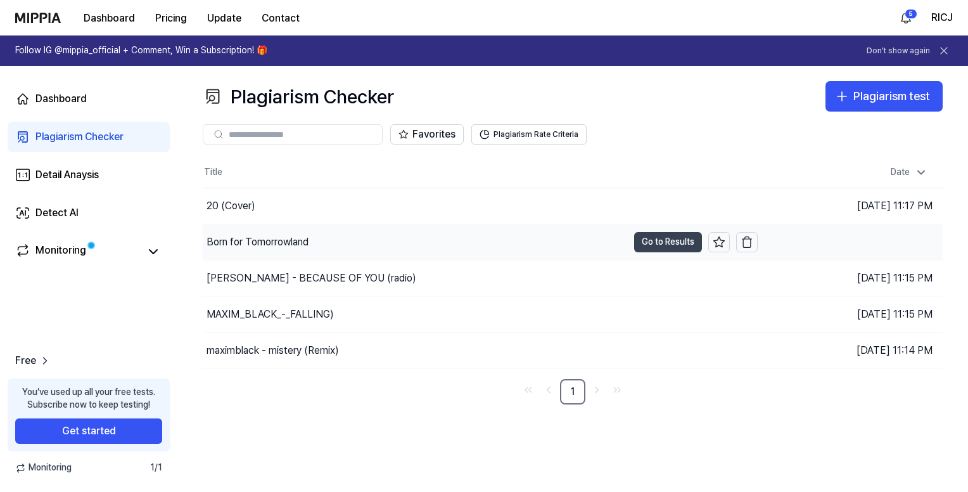
scroll to position [0, 0]
drag, startPoint x: 666, startPoint y: 239, endPoint x: 623, endPoint y: 236, distance: 43.2
click at [664, 238] on button "Go to Results" at bounding box center [672, 242] width 68 height 20
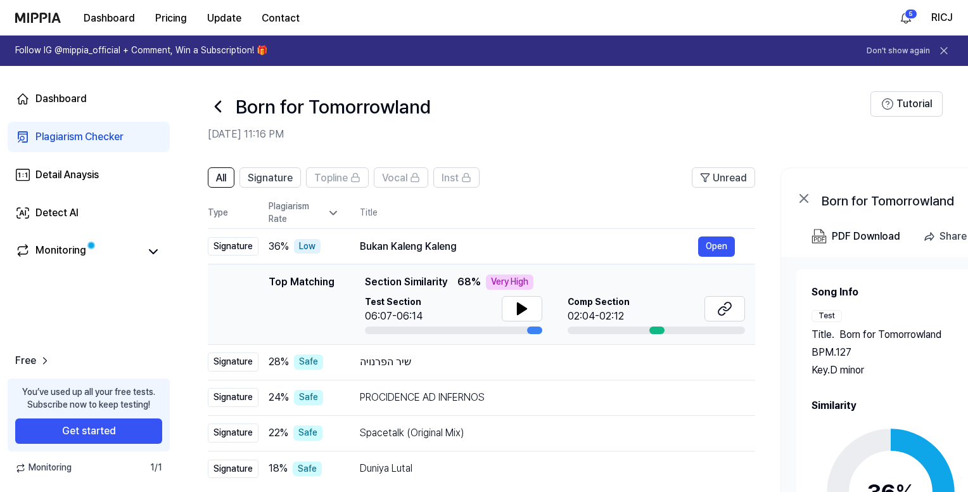
click at [214, 97] on icon at bounding box center [218, 106] width 20 height 20
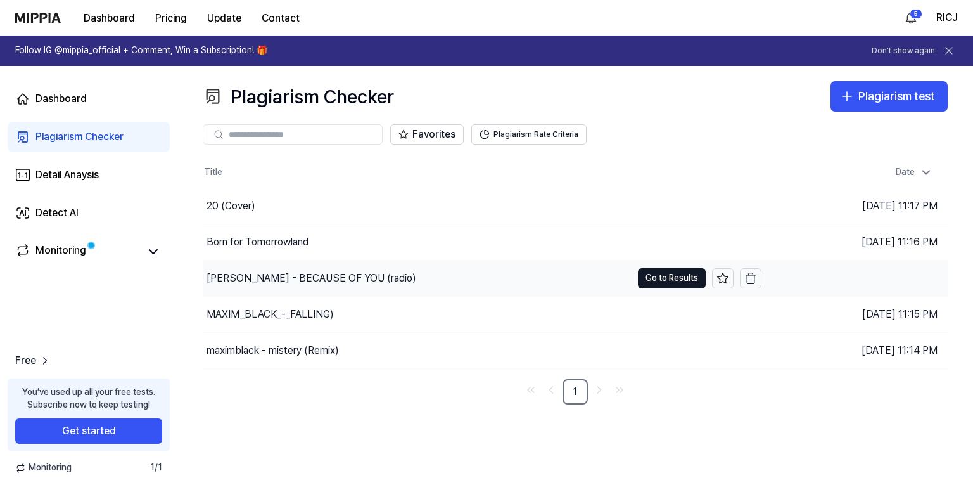
click at [523, 272] on div "[PERSON_NAME] - BECAUSE OF YOU (radio)" at bounding box center [417, 277] width 429 height 35
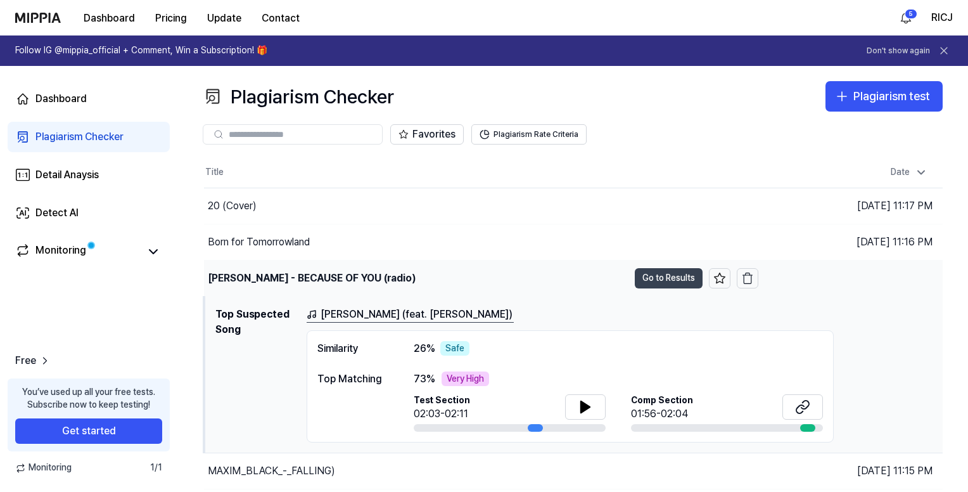
click at [671, 277] on button "Go to Results" at bounding box center [669, 278] width 68 height 20
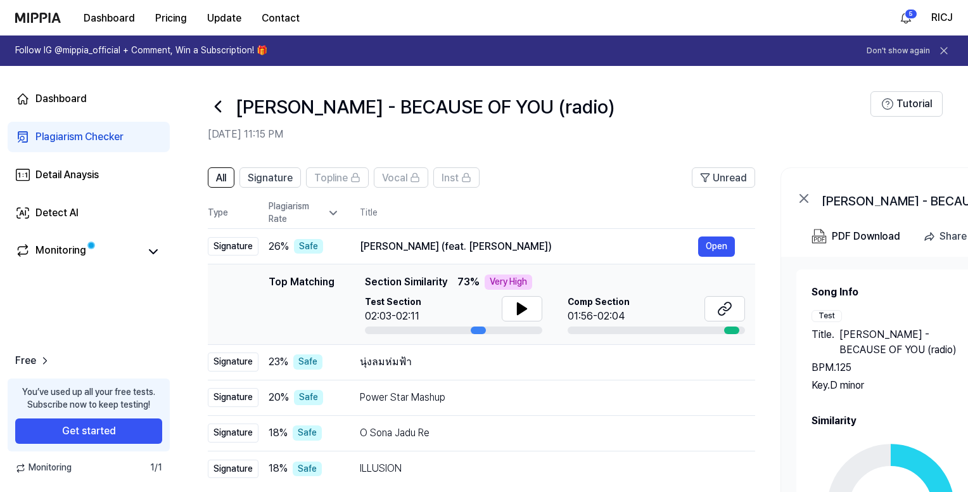
click at [219, 103] on icon at bounding box center [217, 106] width 5 height 10
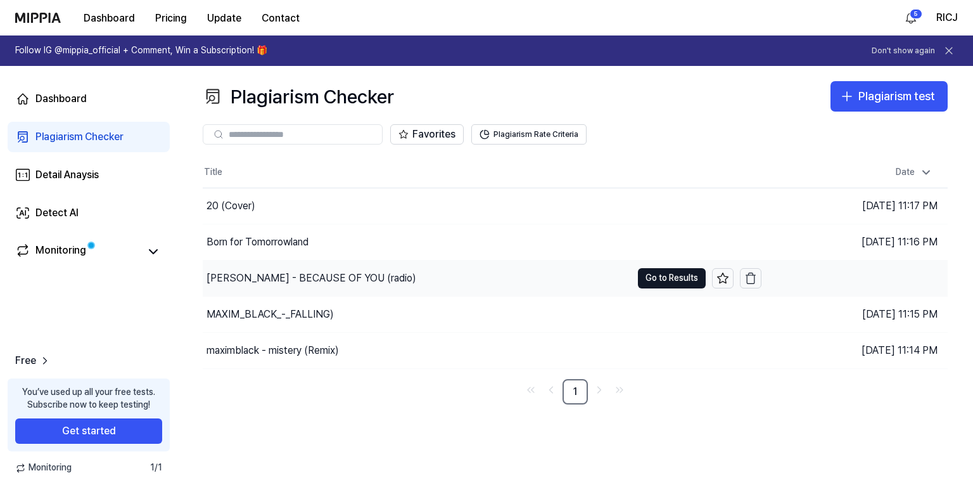
click at [437, 281] on div "[PERSON_NAME] - BECAUSE OF YOU (radio)" at bounding box center [417, 277] width 429 height 35
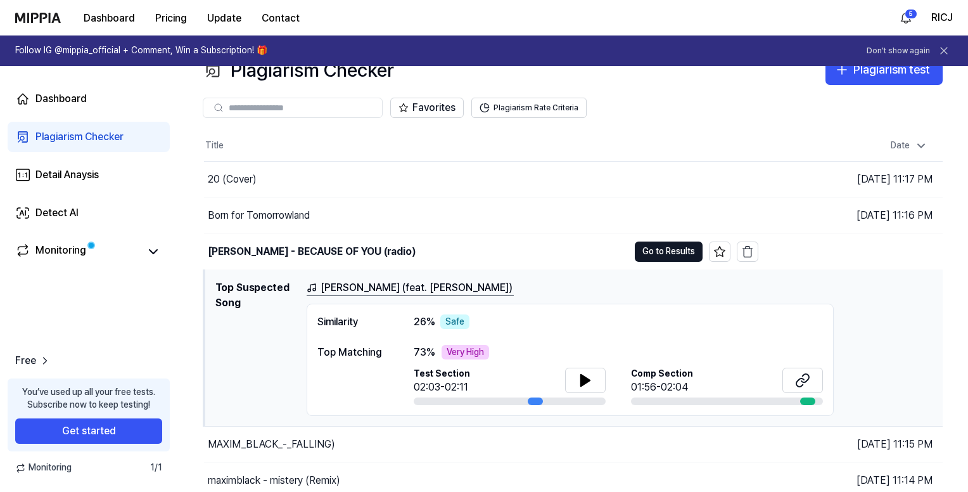
scroll to position [4, 0]
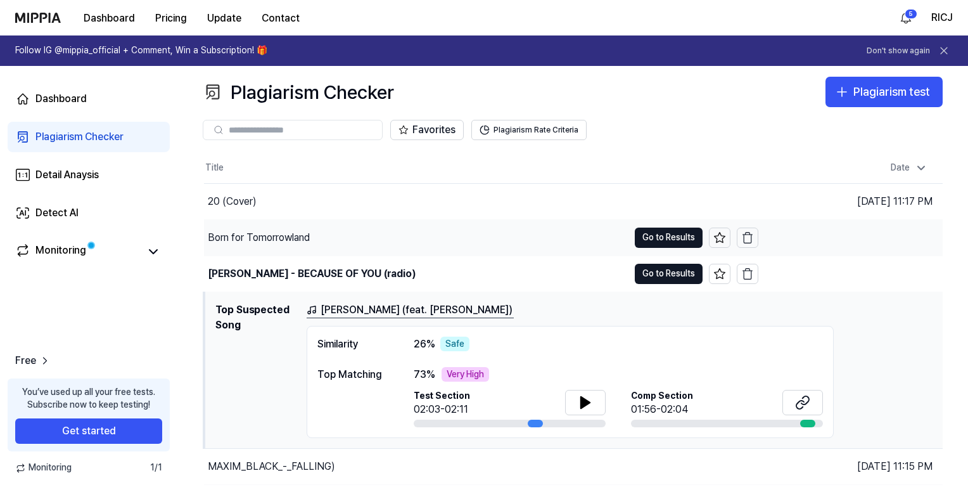
click at [361, 233] on div "Born for Tomorrowland" at bounding box center [416, 237] width 424 height 35
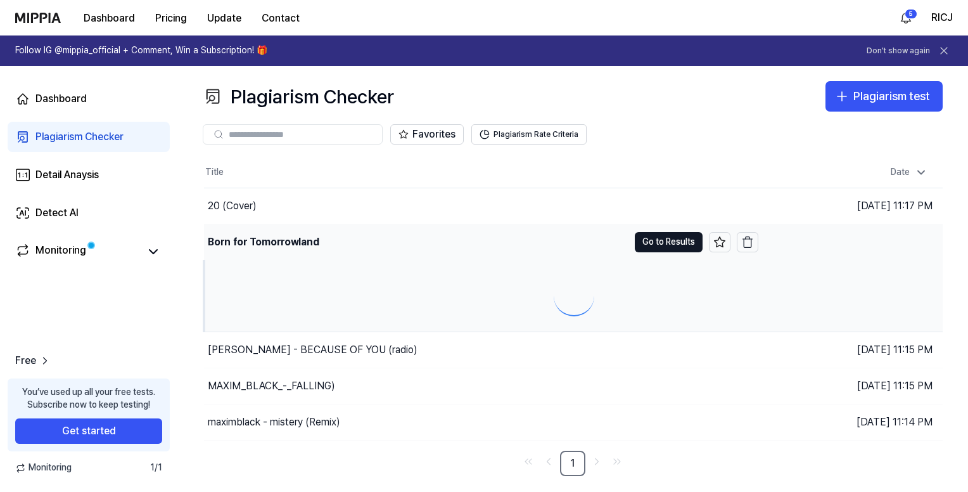
scroll to position [0, 0]
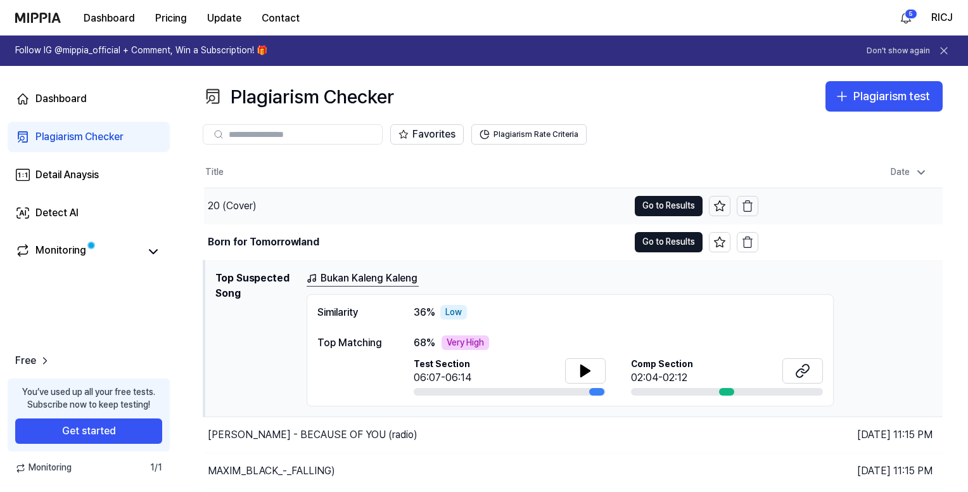
click at [357, 201] on div "20 (Cover)" at bounding box center [416, 205] width 424 height 35
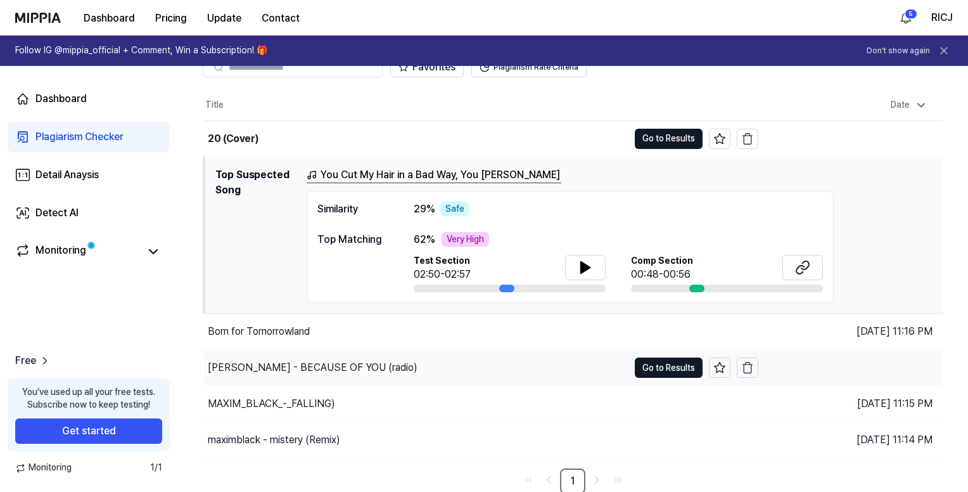
scroll to position [68, 0]
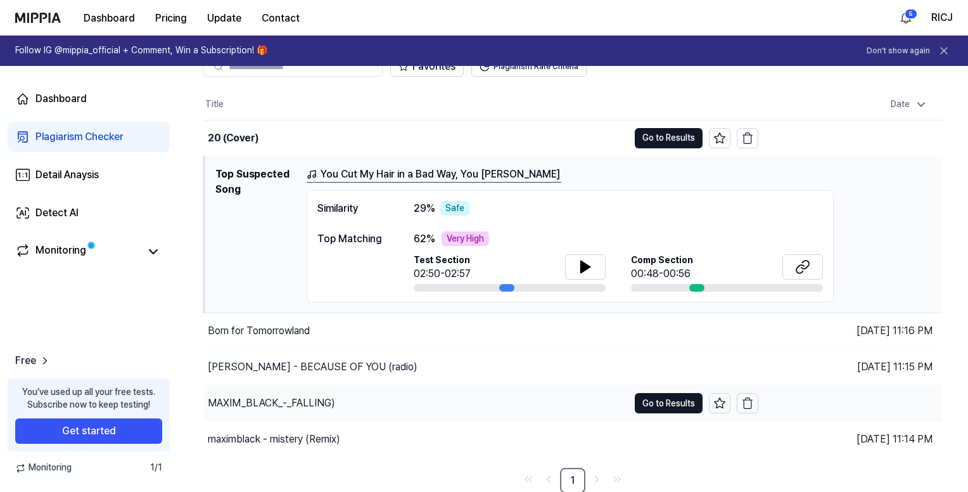
click at [417, 398] on div "MAXIM_BLACK_-_FALLING)" at bounding box center [416, 402] width 424 height 35
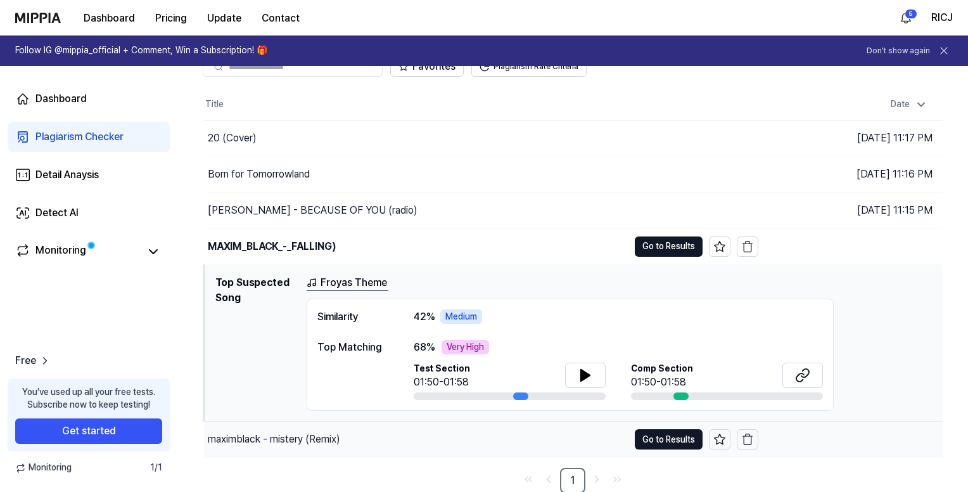
click at [390, 436] on div "maximblack - mistery (Remix)" at bounding box center [416, 438] width 424 height 35
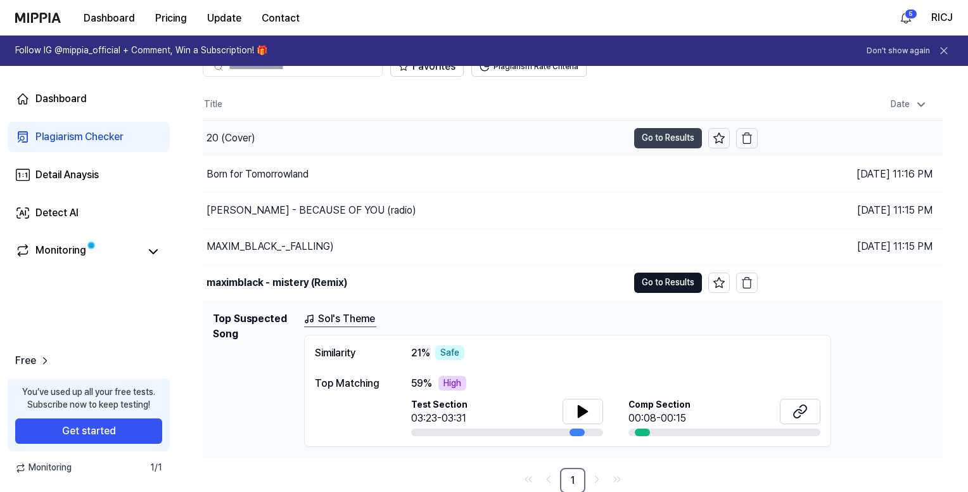
click at [662, 137] on button "Go to Results" at bounding box center [668, 138] width 68 height 20
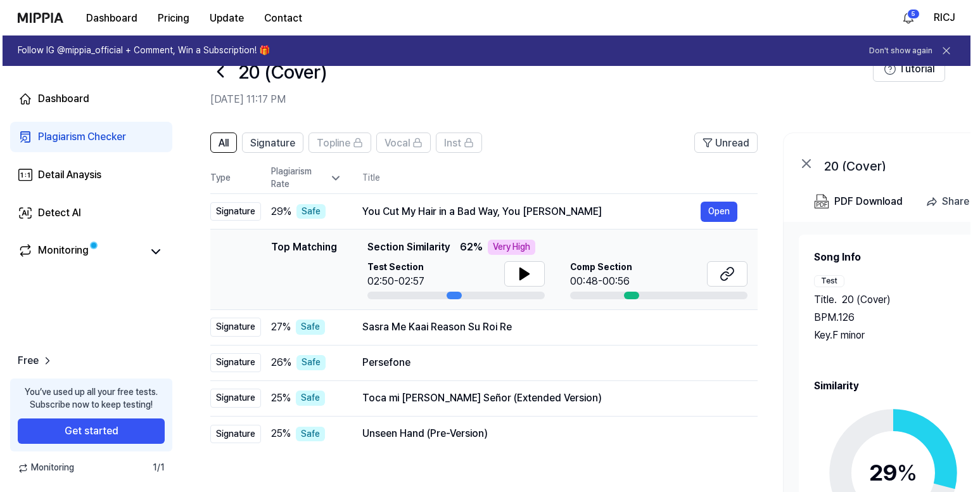
scroll to position [0, 0]
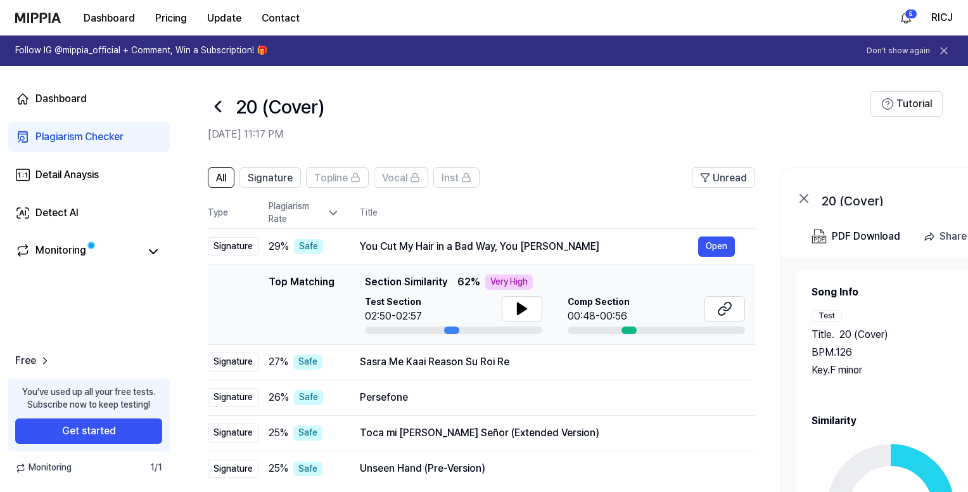
click at [213, 108] on icon at bounding box center [218, 106] width 20 height 20
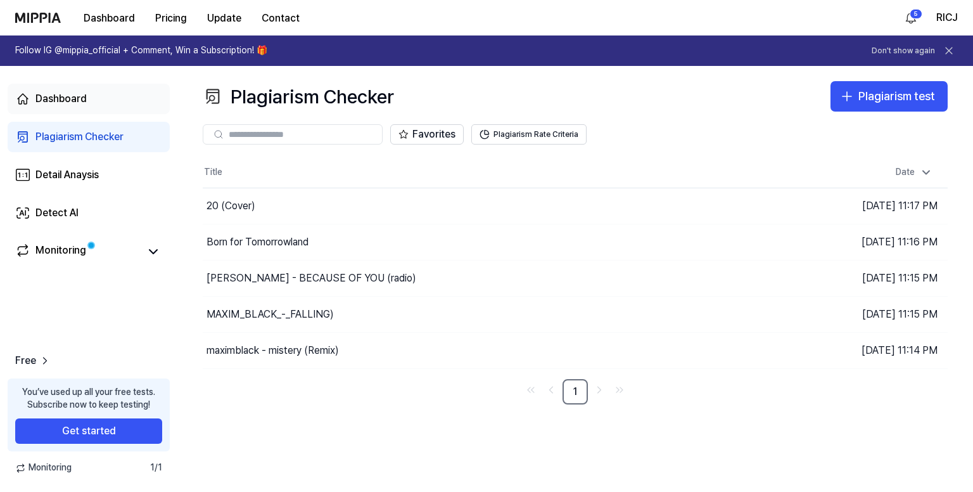
click at [66, 99] on div "Dashboard" at bounding box center [60, 98] width 51 height 15
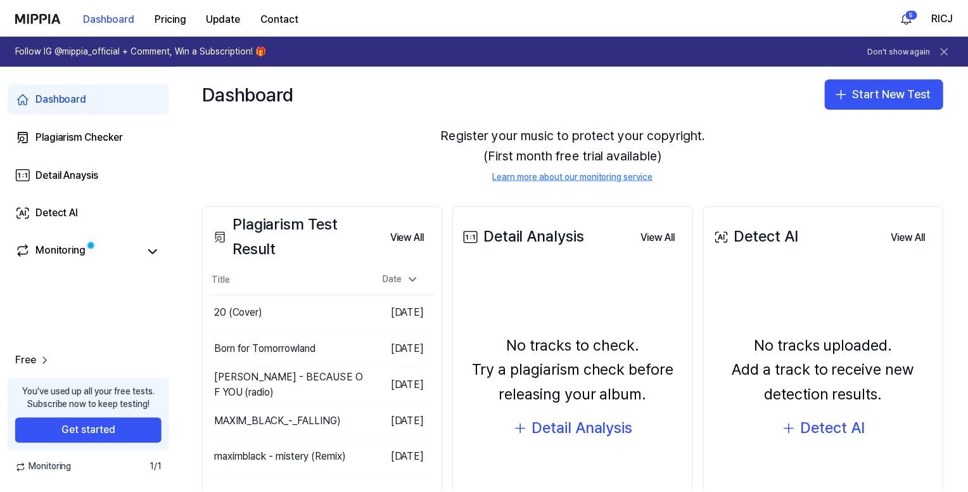
scroll to position [150, 0]
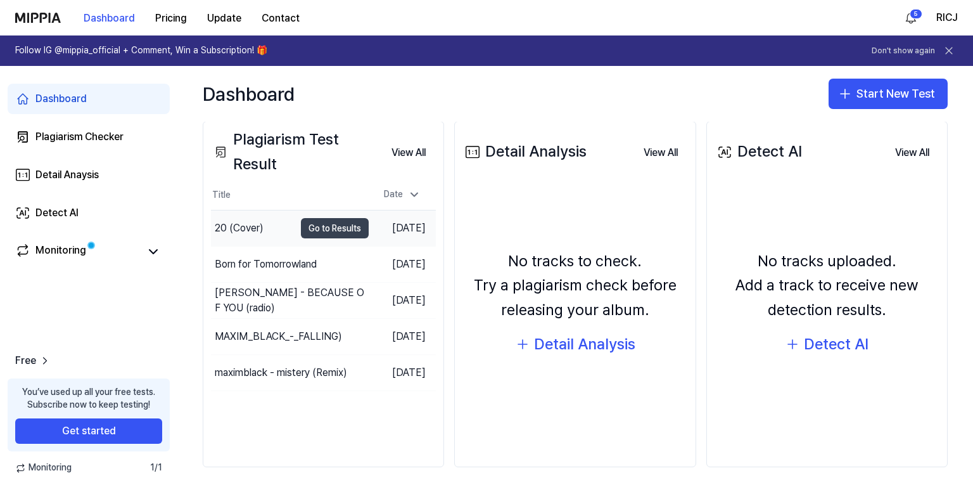
click at [303, 227] on button "Go to Results" at bounding box center [335, 228] width 68 height 20
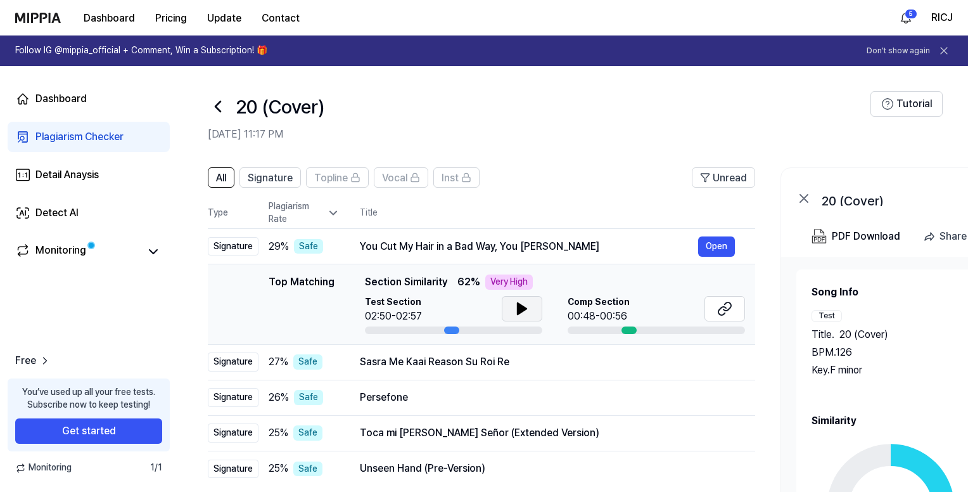
click at [524, 314] on icon at bounding box center [521, 308] width 15 height 15
click at [516, 307] on icon at bounding box center [521, 308] width 15 height 15
click at [219, 103] on icon at bounding box center [217, 106] width 5 height 10
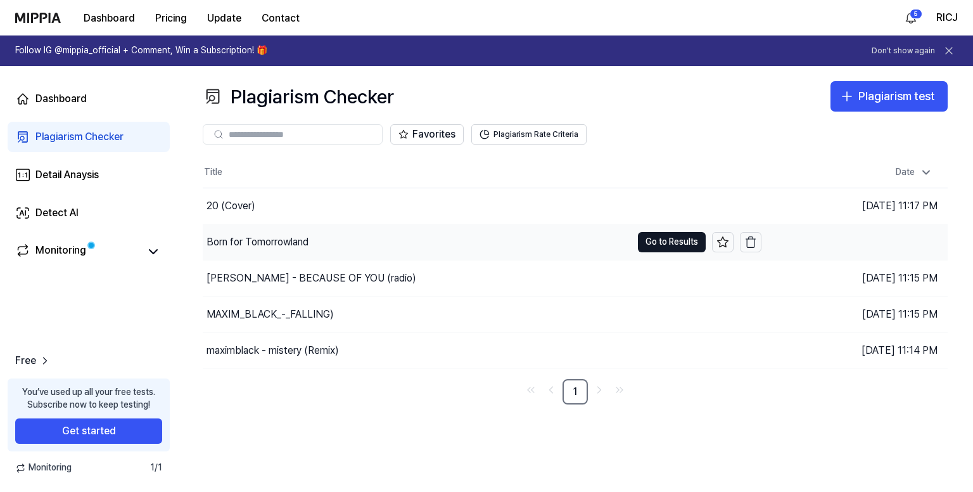
click at [520, 232] on div "Born for Tomorrowland" at bounding box center [417, 241] width 429 height 35
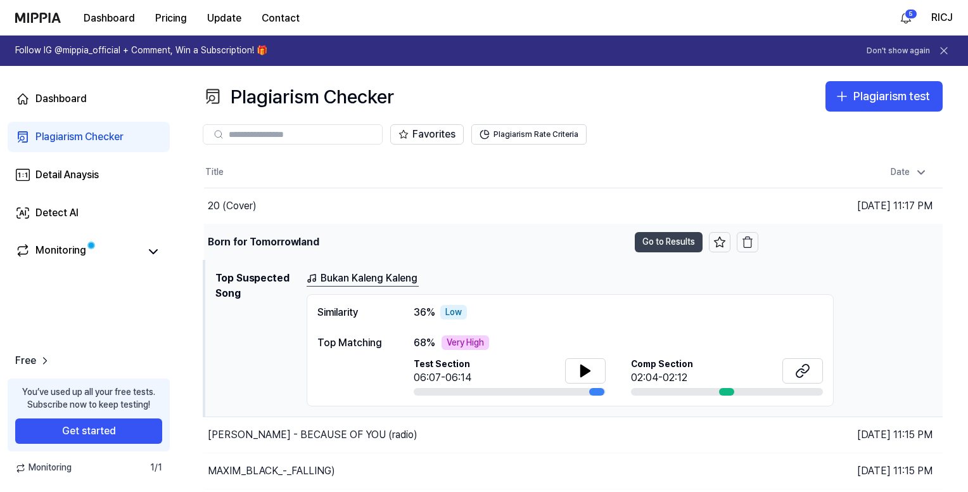
click at [649, 234] on button "Go to Results" at bounding box center [669, 242] width 68 height 20
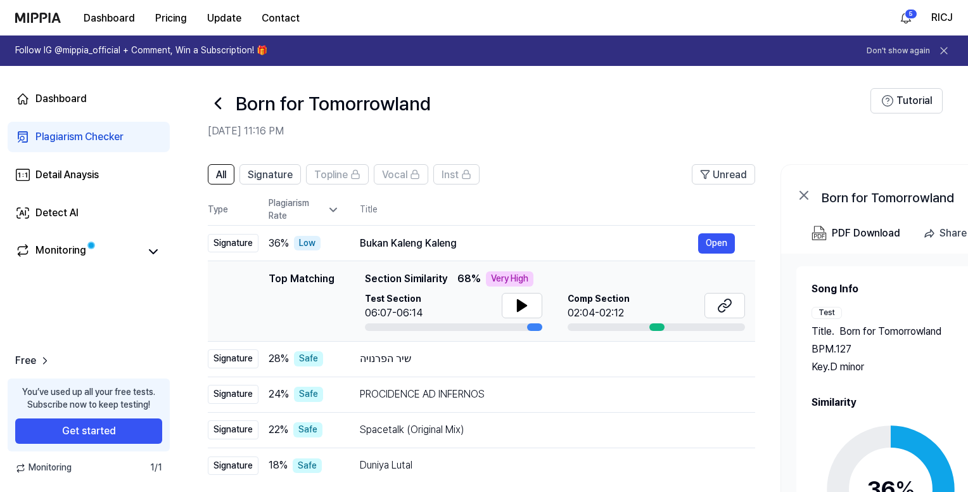
scroll to position [0, 0]
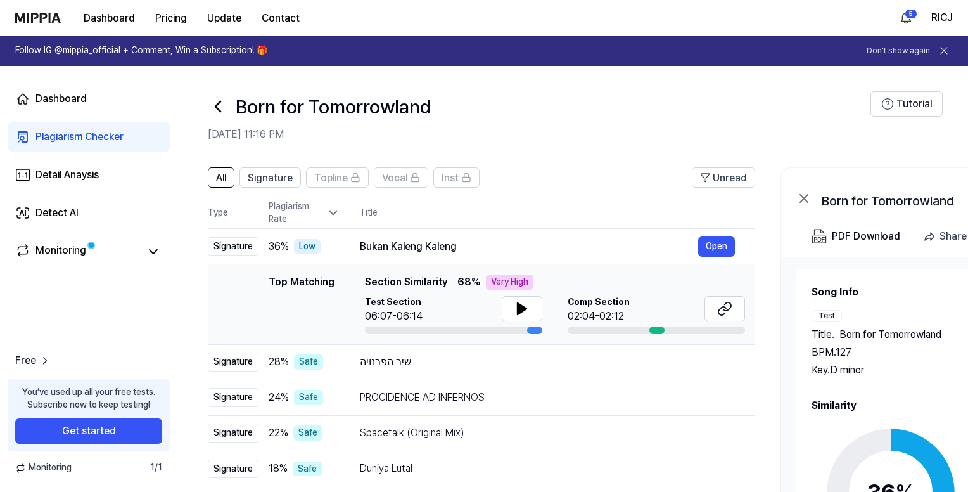
click at [215, 103] on icon at bounding box center [218, 106] width 20 height 20
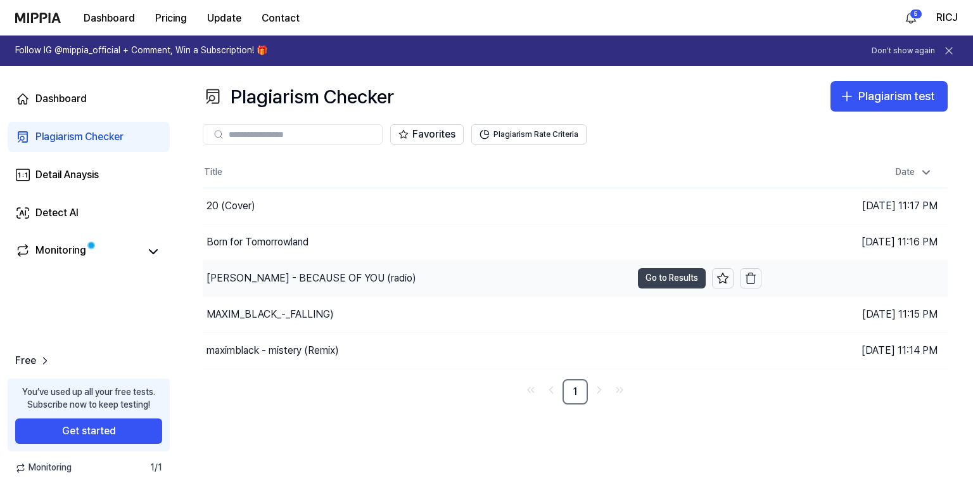
click at [659, 277] on button "Go to Results" at bounding box center [672, 278] width 68 height 20
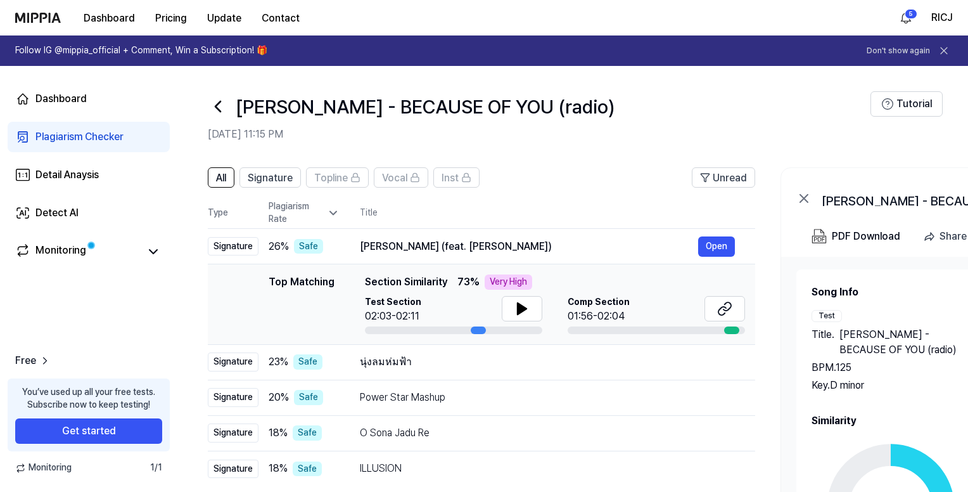
click at [221, 102] on icon at bounding box center [218, 106] width 20 height 20
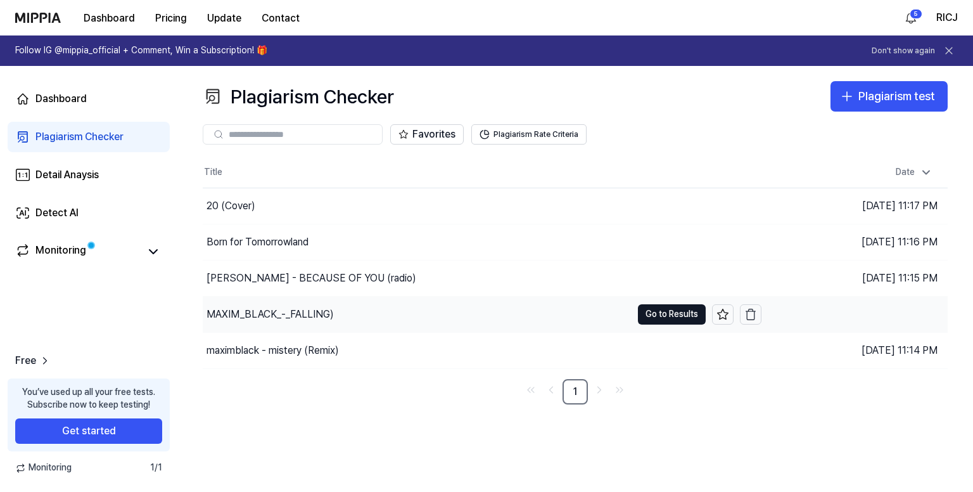
click at [517, 304] on div "MAXIM_BLACK_-_FALLING)" at bounding box center [417, 313] width 429 height 35
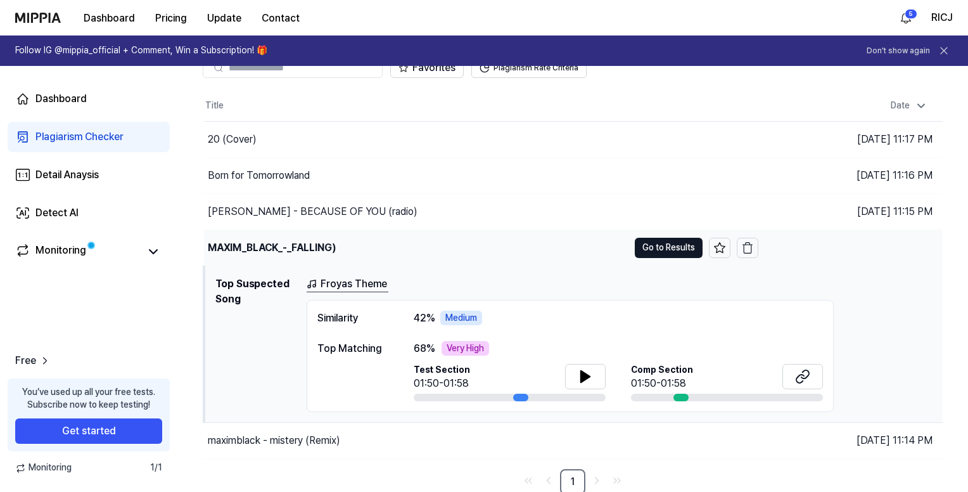
scroll to position [68, 0]
click at [654, 236] on button "Go to Results" at bounding box center [669, 246] width 68 height 20
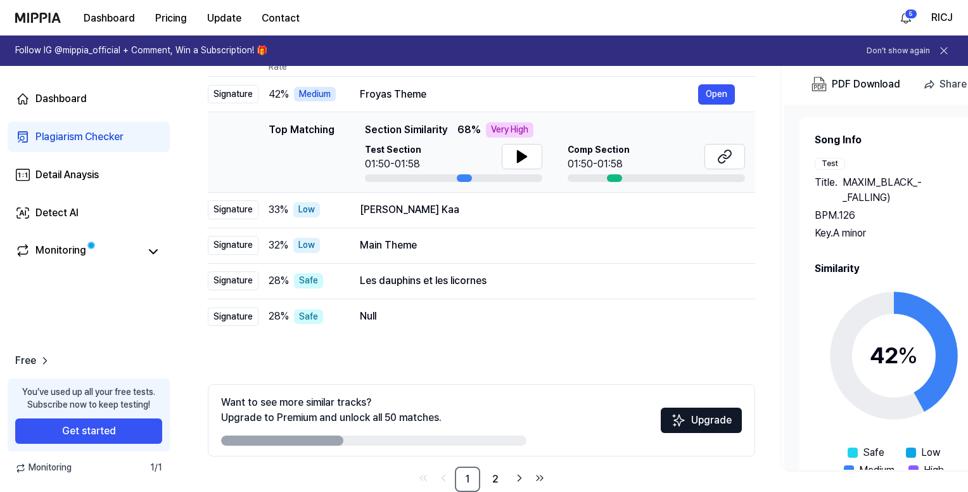
scroll to position [0, 0]
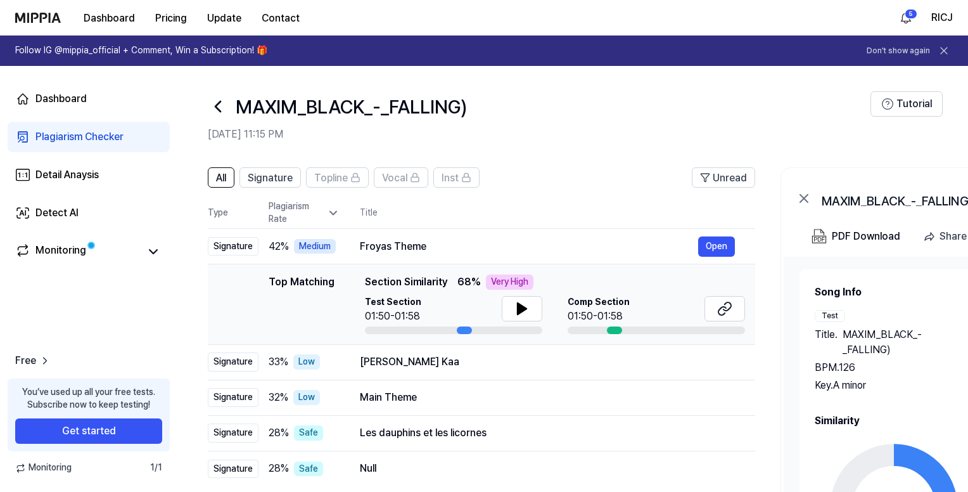
click at [221, 102] on icon at bounding box center [218, 106] width 20 height 20
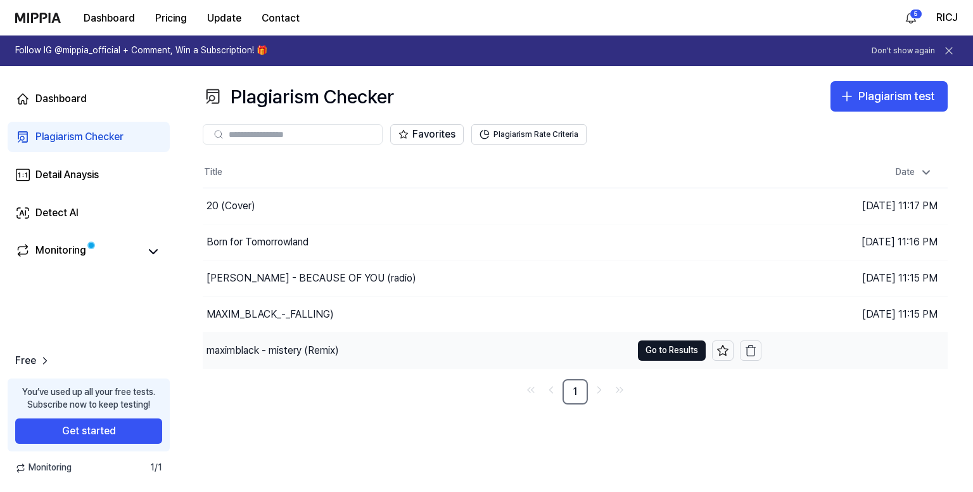
click at [464, 348] on div "maximblack - mistery (Remix)" at bounding box center [417, 350] width 429 height 35
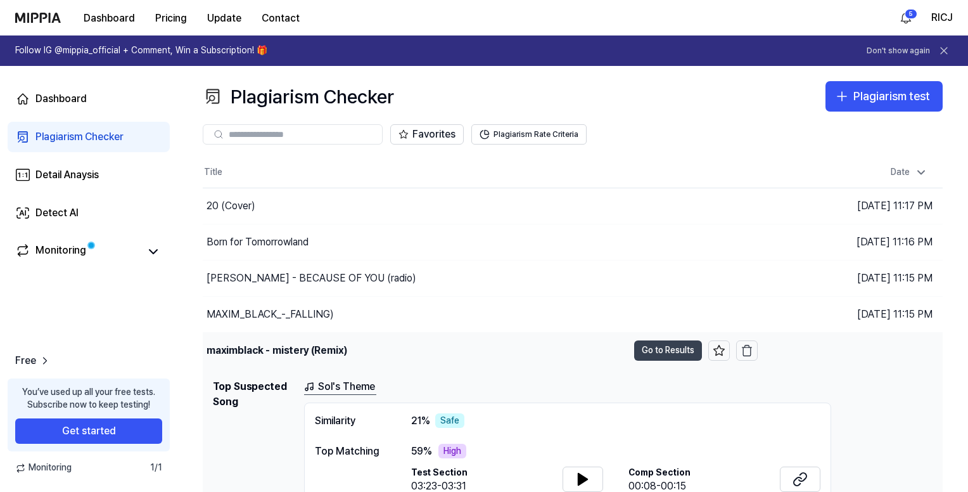
click at [642, 350] on button "Go to Results" at bounding box center [668, 350] width 68 height 20
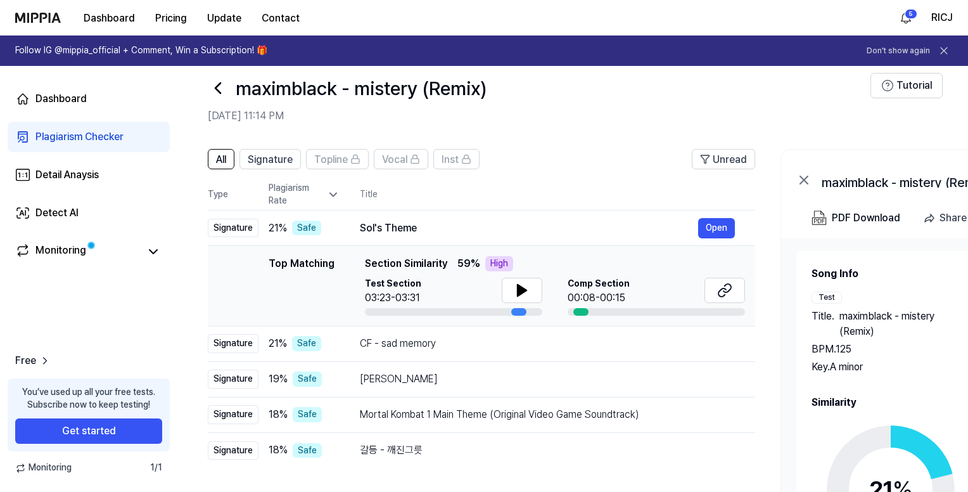
scroll to position [177, 0]
